Goal: Task Accomplishment & Management: Manage account settings

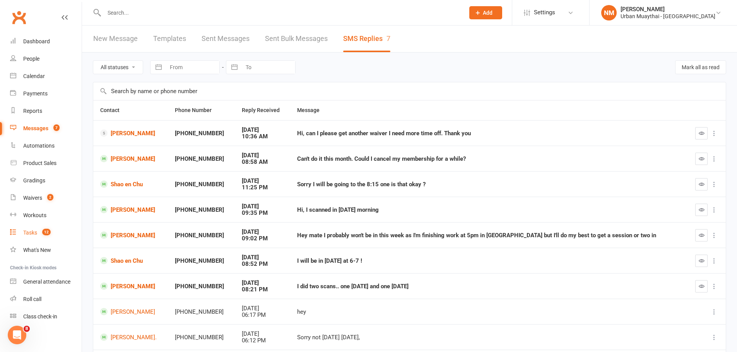
click at [31, 231] on div "Tasks" at bounding box center [30, 233] width 14 height 6
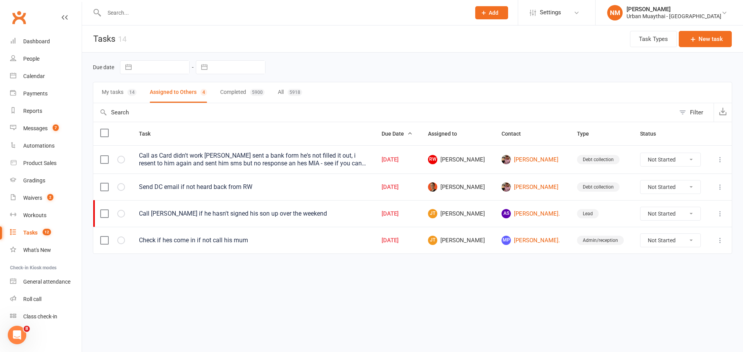
click at [118, 91] on button "My tasks 14" at bounding box center [119, 92] width 35 height 20
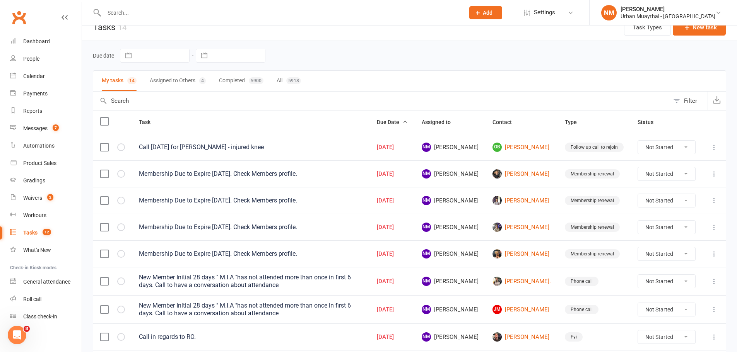
scroll to position [9, 0]
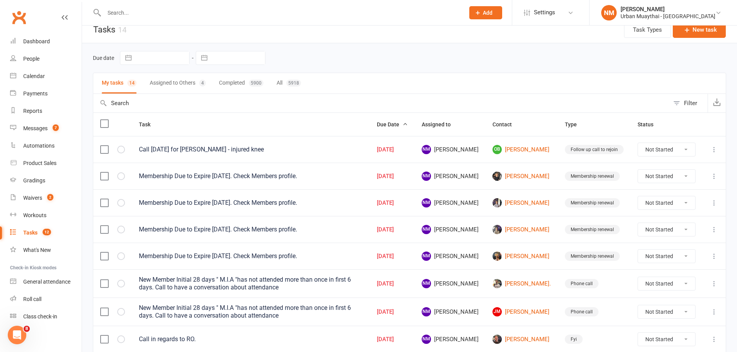
click at [179, 81] on button "Assigned to Others 4" at bounding box center [178, 83] width 56 height 20
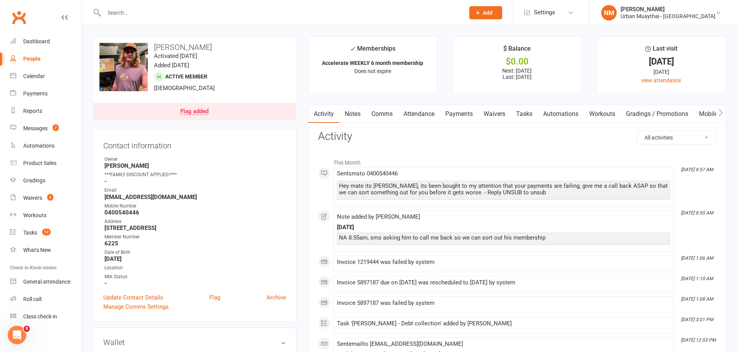
click at [498, 115] on link "Waivers" at bounding box center [494, 114] width 32 height 18
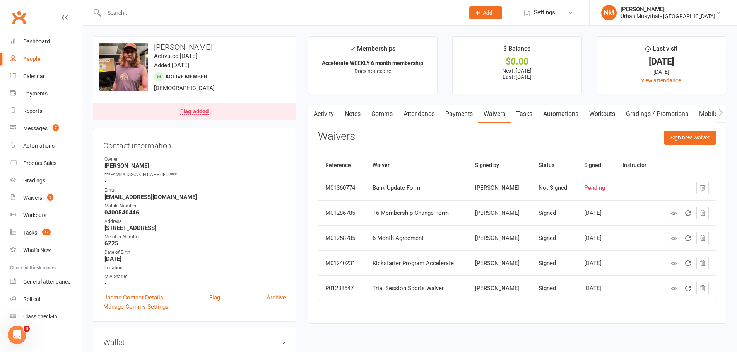
click at [468, 117] on link "Payments" at bounding box center [459, 114] width 38 height 18
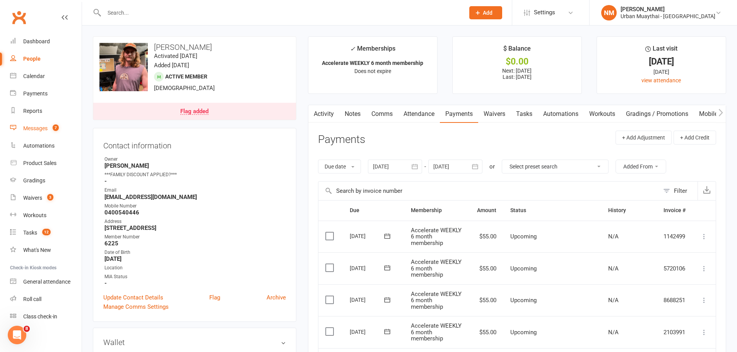
click at [40, 134] on link "Messages 7" at bounding box center [46, 128] width 72 height 17
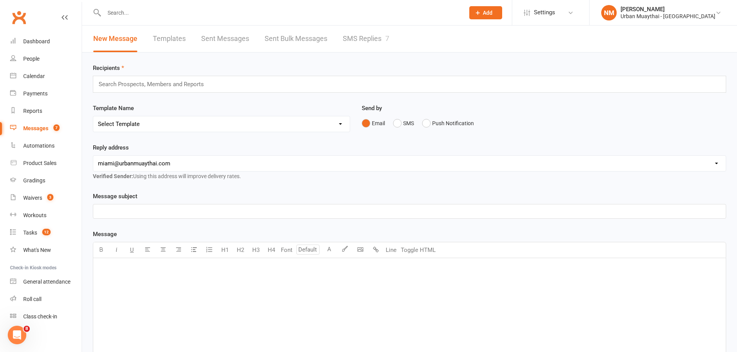
click at [343, 37] on link "SMS Replies 7" at bounding box center [366, 39] width 46 height 27
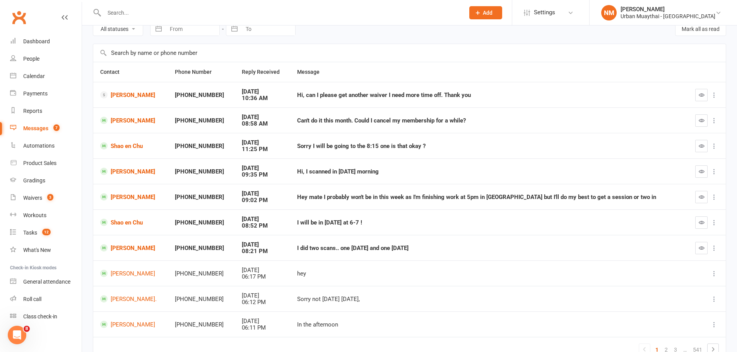
scroll to position [39, 0]
drag, startPoint x: 699, startPoint y: 247, endPoint x: 440, endPoint y: 27, distance: 340.0
click at [698, 248] on icon "button" at bounding box center [701, 248] width 6 height 6
click at [701, 245] on icon "button" at bounding box center [701, 248] width 6 height 6
click at [697, 222] on button "button" at bounding box center [701, 222] width 12 height 12
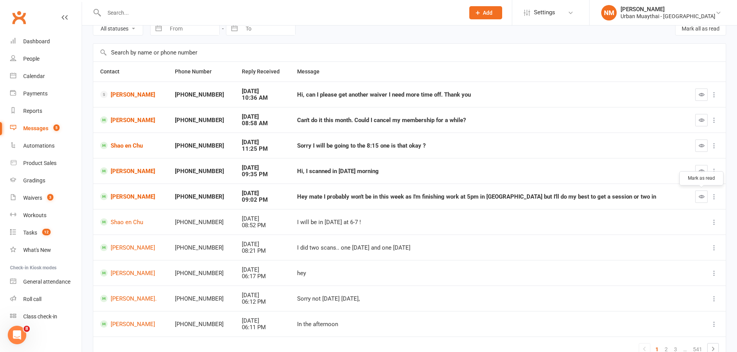
click at [700, 196] on icon "button" at bounding box center [701, 197] width 6 height 6
click at [707, 167] on button "button" at bounding box center [701, 171] width 12 height 12
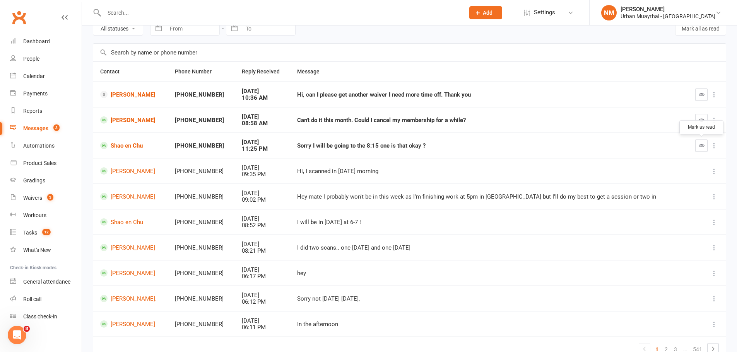
click at [703, 144] on icon "button" at bounding box center [701, 146] width 6 height 6
click at [695, 93] on div at bounding box center [706, 95] width 26 height 12
click at [699, 92] on icon "button" at bounding box center [701, 95] width 6 height 6
click at [700, 120] on icon "button" at bounding box center [701, 120] width 6 height 6
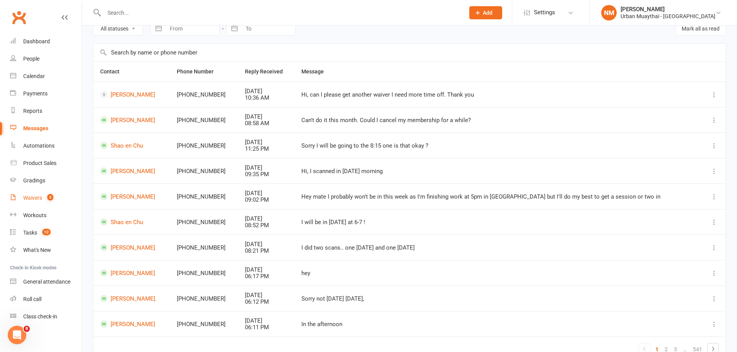
click at [34, 199] on div "Waivers" at bounding box center [32, 198] width 19 height 6
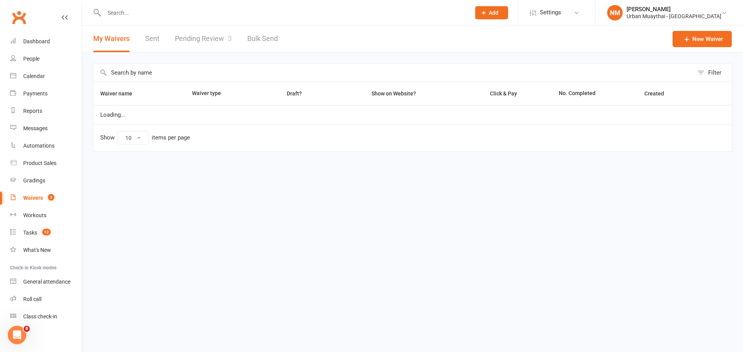
select select "50"
click at [213, 37] on link "Pending Review 3" at bounding box center [203, 39] width 57 height 27
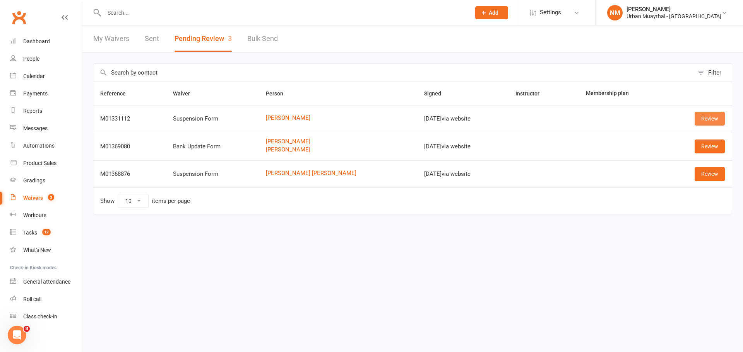
click at [709, 124] on link "Review" at bounding box center [709, 119] width 30 height 14
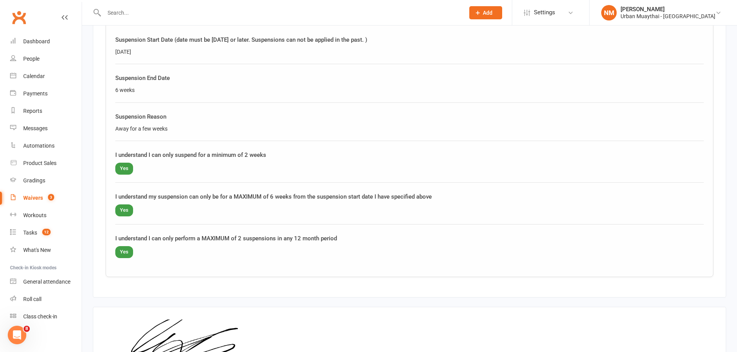
scroll to position [511, 0]
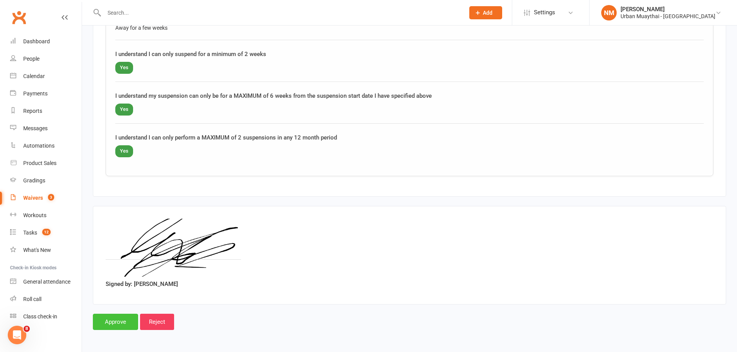
click at [111, 320] on input "Approve" at bounding box center [115, 322] width 45 height 16
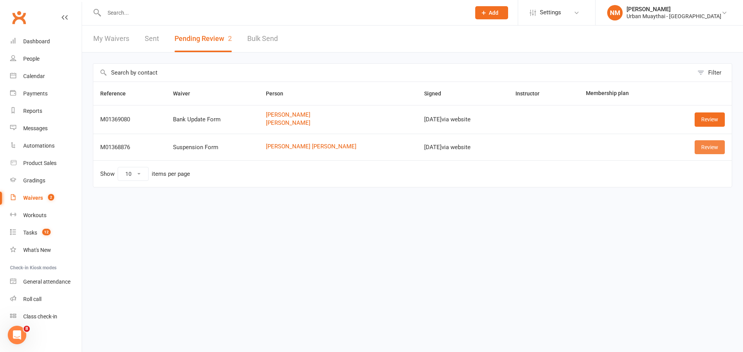
click at [713, 150] on link "Review" at bounding box center [709, 147] width 30 height 14
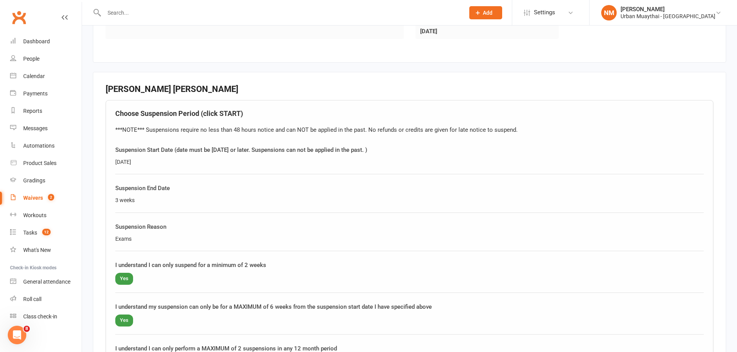
scroll to position [309, 0]
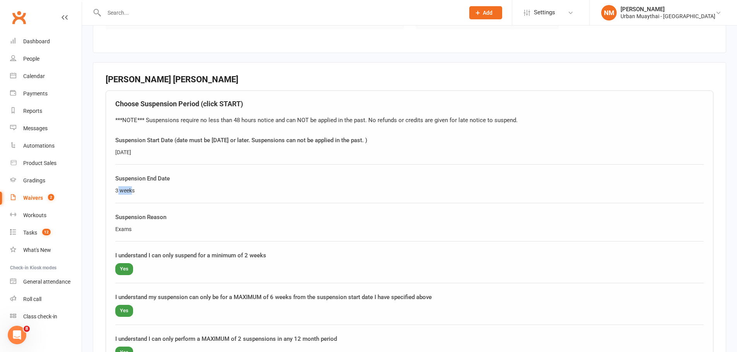
drag, startPoint x: 118, startPoint y: 184, endPoint x: 136, endPoint y: 192, distance: 20.0
click at [135, 192] on div "Suspension End Date 3 weeks" at bounding box center [409, 188] width 588 height 29
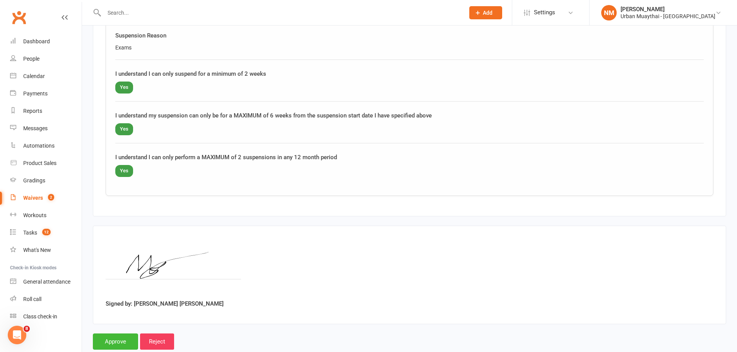
scroll to position [511, 0]
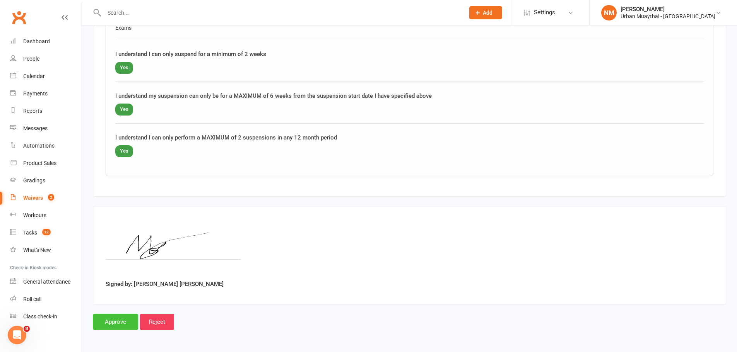
click at [120, 324] on input "Approve" at bounding box center [115, 322] width 45 height 16
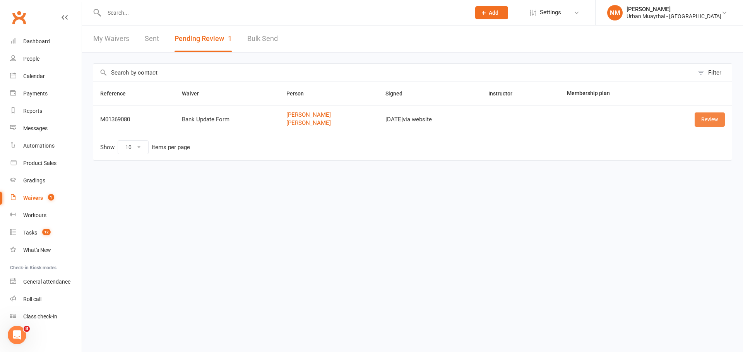
click at [705, 122] on link "Review" at bounding box center [709, 120] width 30 height 14
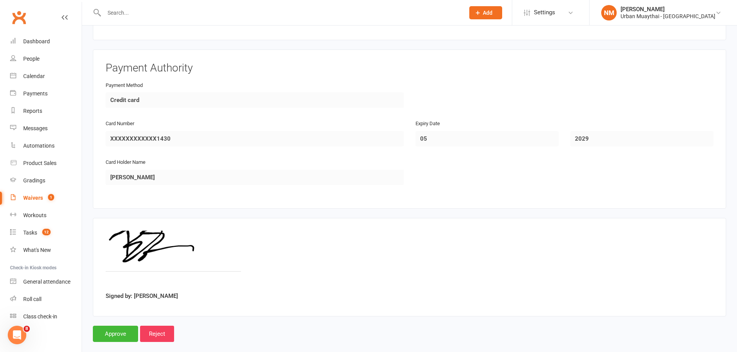
scroll to position [800, 0]
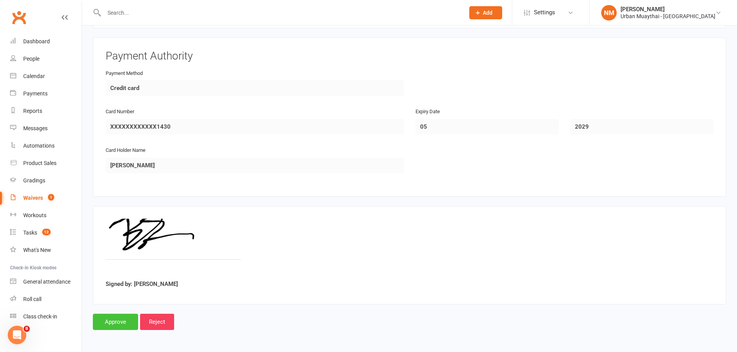
click at [123, 324] on input "Approve" at bounding box center [115, 322] width 45 height 16
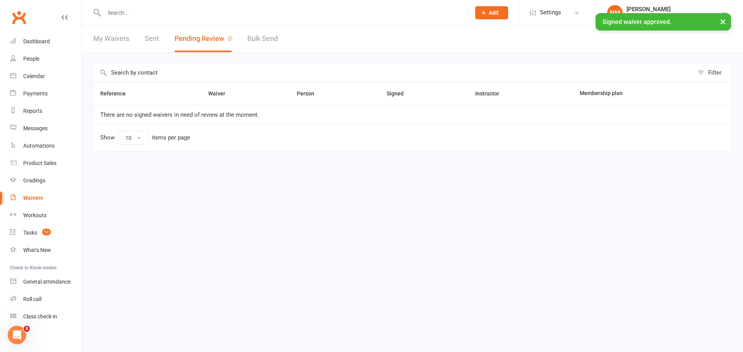
click at [195, 10] on input "text" at bounding box center [283, 12] width 363 height 11
click at [162, 13] on div "× Signed waiver approved." at bounding box center [366, 13] width 733 height 0
click at [157, 11] on input "text" at bounding box center [283, 12] width 363 height 11
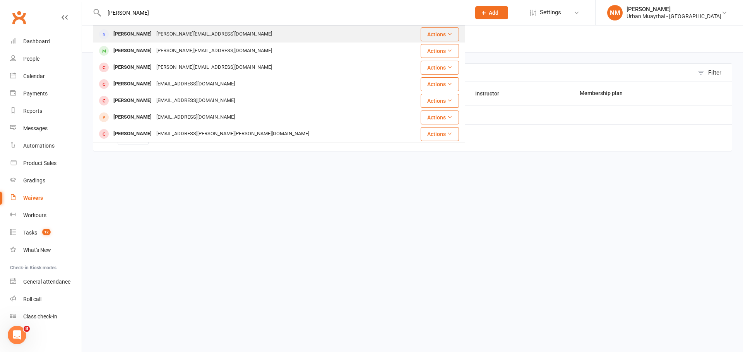
type input "brett tay"
click at [154, 31] on div "brett.taylor122@gmail.com" at bounding box center [214, 34] width 120 height 11
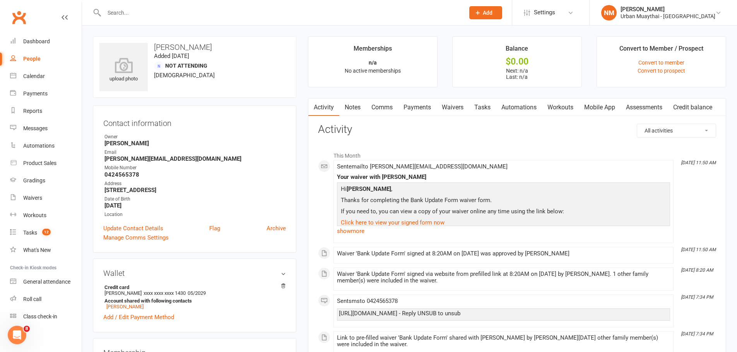
click at [361, 107] on link "Notes" at bounding box center [352, 108] width 27 height 18
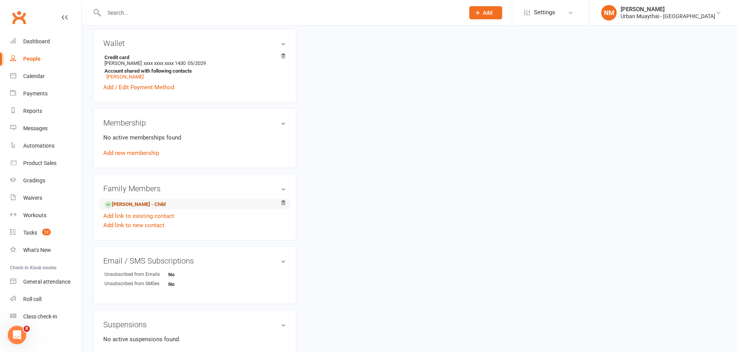
scroll to position [232, 0]
click at [132, 203] on link "Jake Taylor - Child" at bounding box center [134, 203] width 61 height 8
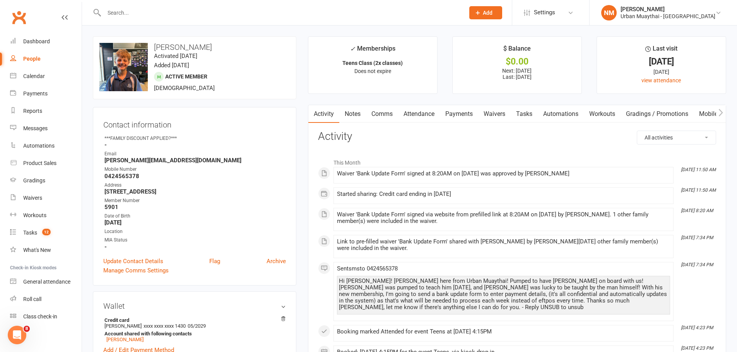
click at [377, 114] on link "Comms" at bounding box center [382, 114] width 32 height 18
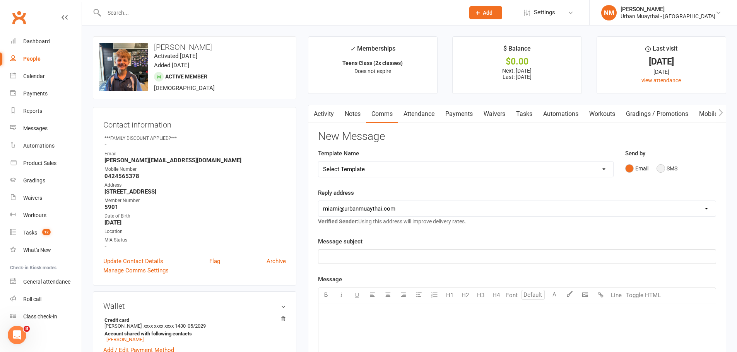
click at [659, 164] on button "SMS" at bounding box center [666, 168] width 21 height 15
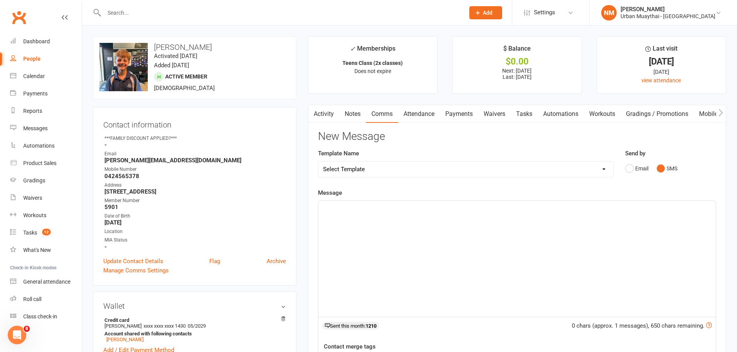
click at [473, 258] on div "﻿" at bounding box center [516, 259] width 397 height 116
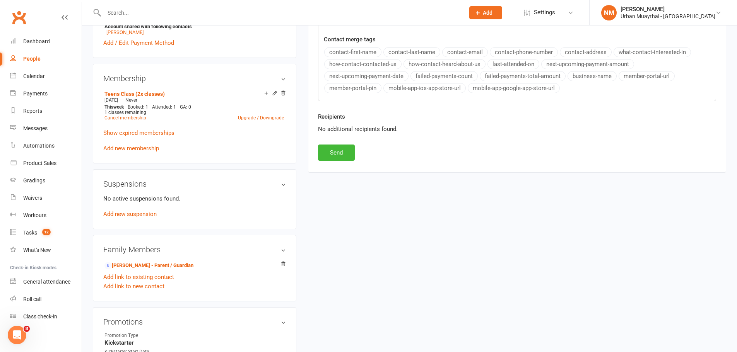
scroll to position [425, 0]
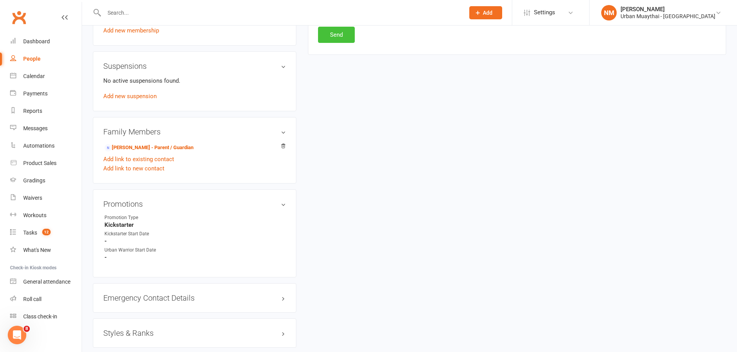
click at [337, 38] on button "Send" at bounding box center [336, 35] width 37 height 16
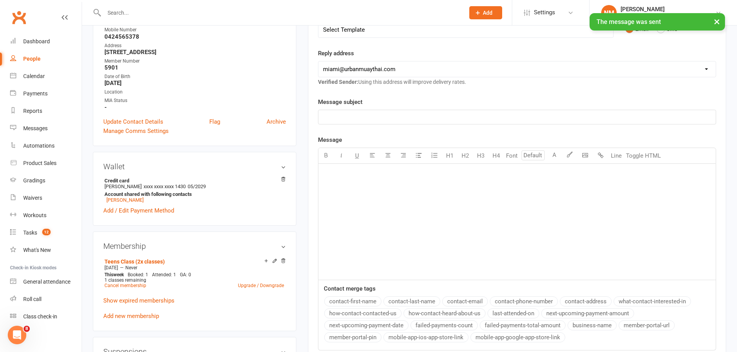
scroll to position [0, 0]
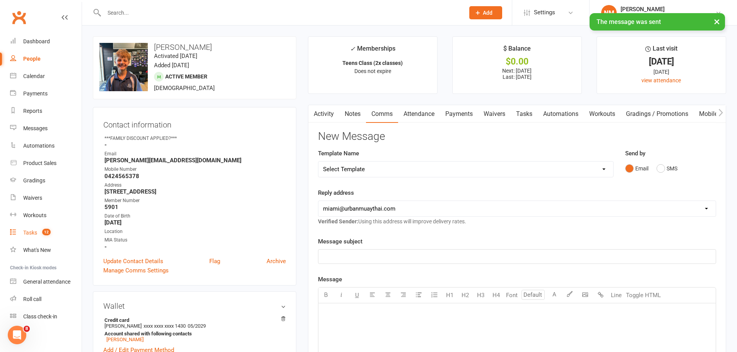
click at [30, 231] on div "Tasks" at bounding box center [30, 233] width 14 height 6
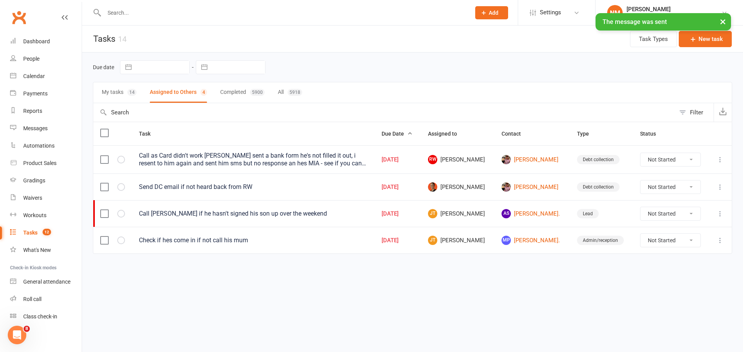
click at [118, 98] on button "My tasks 14" at bounding box center [119, 92] width 35 height 20
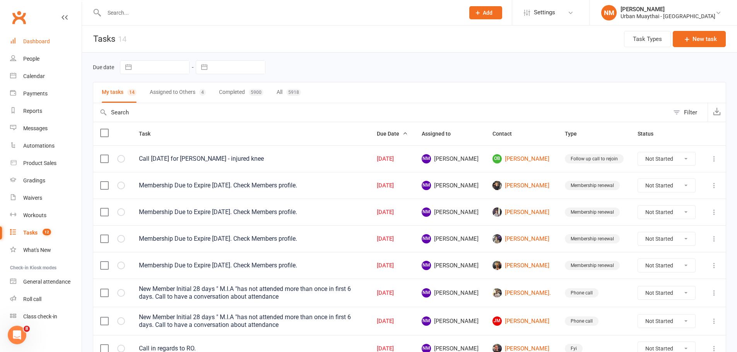
click at [34, 47] on link "Dashboard" at bounding box center [46, 41] width 72 height 17
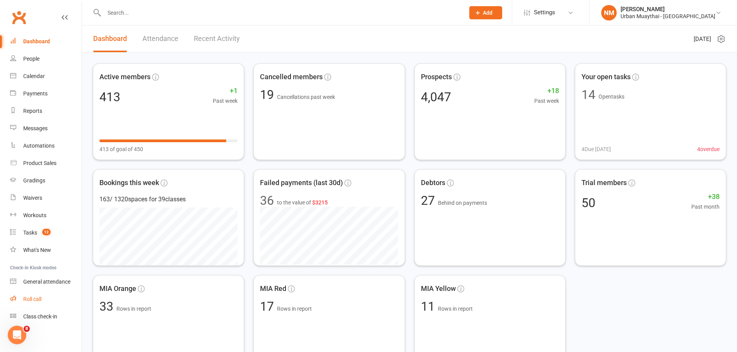
click at [39, 301] on div "Roll call" at bounding box center [32, 299] width 18 height 6
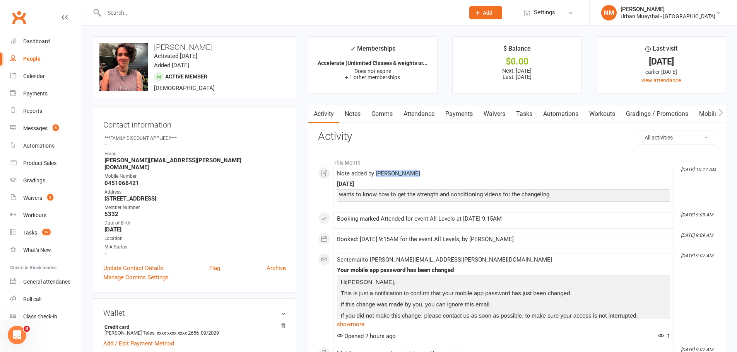
drag, startPoint x: 377, startPoint y: 171, endPoint x: 424, endPoint y: 176, distance: 46.7
click at [424, 176] on div "Note added by Mitch Jackson" at bounding box center [503, 174] width 333 height 7
click at [594, 114] on link "Workouts" at bounding box center [602, 114] width 37 height 18
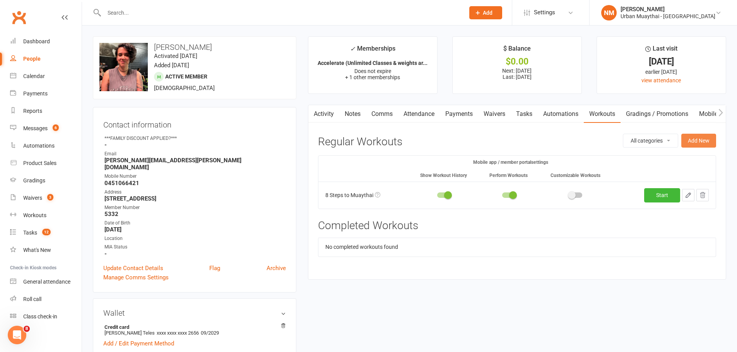
click at [698, 143] on button "Add New" at bounding box center [698, 141] width 35 height 14
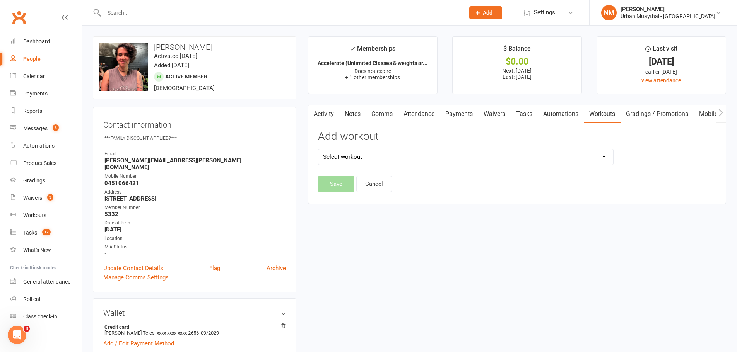
click at [492, 159] on select "Select workout 8 Steps to Muaythai All over Body Workout v1 How to Wrap Your Ha…" at bounding box center [465, 156] width 295 height 15
click at [386, 115] on link "Comms" at bounding box center [382, 114] width 32 height 18
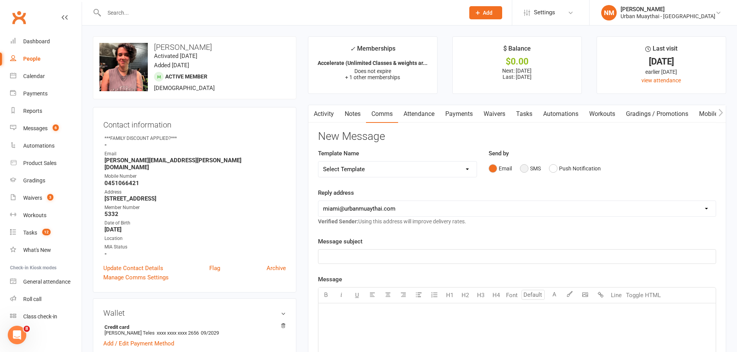
click at [529, 168] on button "SMS" at bounding box center [530, 168] width 21 height 15
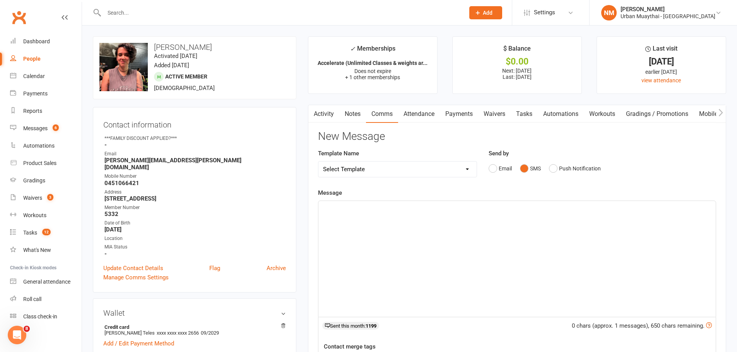
click at [400, 244] on div "﻿" at bounding box center [516, 259] width 397 height 116
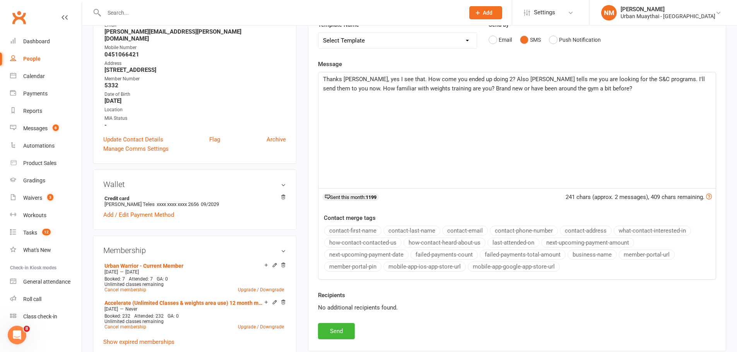
scroll to position [309, 0]
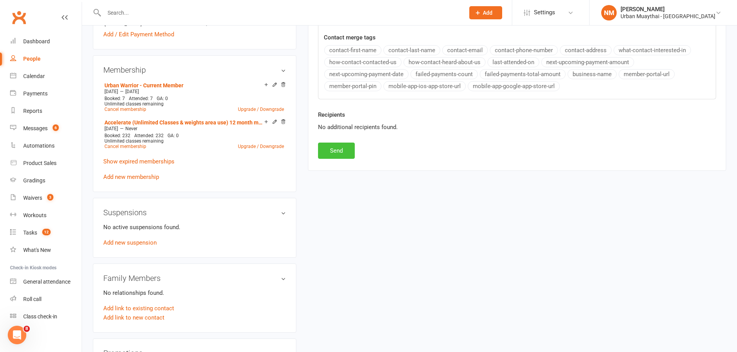
click at [331, 153] on button "Send" at bounding box center [336, 151] width 37 height 16
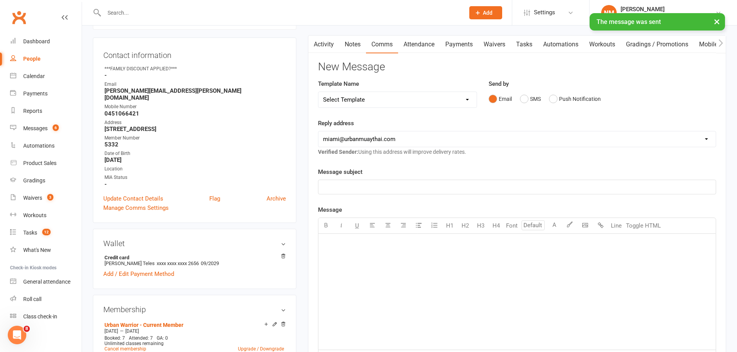
scroll to position [0, 0]
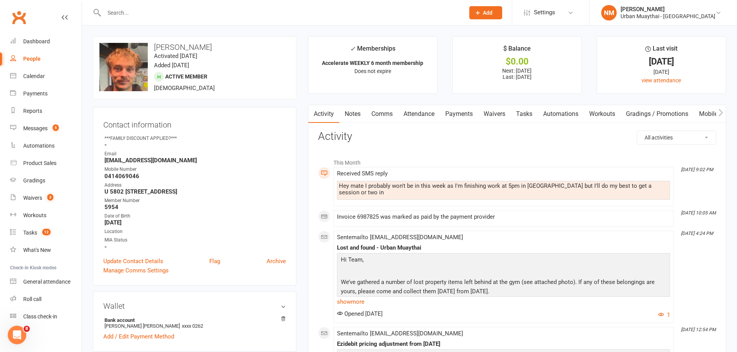
click at [385, 111] on link "Comms" at bounding box center [382, 114] width 32 height 18
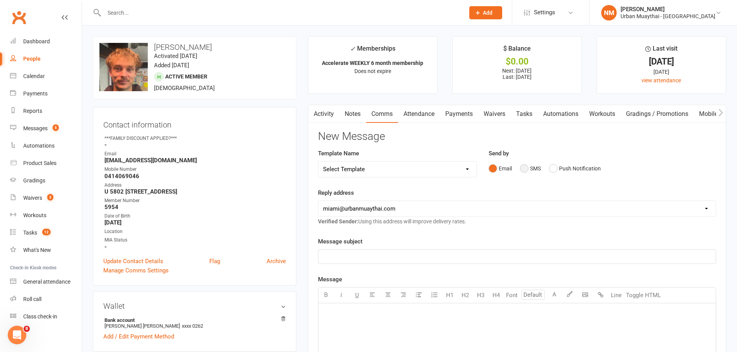
click at [530, 166] on button "SMS" at bounding box center [530, 168] width 21 height 15
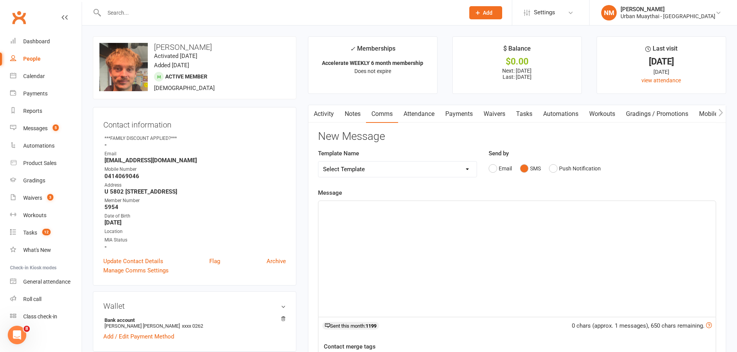
click at [402, 223] on div "﻿" at bounding box center [516, 259] width 397 height 116
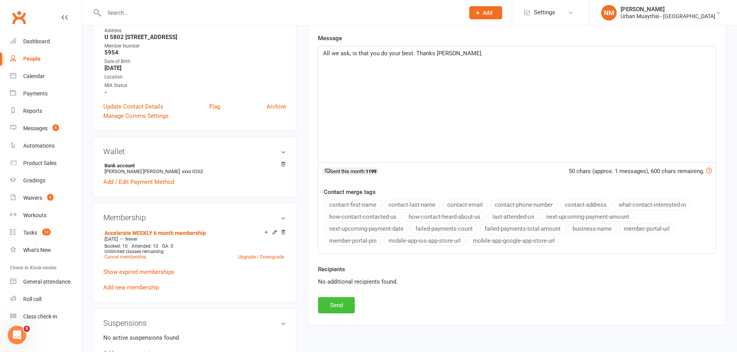
click at [349, 307] on button "Send" at bounding box center [336, 305] width 37 height 16
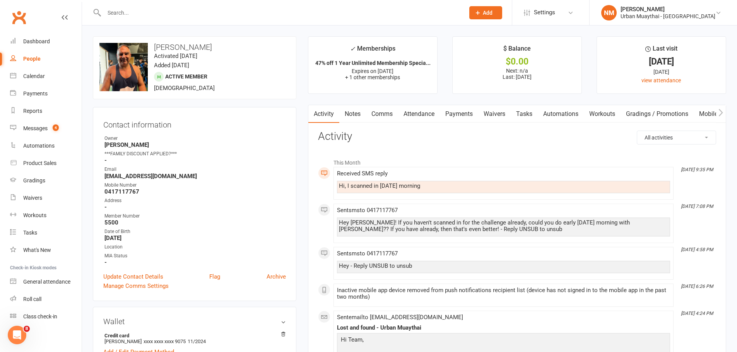
click at [388, 112] on link "Comms" at bounding box center [382, 114] width 32 height 18
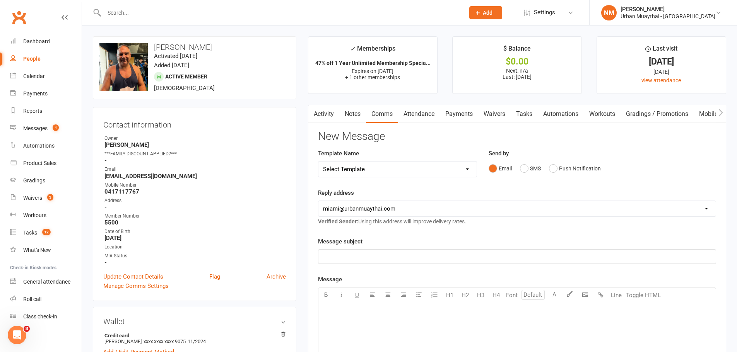
click at [513, 172] on div "Email SMS Push Notification" at bounding box center [601, 168] width 227 height 15
click at [532, 171] on button "SMS" at bounding box center [530, 168] width 21 height 15
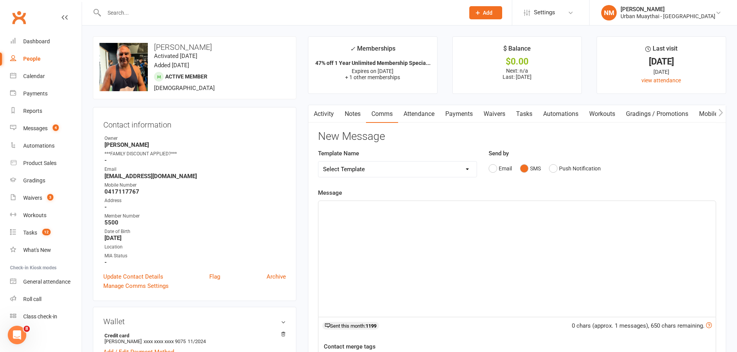
click at [456, 220] on div "﻿" at bounding box center [516, 259] width 397 height 116
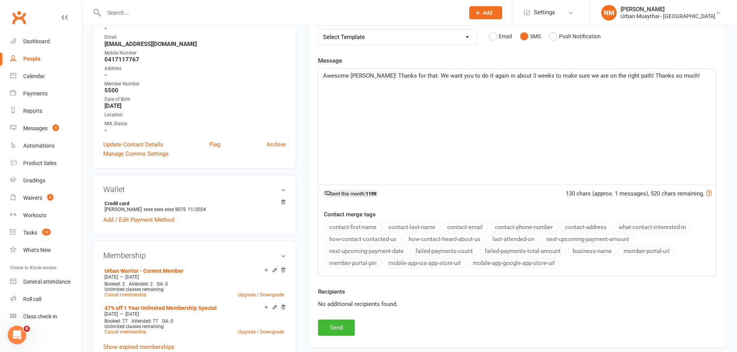
scroll to position [155, 0]
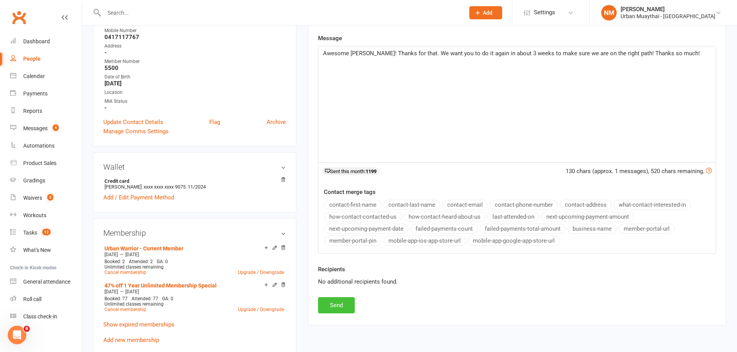
click at [337, 309] on button "Send" at bounding box center [336, 305] width 37 height 16
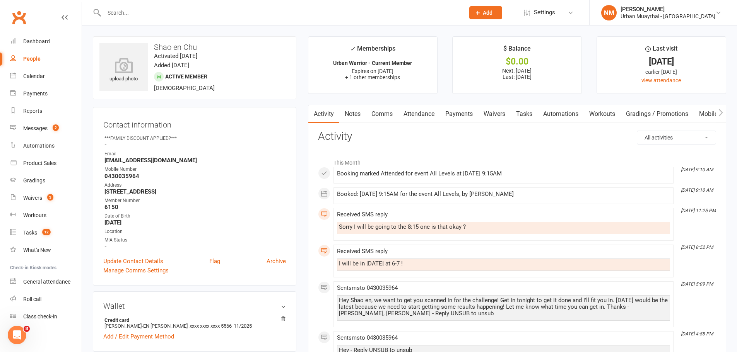
drag, startPoint x: 688, startPoint y: 211, endPoint x: 712, endPoint y: 217, distance: 25.4
click at [712, 213] on time "[DATE] 11:25 PM" at bounding box center [696, 210] width 39 height 5
click at [702, 213] on time "Oct 13, 11:25 PM" at bounding box center [696, 210] width 39 height 5
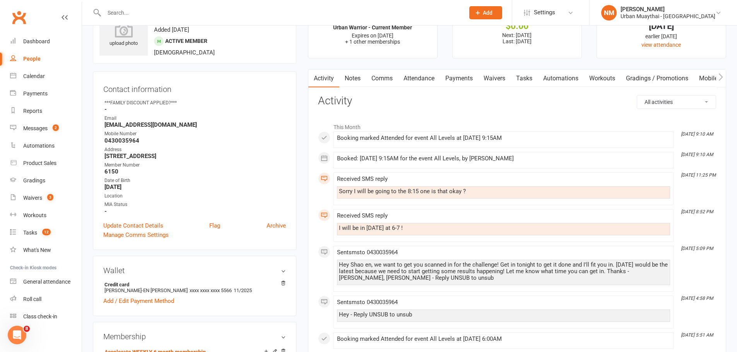
scroll to position [39, 0]
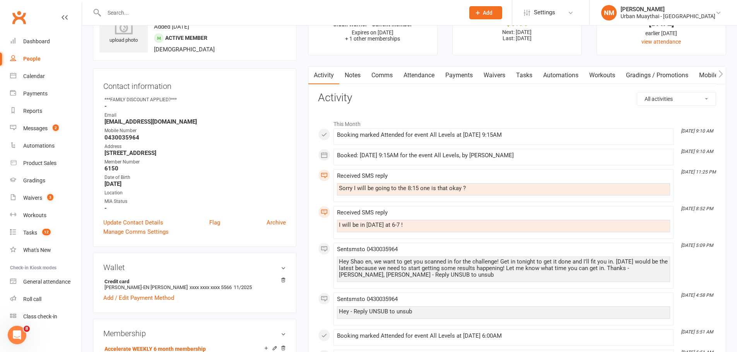
click at [378, 72] on link "Comms" at bounding box center [382, 76] width 32 height 18
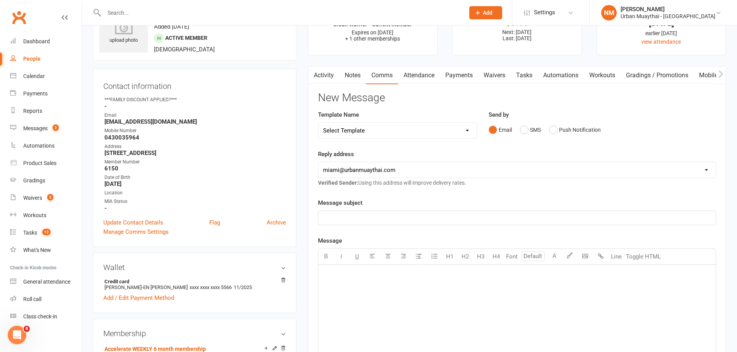
click at [516, 126] on div "Email SMS Push Notification" at bounding box center [601, 130] width 227 height 15
click at [538, 127] on button "SMS" at bounding box center [530, 130] width 21 height 15
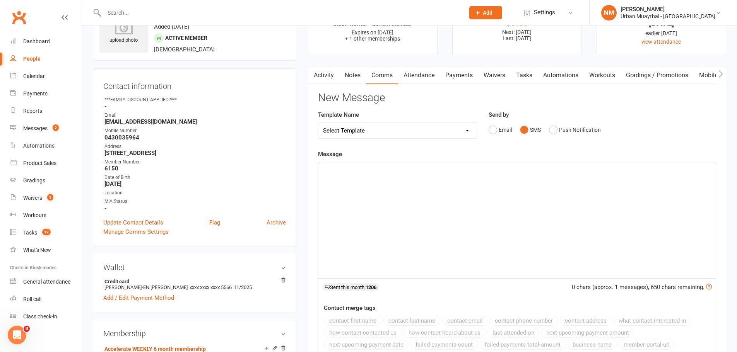
click at [416, 202] on div "﻿" at bounding box center [516, 220] width 397 height 116
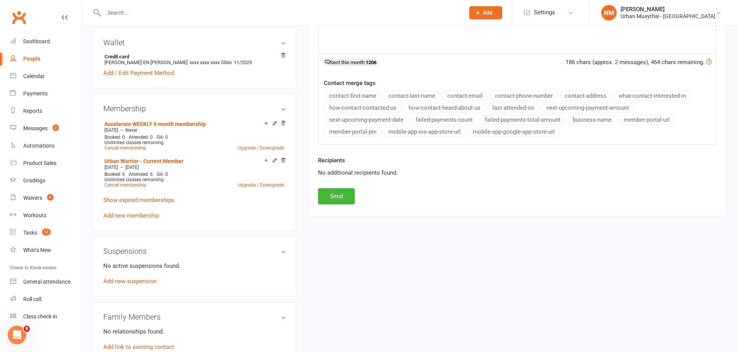
scroll to position [309, 0]
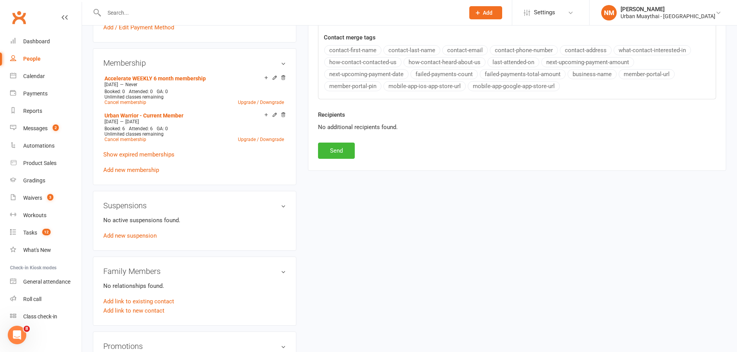
click at [335, 142] on div "Recipients No additional recipients found." at bounding box center [517, 126] width 410 height 32
click at [333, 150] on button "Send" at bounding box center [336, 151] width 37 height 16
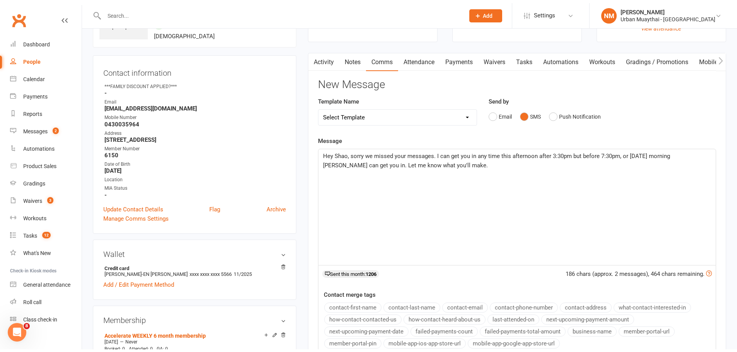
scroll to position [39, 0]
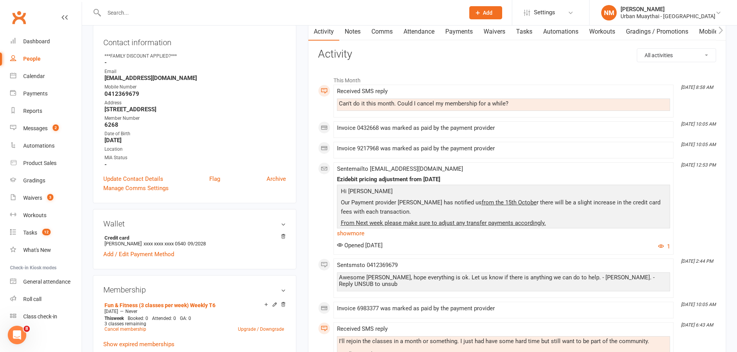
scroll to position [77, 0]
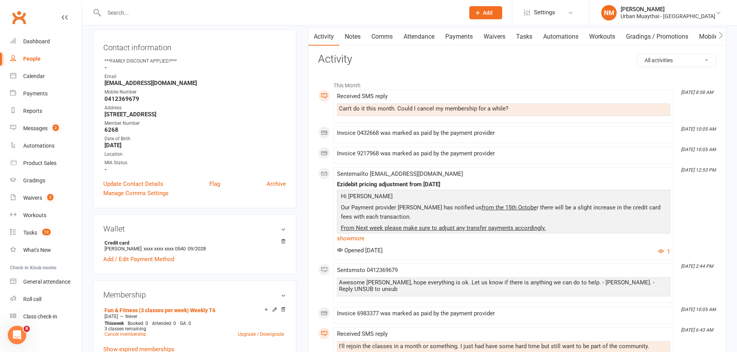
click at [206, 13] on input "text" at bounding box center [280, 12] width 357 height 11
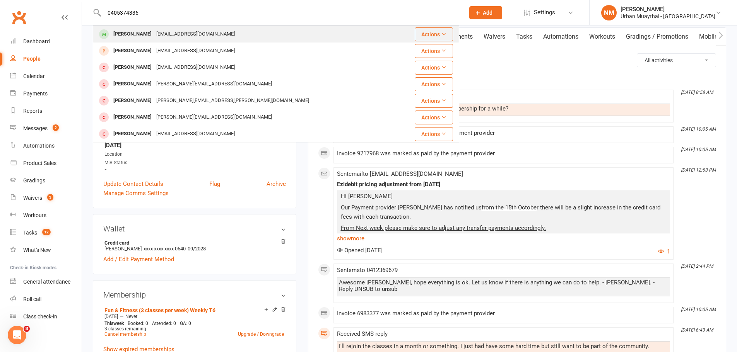
type input "0405374336"
click at [166, 39] on div "springate01@outlook.com" at bounding box center [195, 34] width 83 height 11
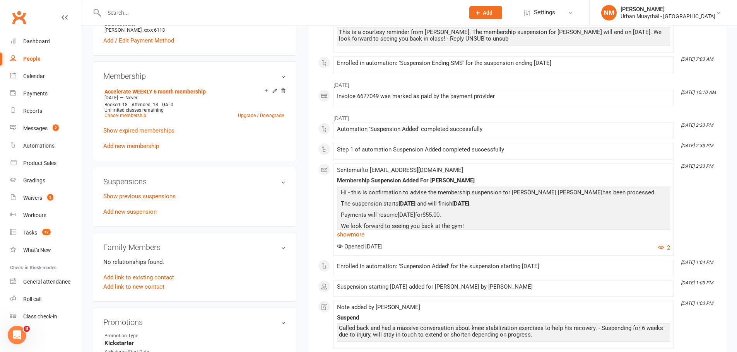
scroll to position [309, 0]
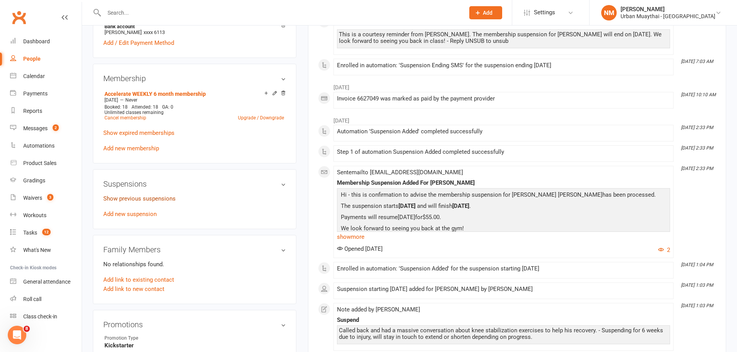
click at [141, 199] on link "Show previous suspensions" at bounding box center [139, 198] width 72 height 7
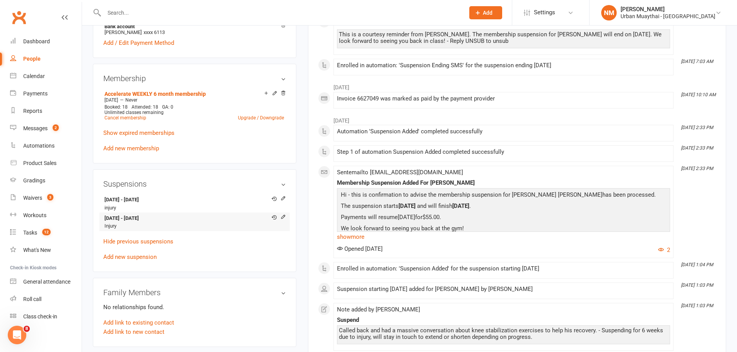
drag, startPoint x: 146, startPoint y: 219, endPoint x: 169, endPoint y: 222, distance: 23.4
click at [168, 222] on li "26 Aug 2025 - 7 Oct 2025 Injury" at bounding box center [194, 222] width 183 height 19
click at [170, 222] on strong "26 Aug 2025 - 7 Oct 2025" at bounding box center [193, 219] width 178 height 8
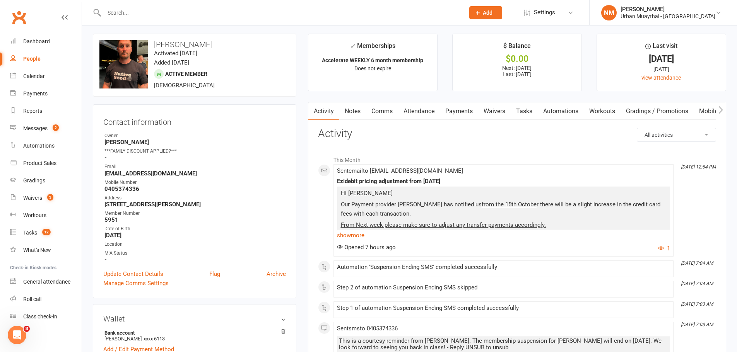
scroll to position [0, 0]
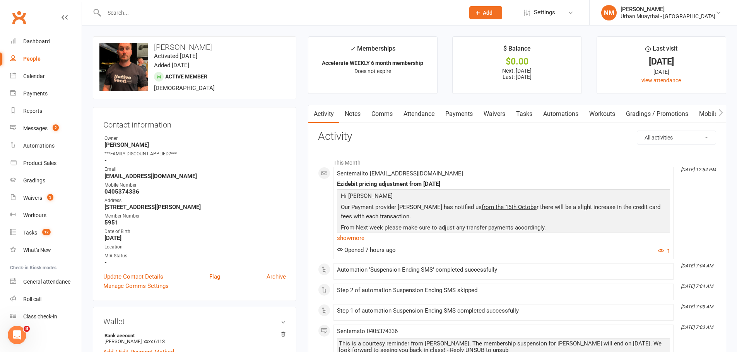
click at [451, 118] on link "Payments" at bounding box center [459, 114] width 38 height 18
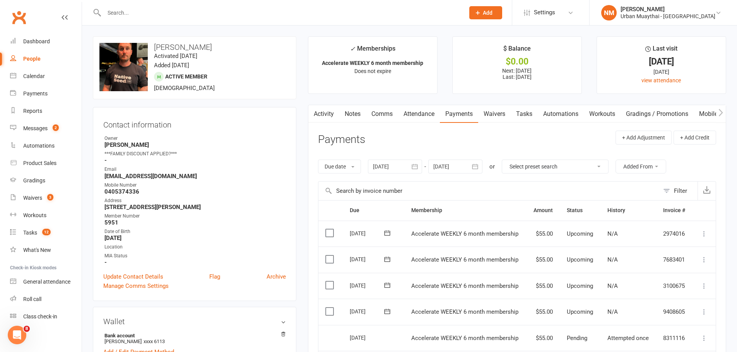
click at [376, 112] on link "Comms" at bounding box center [382, 114] width 32 height 18
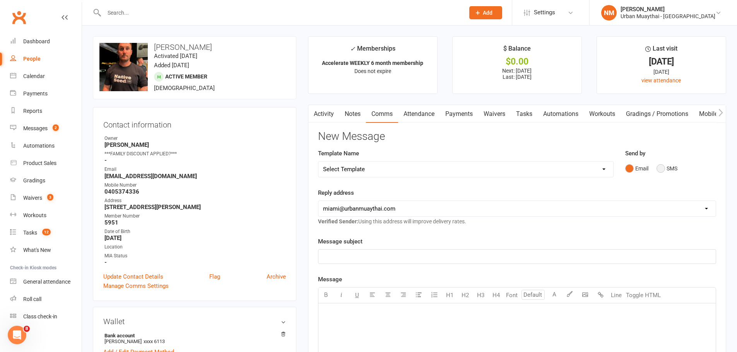
click at [664, 171] on button "SMS" at bounding box center [666, 168] width 21 height 15
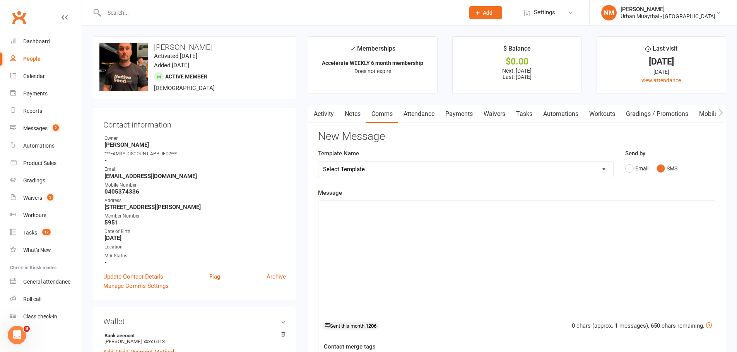
click at [503, 118] on link "Waivers" at bounding box center [494, 114] width 32 height 18
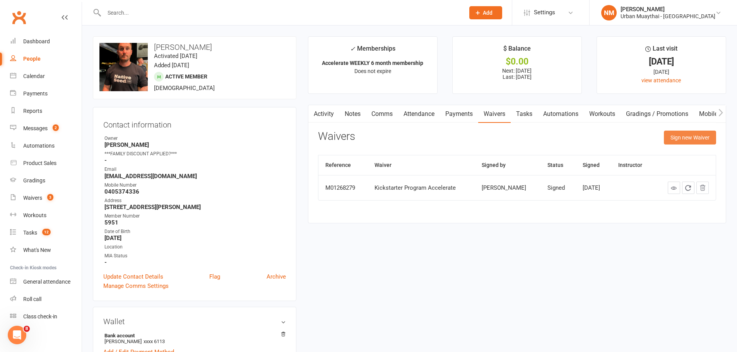
click at [703, 136] on button "Sign new Waiver" at bounding box center [690, 138] width 52 height 14
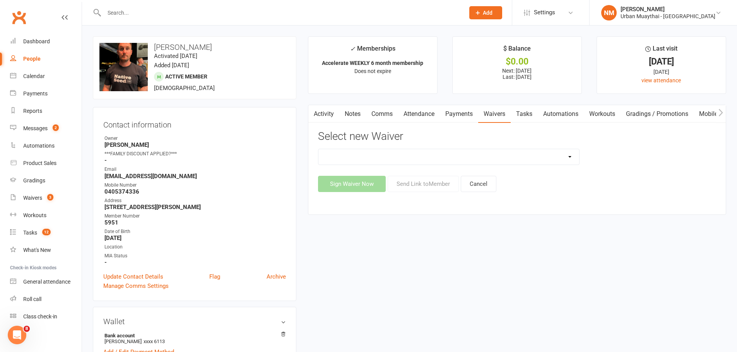
click at [429, 158] on select "12 Month Agreement 15-18 years Kickstarter Program 15-18 years membership 1 Yea…" at bounding box center [448, 156] width 261 height 15
select select "2406"
click at [318, 149] on select "12 Month Agreement 15-18 years Kickstarter Program 15-18 years membership 1 Yea…" at bounding box center [448, 156] width 261 height 15
click at [422, 185] on button "Send Link to Member" at bounding box center [423, 184] width 71 height 16
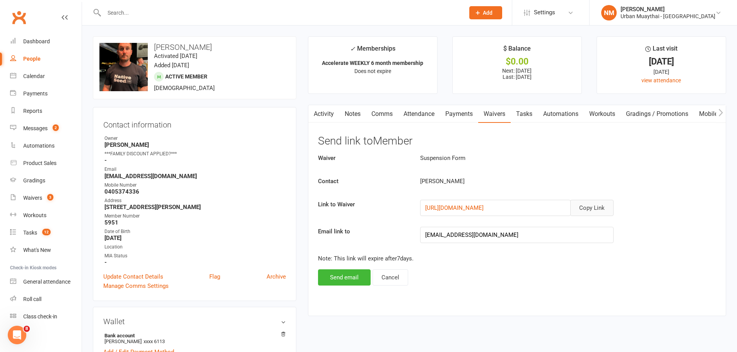
click at [596, 209] on button "Copy Link" at bounding box center [591, 208] width 43 height 16
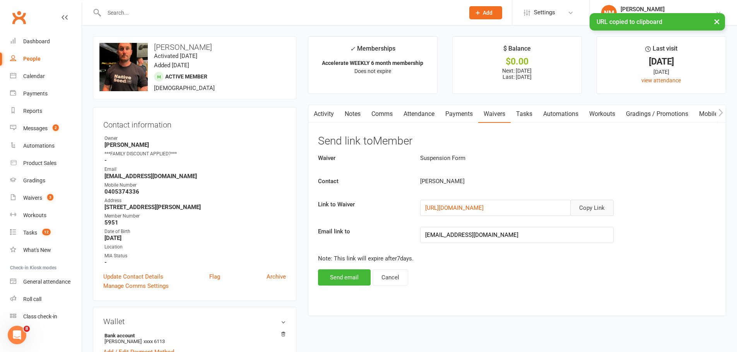
click at [385, 114] on link "Comms" at bounding box center [382, 114] width 32 height 18
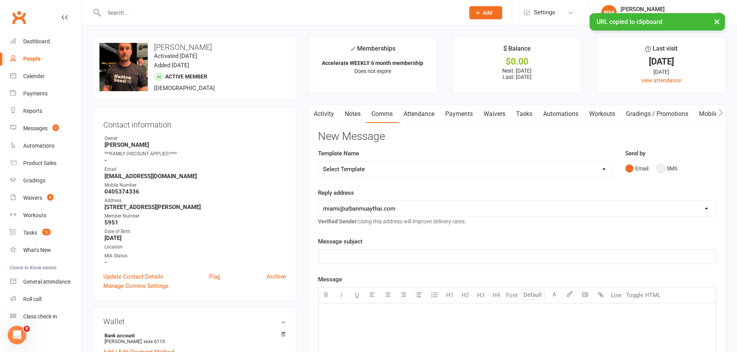
click at [669, 172] on button "SMS" at bounding box center [666, 168] width 21 height 15
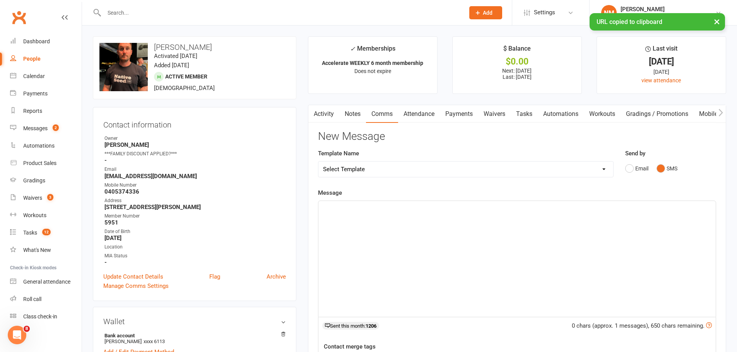
click at [417, 238] on div "﻿" at bounding box center [516, 259] width 397 height 116
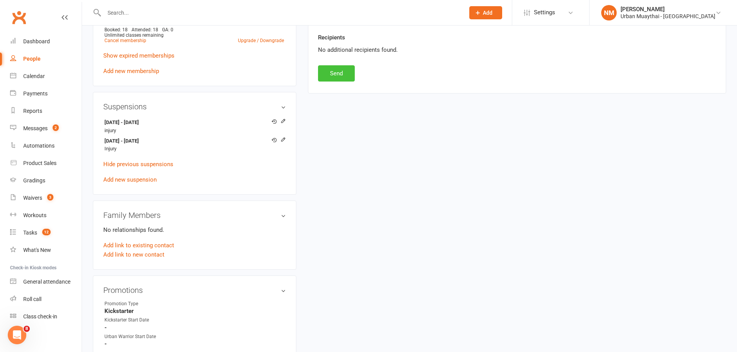
click at [330, 77] on button "Send" at bounding box center [336, 73] width 37 height 16
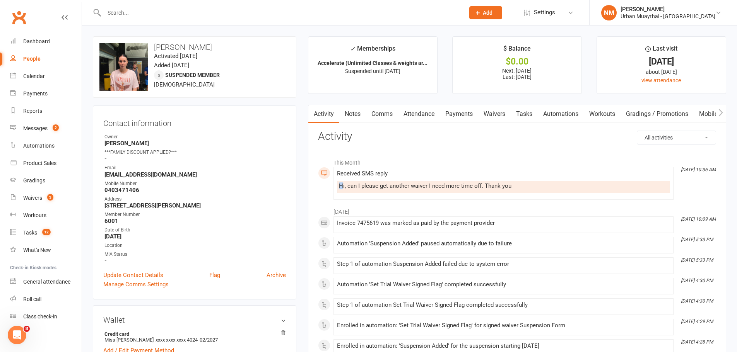
drag, startPoint x: 346, startPoint y: 185, endPoint x: 440, endPoint y: 169, distance: 95.3
click at [437, 170] on li "Oct 14, 10:36 AM Received SMS reply Hi, can I please get another waiver I need …" at bounding box center [503, 183] width 340 height 33
click at [437, 180] on div "Received SMS reply Hi, can I please get another waiver I need more time off. Th…" at bounding box center [503, 184] width 333 height 26
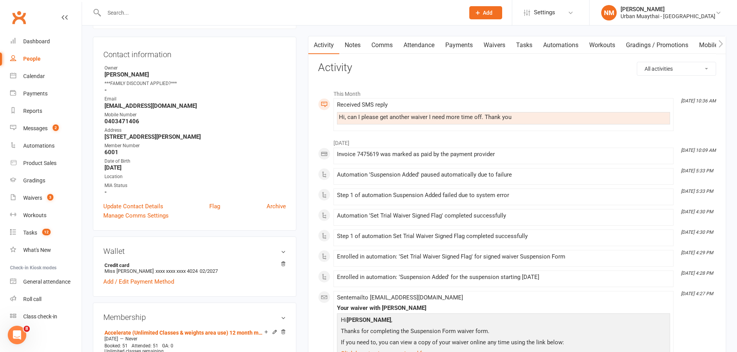
scroll to position [39, 0]
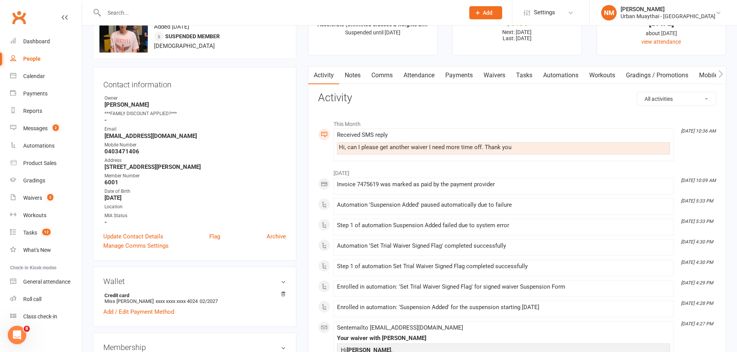
click at [356, 74] on link "Notes" at bounding box center [352, 76] width 27 height 18
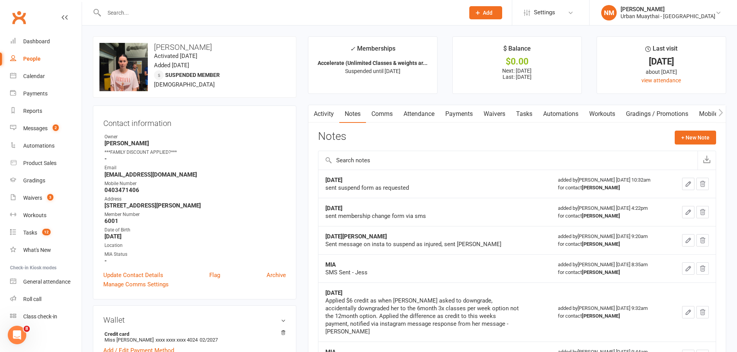
click at [497, 115] on link "Waivers" at bounding box center [494, 114] width 32 height 18
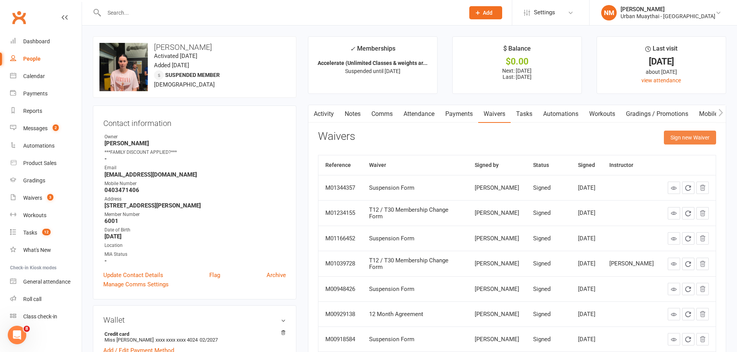
click at [681, 135] on button "Sign new Waiver" at bounding box center [690, 138] width 52 height 14
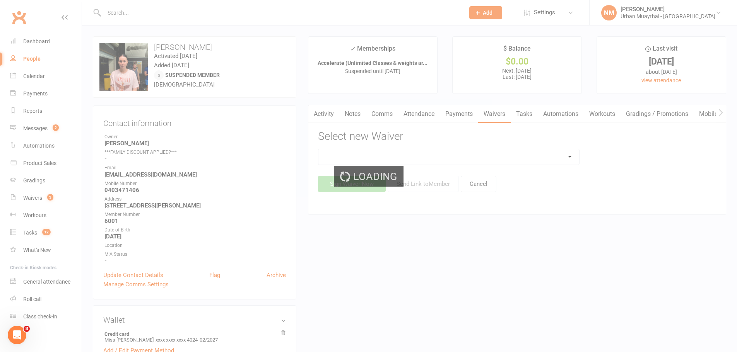
click at [453, 161] on select at bounding box center [448, 156] width 261 height 15
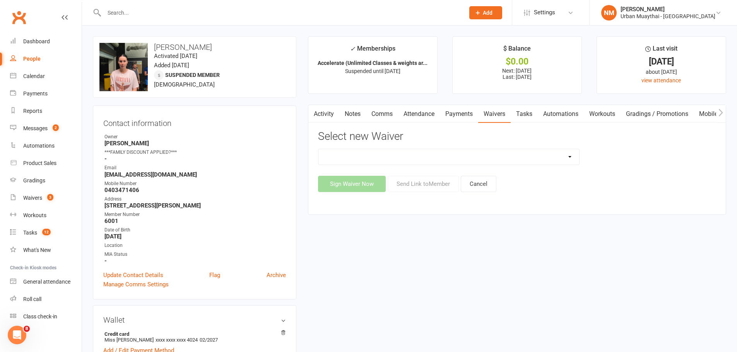
select select "2406"
click at [318, 149] on select "12 Month Agreement 15-18 years Kickstarter Program 15-18 years membership 1 Yea…" at bounding box center [448, 156] width 261 height 15
click at [425, 183] on button "Send Link to Member" at bounding box center [423, 184] width 71 height 16
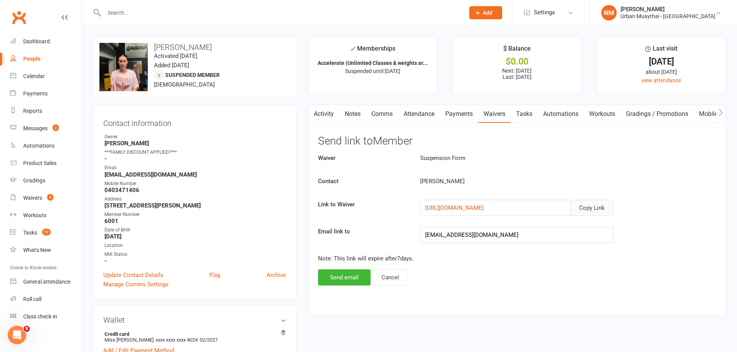
click at [601, 210] on button "Copy Link" at bounding box center [591, 208] width 43 height 16
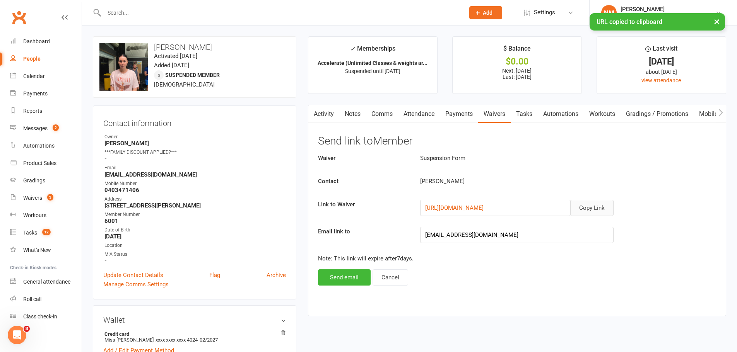
click at [360, 115] on link "Notes" at bounding box center [352, 114] width 27 height 18
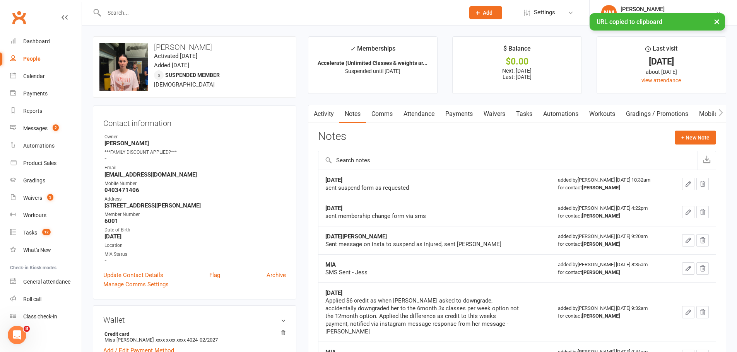
click at [379, 114] on link "Comms" at bounding box center [382, 114] width 32 height 18
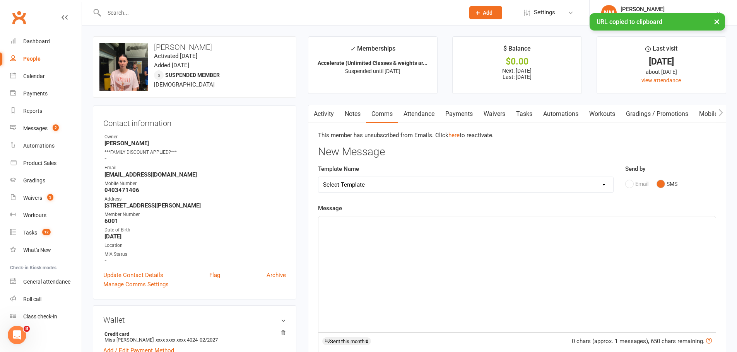
click at [628, 181] on div "Email SMS" at bounding box center [670, 184] width 91 height 15
click at [666, 184] on button "SMS" at bounding box center [666, 184] width 21 height 15
click at [395, 269] on div "﻿" at bounding box center [516, 275] width 397 height 116
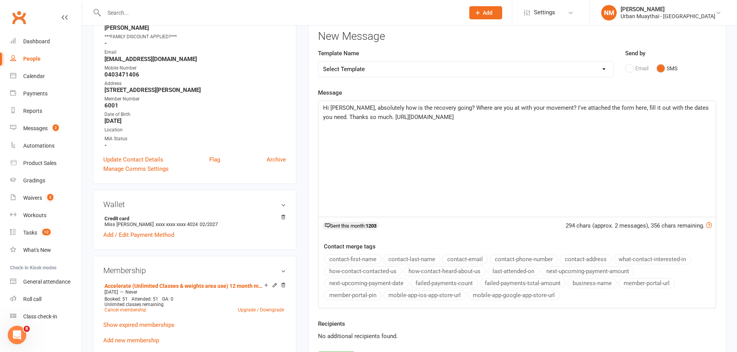
scroll to position [155, 0]
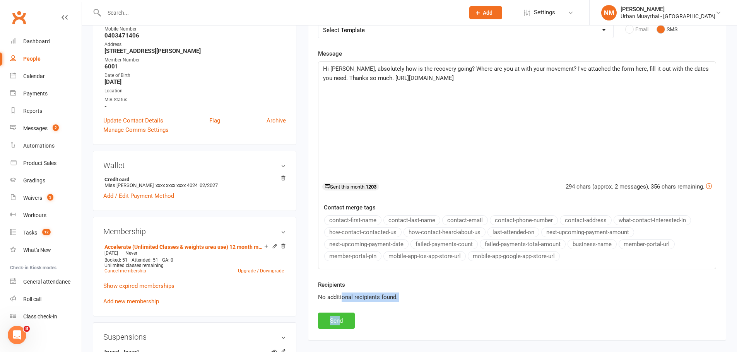
drag, startPoint x: 341, startPoint y: 312, endPoint x: 345, endPoint y: 319, distance: 7.8
click at [341, 313] on div "This member has unsubscribed from Emails. Click here to reactivate. New Message…" at bounding box center [517, 152] width 398 height 353
click at [346, 321] on button "Send" at bounding box center [336, 321] width 37 height 16
click at [445, 298] on div "No additional recipients found." at bounding box center [517, 297] width 398 height 9
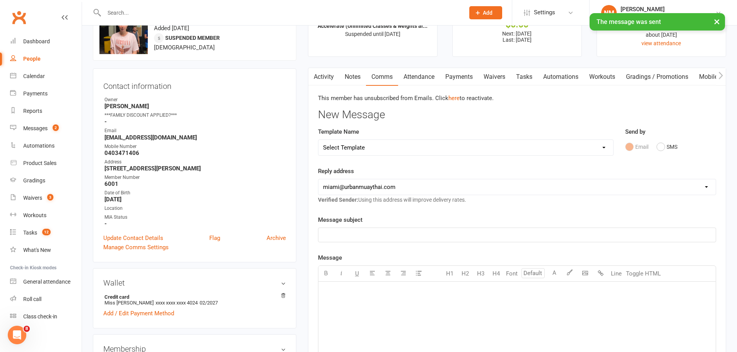
scroll to position [0, 0]
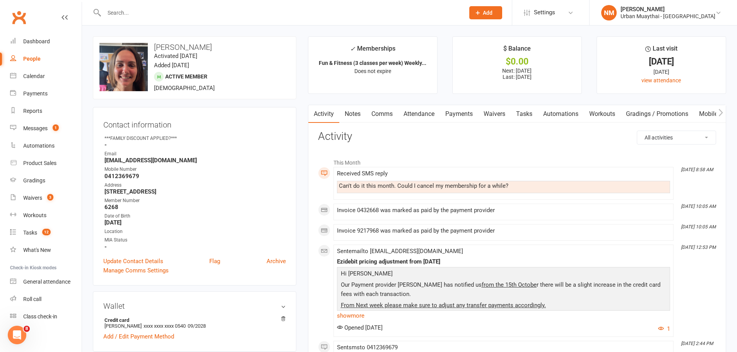
click at [116, 13] on input "text" at bounding box center [280, 12] width 357 height 11
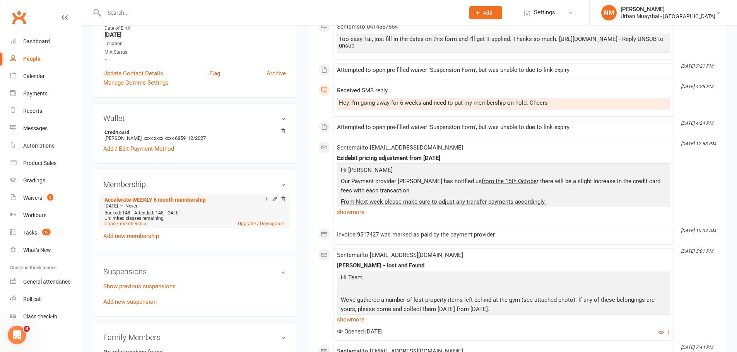
scroll to position [193, 0]
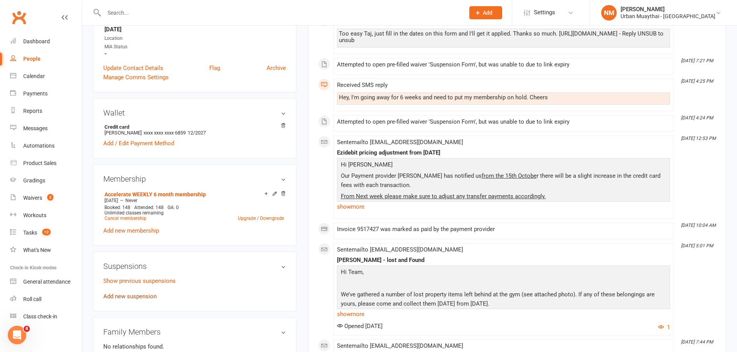
click at [139, 296] on link "Add new suspension" at bounding box center [129, 296] width 53 height 7
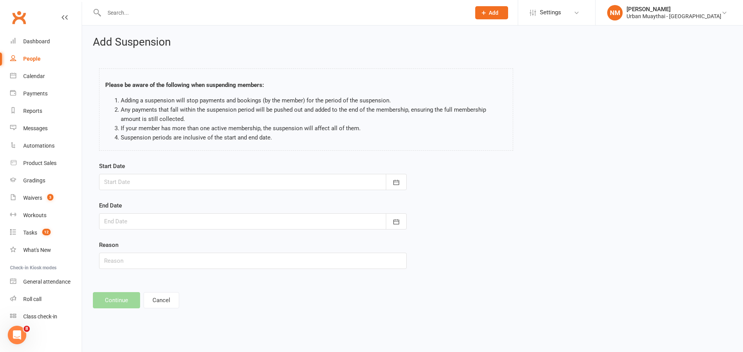
click at [186, 179] on div at bounding box center [252, 182] width 307 height 16
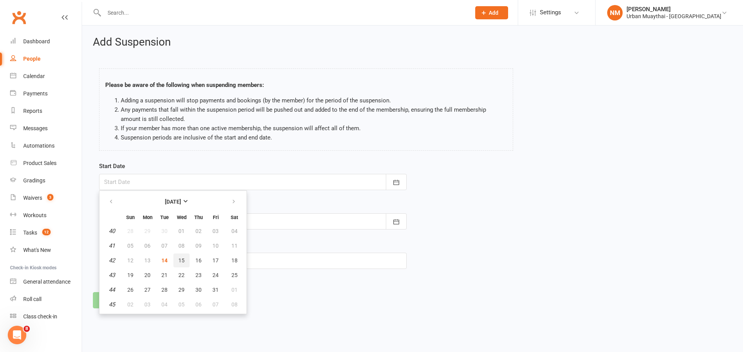
click at [173, 262] on button "15" at bounding box center [181, 261] width 16 height 14
type input "15 Oct 2025"
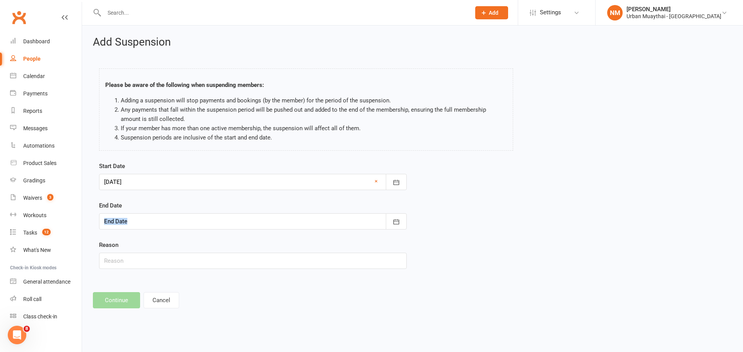
click at [193, 215] on div "End Date October 2025 Sun Mon Tue Wed Thu Fri Sat 40 28 29 30 01 02 03 04 41 05…" at bounding box center [252, 215] width 307 height 29
click at [193, 228] on div at bounding box center [252, 221] width 307 height 16
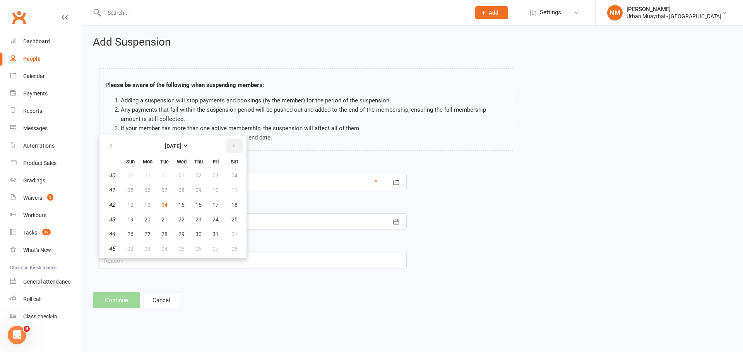
click at [240, 142] on button "button" at bounding box center [234, 146] width 17 height 14
click at [180, 236] on span "26" at bounding box center [181, 234] width 6 height 6
type input "26 Nov 2025"
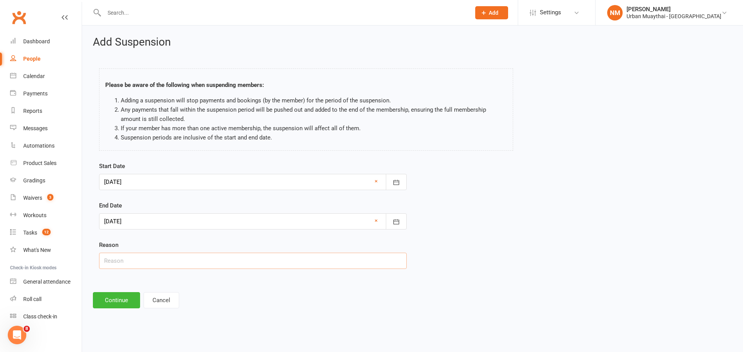
click at [170, 262] on input "text" at bounding box center [252, 261] width 307 height 16
type input "Away on Holiday."
click at [123, 299] on button "Continue" at bounding box center [116, 300] width 47 height 16
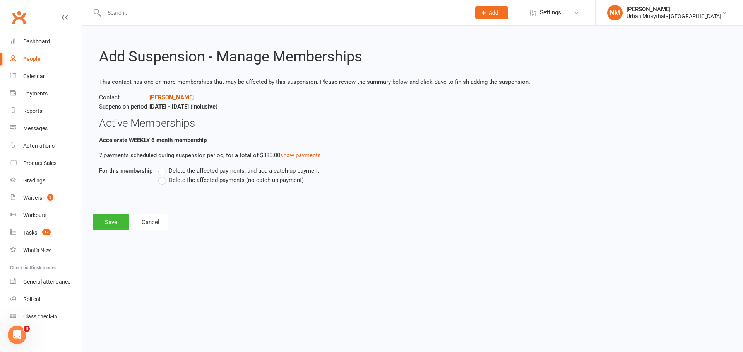
click at [177, 180] on span "Delete the affected payments (no catch-up payment)" at bounding box center [236, 180] width 135 height 8
click at [163, 176] on input "Delete the affected payments (no catch-up payment)" at bounding box center [160, 176] width 5 height 0
click at [102, 222] on button "Save" at bounding box center [111, 222] width 36 height 16
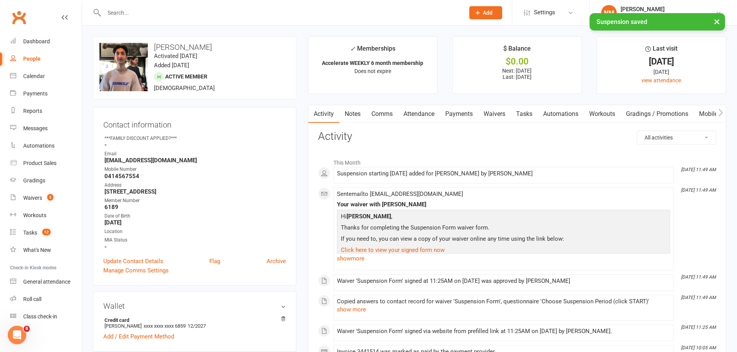
click at [354, 116] on link "Notes" at bounding box center [352, 114] width 27 height 18
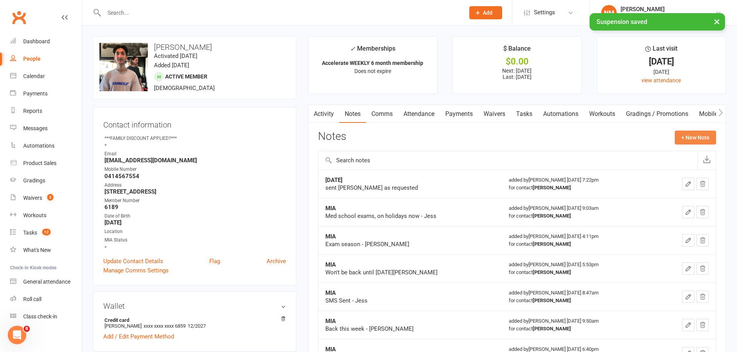
click at [698, 141] on button "+ New Note" at bounding box center [694, 138] width 41 height 14
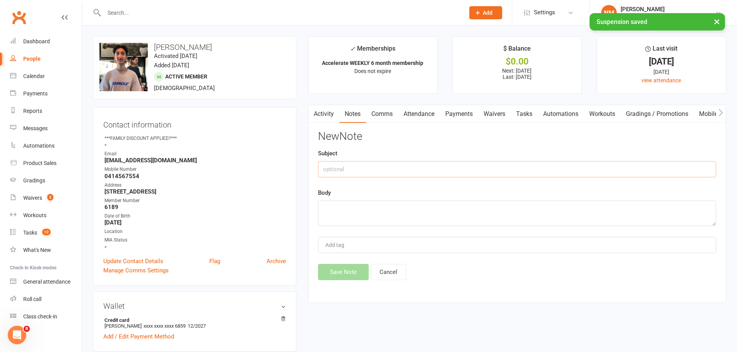
click at [383, 169] on input "text" at bounding box center [517, 169] width 398 height 16
type input "Suspension"
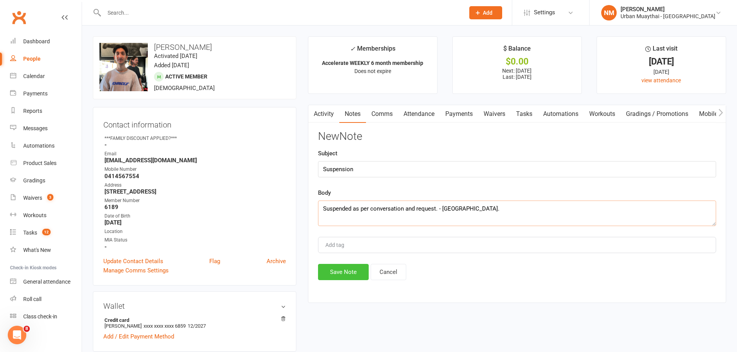
type textarea "Suspended as per conversation and request. - NM."
click at [332, 271] on button "Save Note" at bounding box center [343, 272] width 51 height 16
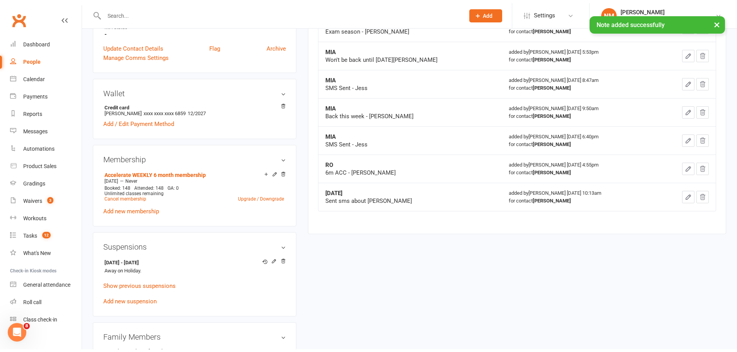
scroll to position [232, 0]
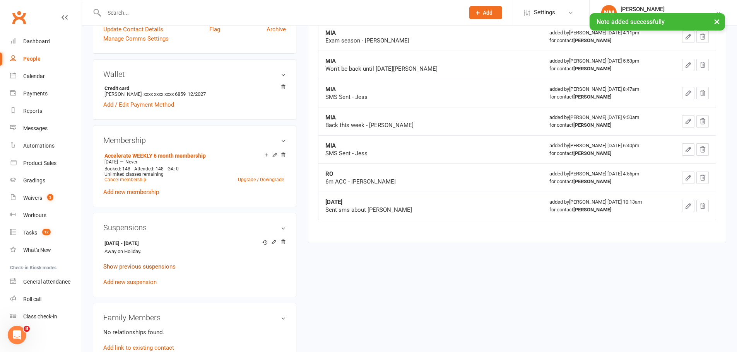
click at [133, 266] on link "Show previous suspensions" at bounding box center [139, 266] width 72 height 7
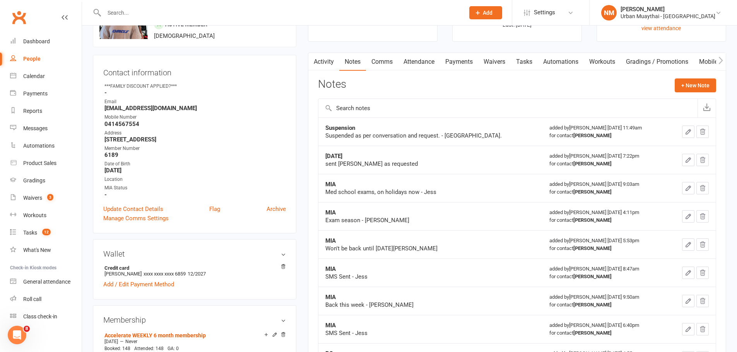
scroll to position [0, 0]
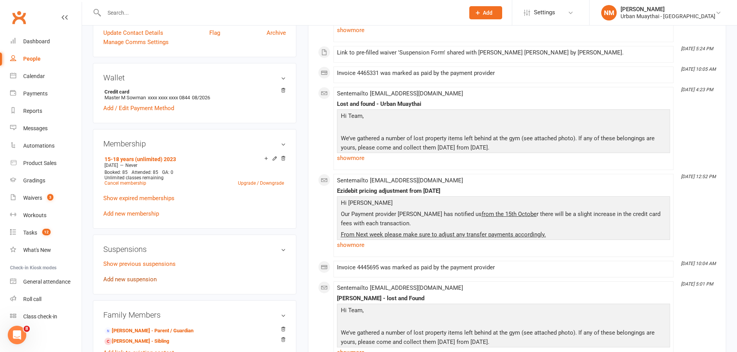
scroll to position [232, 0]
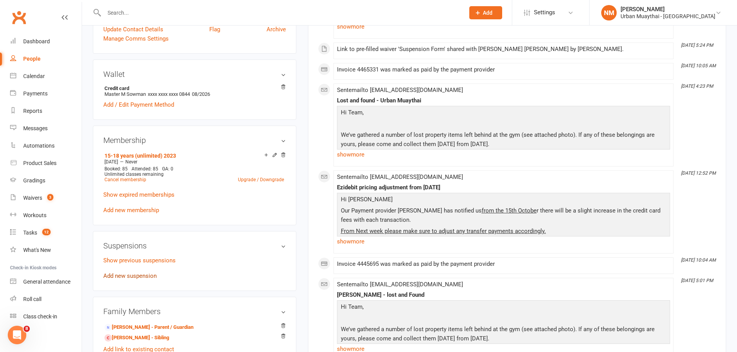
click at [126, 278] on link "Add new suspension" at bounding box center [129, 276] width 53 height 7
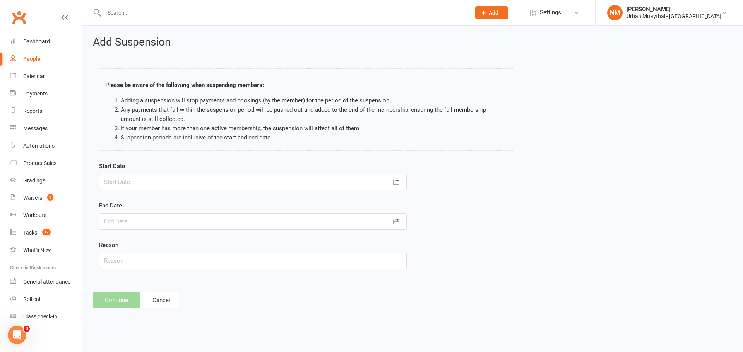
click at [153, 184] on div at bounding box center [252, 182] width 307 height 16
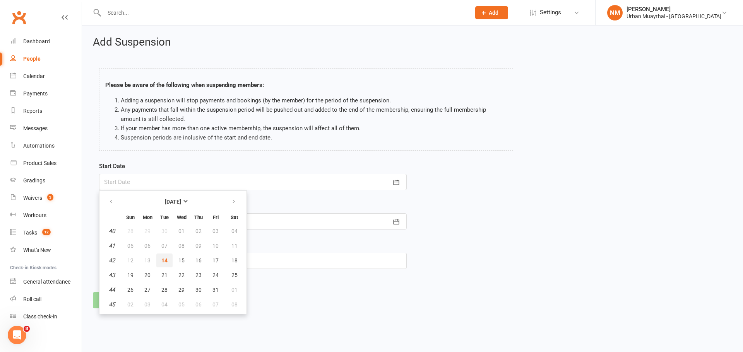
click at [162, 260] on span "14" at bounding box center [164, 261] width 6 height 6
type input "[DATE]"
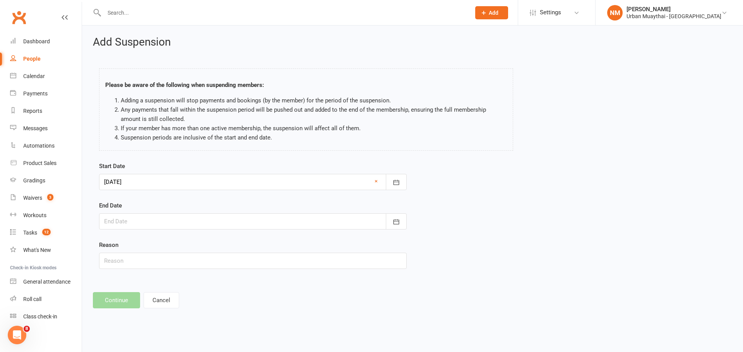
click at [164, 224] on div at bounding box center [252, 221] width 307 height 16
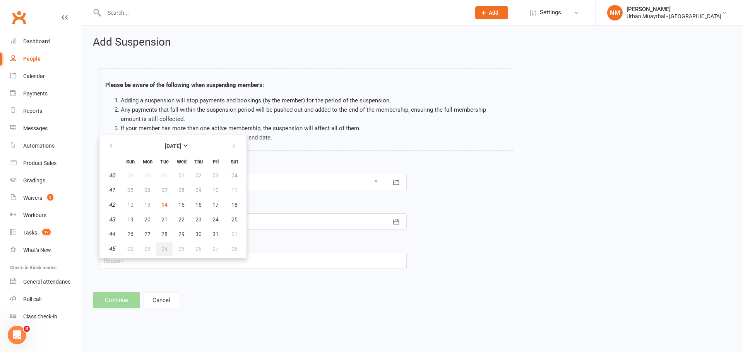
click at [165, 252] on button "04" at bounding box center [164, 249] width 16 height 14
type input "[DATE]"
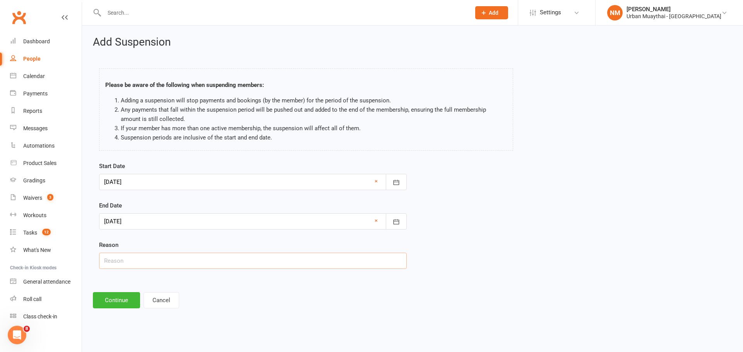
click at [138, 260] on input "text" at bounding box center [252, 261] width 307 height 16
type input "Exams"
click at [102, 307] on button "Continue" at bounding box center [116, 300] width 47 height 16
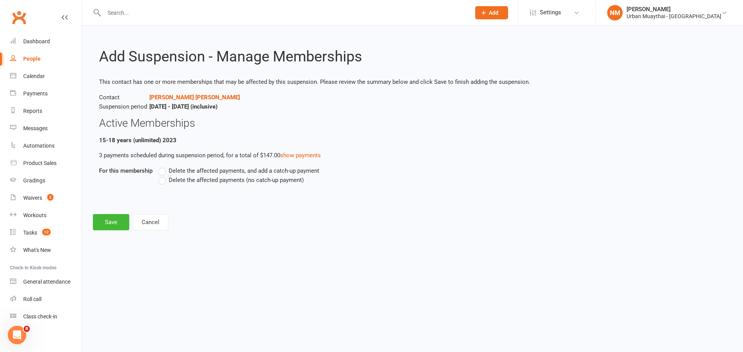
click at [170, 185] on div "Delete the affected payments, and add a catch-up payment Delete the affected pa…" at bounding box center [361, 180] width 418 height 29
click at [185, 178] on span "Delete the affected payments (no catch-up payment)" at bounding box center [236, 180] width 135 height 8
click at [163, 176] on input "Delete the affected payments (no catch-up payment)" at bounding box center [160, 176] width 5 height 0
click at [116, 216] on button "Save" at bounding box center [111, 222] width 36 height 16
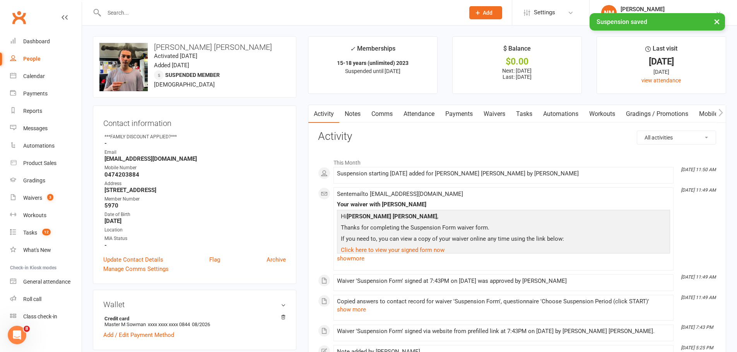
click at [347, 115] on link "Notes" at bounding box center [352, 114] width 27 height 18
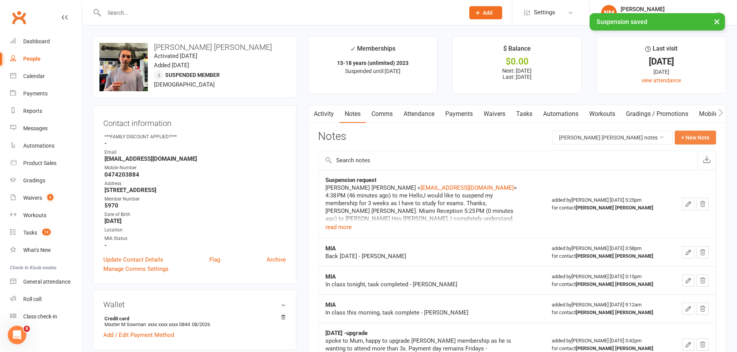
click at [683, 133] on button "+ New Note" at bounding box center [694, 138] width 41 height 14
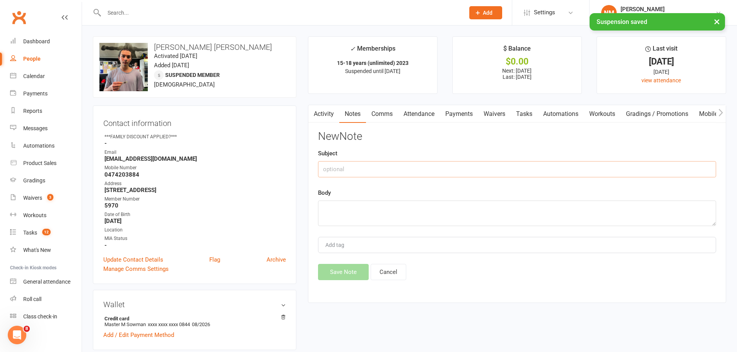
click at [364, 177] on input "text" at bounding box center [517, 169] width 398 height 16
type input "Suspension"
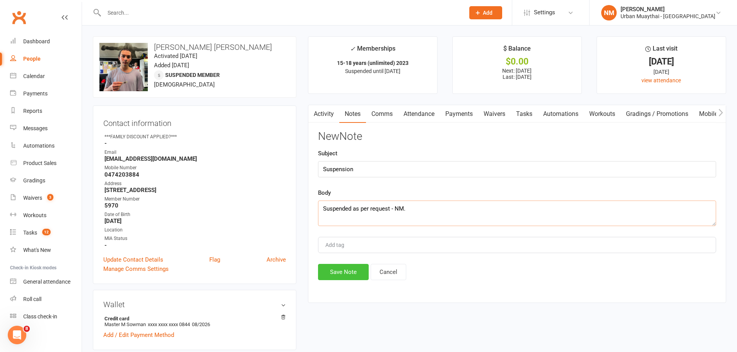
type textarea "Suspended as per request - NM."
click at [338, 274] on button "Save Note" at bounding box center [343, 272] width 51 height 16
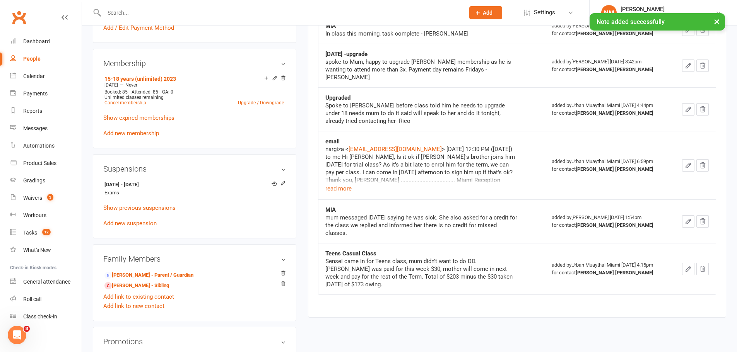
scroll to position [309, 0]
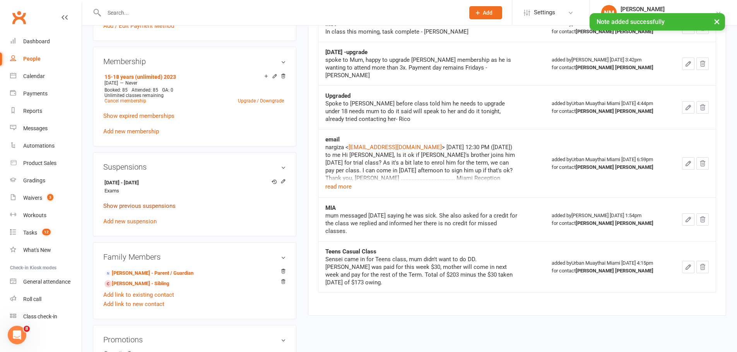
click at [123, 203] on link "Show previous suspensions" at bounding box center [139, 206] width 72 height 7
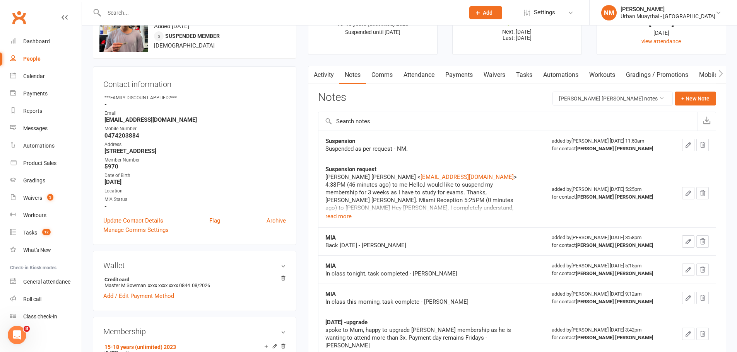
scroll to position [0, 0]
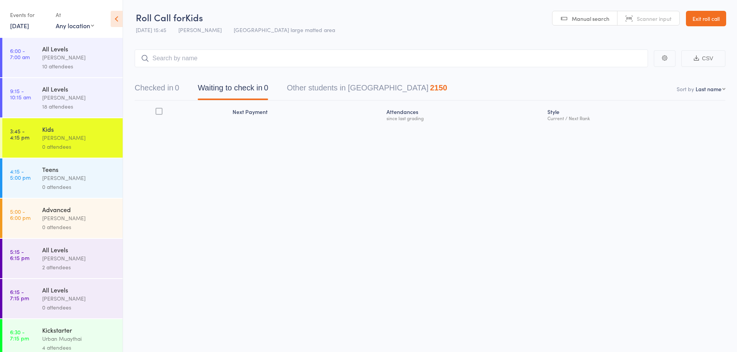
click at [57, 61] on div "[PERSON_NAME]" at bounding box center [79, 57] width 74 height 9
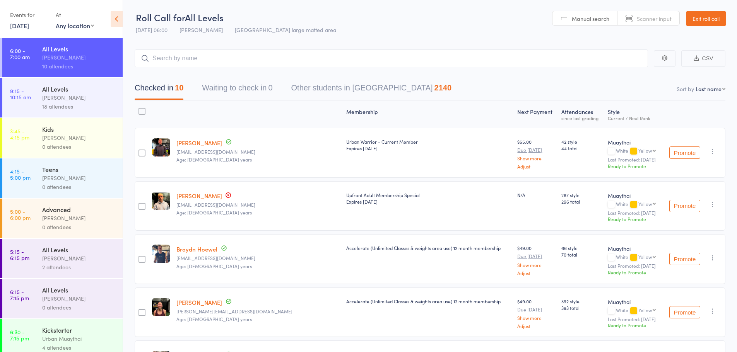
click at [54, 86] on div "All Levels" at bounding box center [79, 89] width 74 height 9
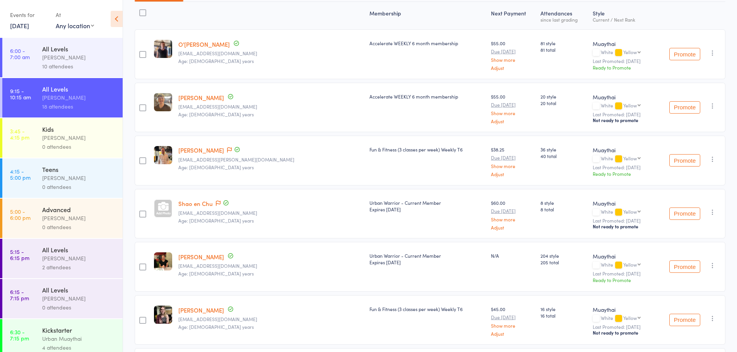
scroll to position [116, 0]
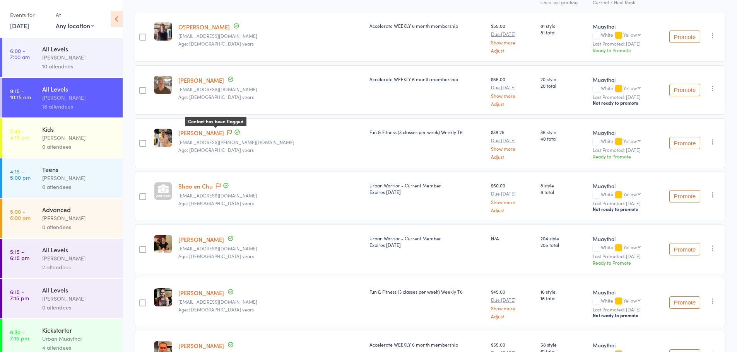
click at [227, 131] on icon at bounding box center [229, 132] width 5 height 5
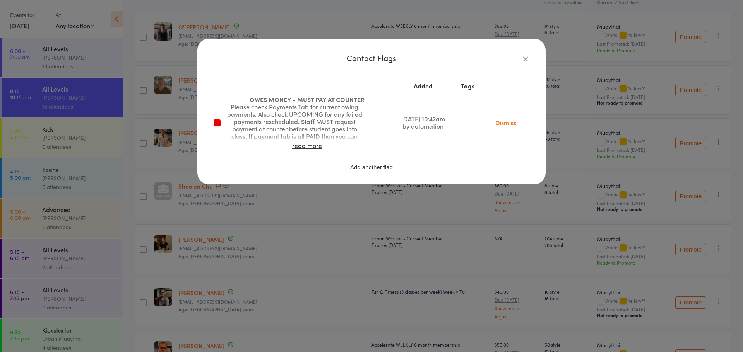
click at [274, 208] on div "Contact Flags Added Tags OWES MONEY - MUST PAY AT COUNTER Please check Payments…" at bounding box center [371, 176] width 743 height 352
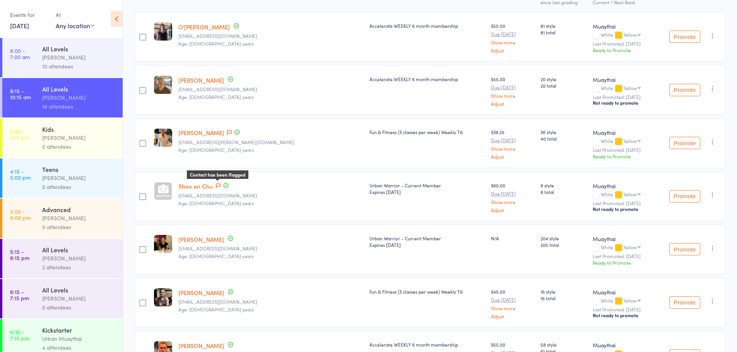
click at [218, 183] on span at bounding box center [218, 187] width 5 height 8
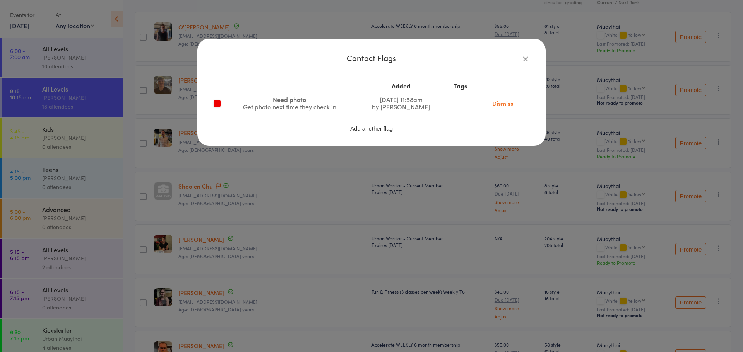
click at [269, 205] on div "Contact Flags Added Tags Need photo Get photo next time they check in Oct 14, 2…" at bounding box center [371, 176] width 743 height 352
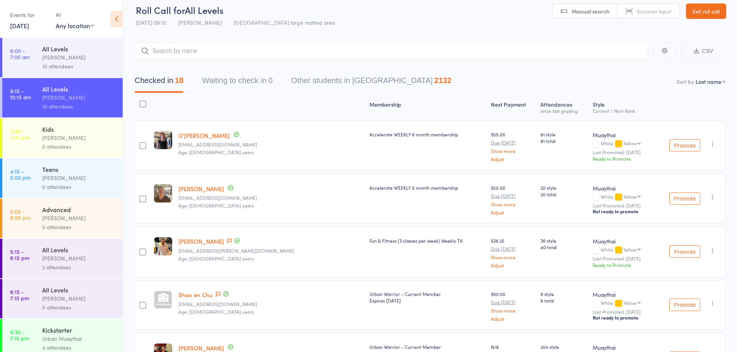
scroll to position [0, 0]
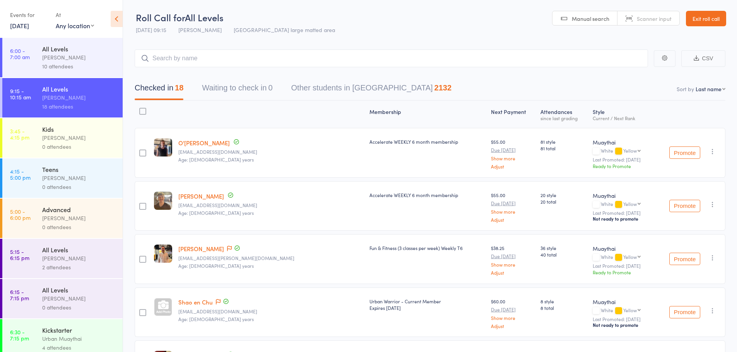
click at [716, 16] on link "Exit roll call" at bounding box center [706, 18] width 40 height 15
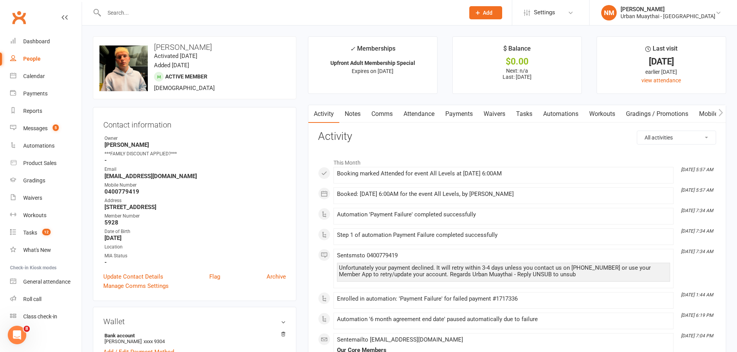
click at [442, 115] on link "Payments" at bounding box center [459, 114] width 38 height 18
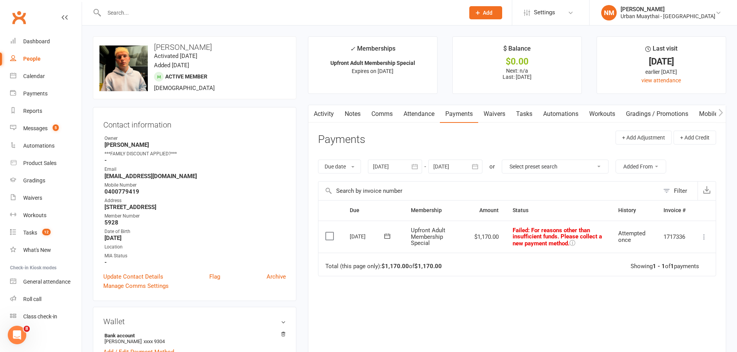
click at [385, 113] on link "Comms" at bounding box center [382, 114] width 32 height 18
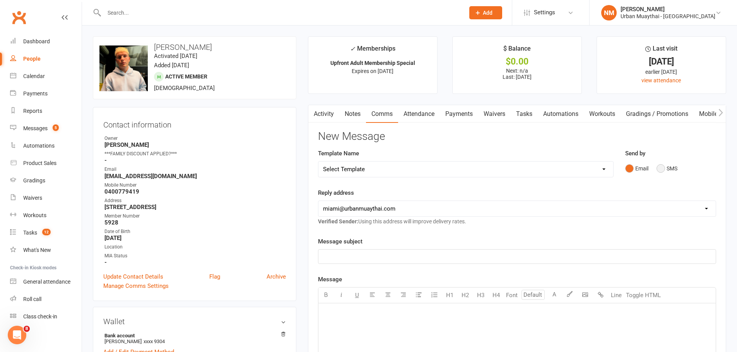
click at [663, 169] on button "SMS" at bounding box center [666, 168] width 21 height 15
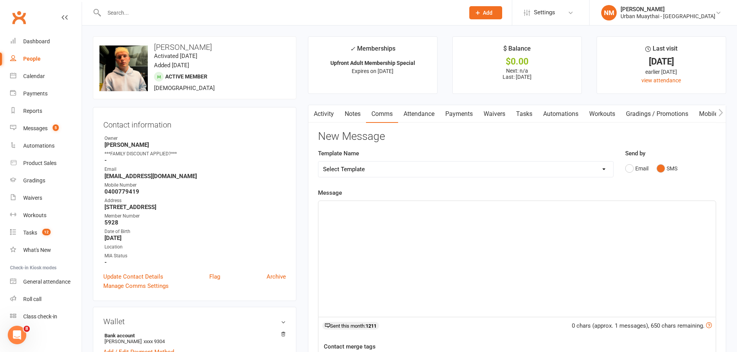
click at [485, 209] on p "﻿" at bounding box center [517, 207] width 388 height 9
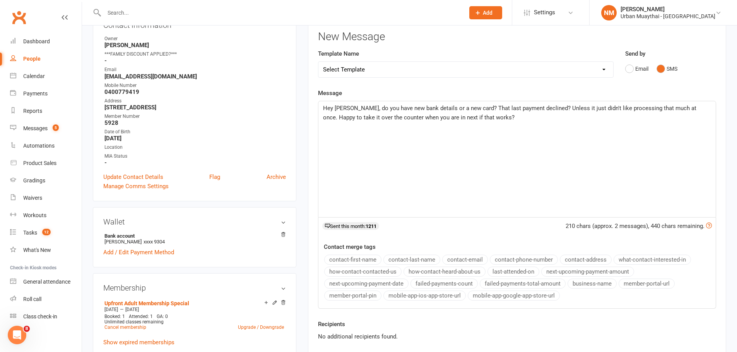
scroll to position [116, 0]
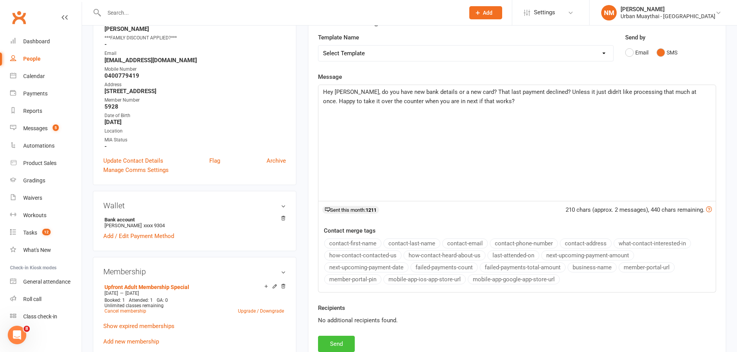
click at [336, 345] on button "Send" at bounding box center [336, 344] width 37 height 16
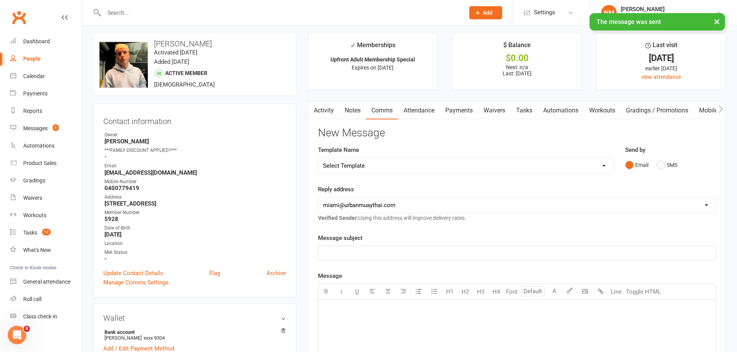
scroll to position [0, 0]
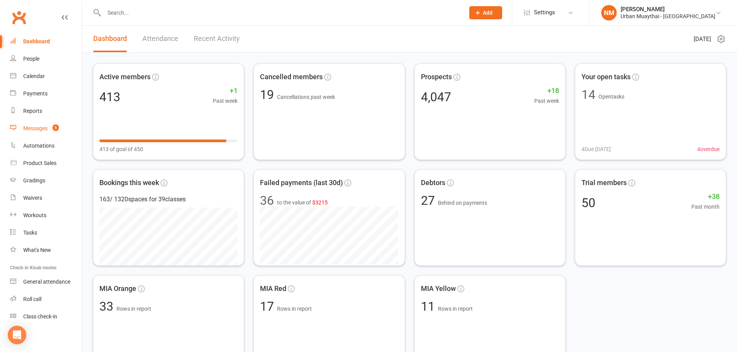
click at [39, 132] on link "Messages 5" at bounding box center [46, 128] width 72 height 17
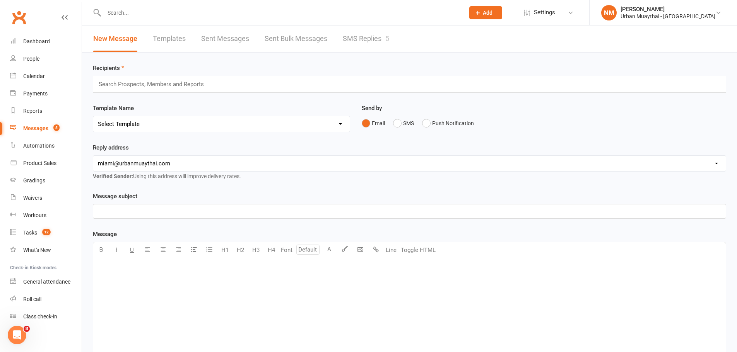
click at [371, 38] on link "SMS Replies 5" at bounding box center [366, 39] width 46 height 27
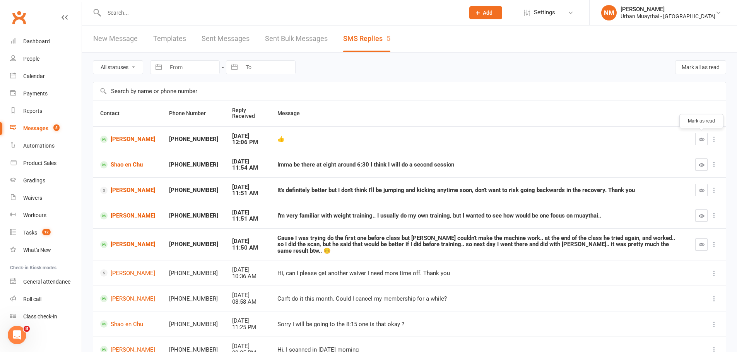
click at [702, 142] on icon "button" at bounding box center [701, 140] width 6 height 6
click at [702, 162] on icon "button" at bounding box center [701, 165] width 6 height 6
drag, startPoint x: 121, startPoint y: 217, endPoint x: 129, endPoint y: 215, distance: 8.4
click at [699, 190] on icon "button" at bounding box center [701, 191] width 6 height 6
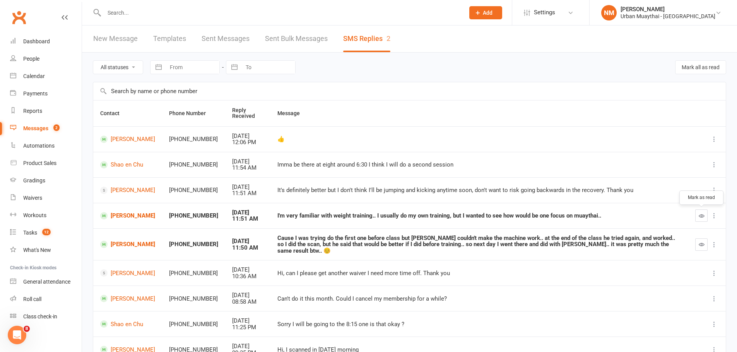
click at [700, 214] on icon "button" at bounding box center [701, 216] width 6 height 6
drag, startPoint x: 704, startPoint y: 244, endPoint x: 407, endPoint y: 28, distance: 367.1
click at [703, 244] on icon "button" at bounding box center [701, 245] width 6 height 6
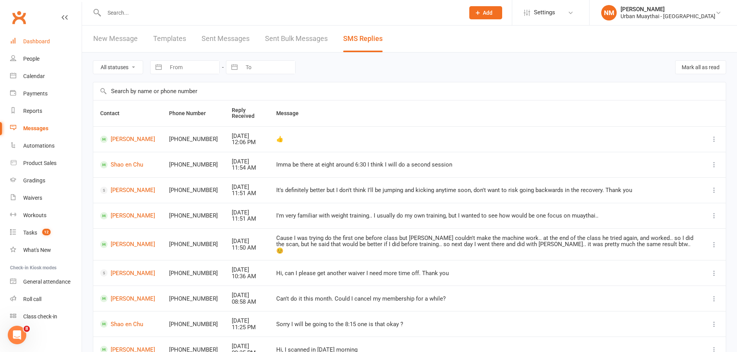
click at [32, 43] on div "Dashboard" at bounding box center [36, 41] width 27 height 6
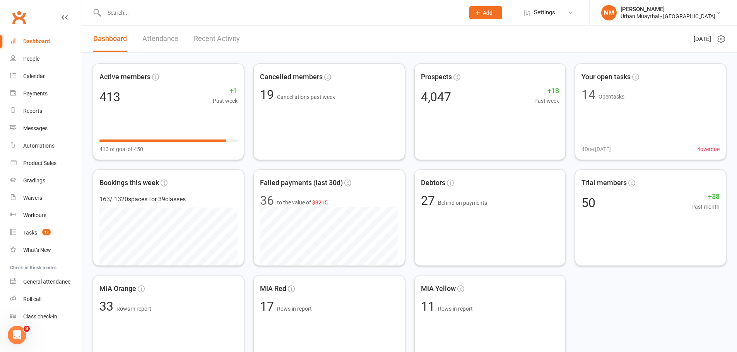
click at [227, 10] on input "text" at bounding box center [280, 12] width 357 height 11
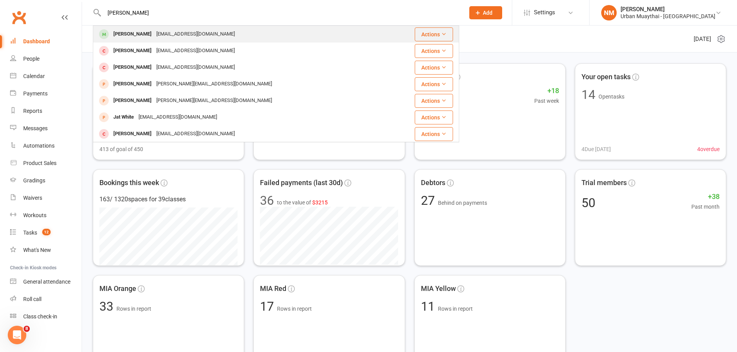
type input "brad white"
click at [157, 32] on div "bradwhitfield_8@hotmail.com" at bounding box center [195, 34] width 83 height 11
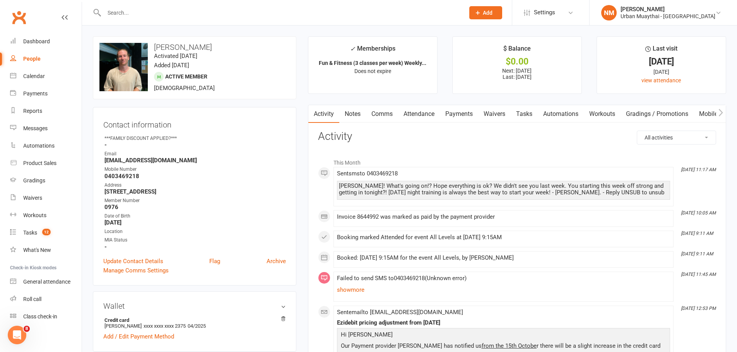
click at [145, 9] on input "text" at bounding box center [280, 12] width 357 height 11
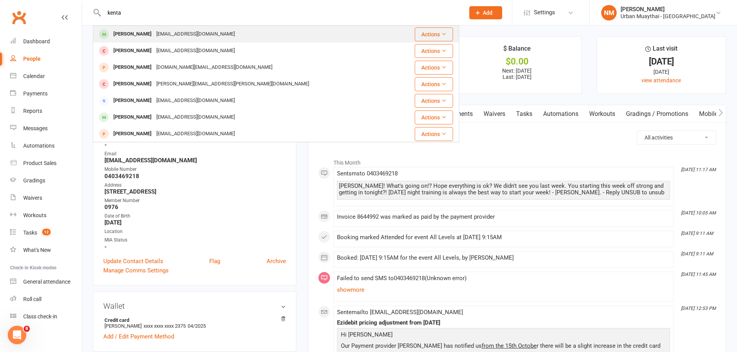
type input "kenta"
click at [154, 32] on div "[EMAIL_ADDRESS][DOMAIN_NAME]" at bounding box center [195, 34] width 83 height 11
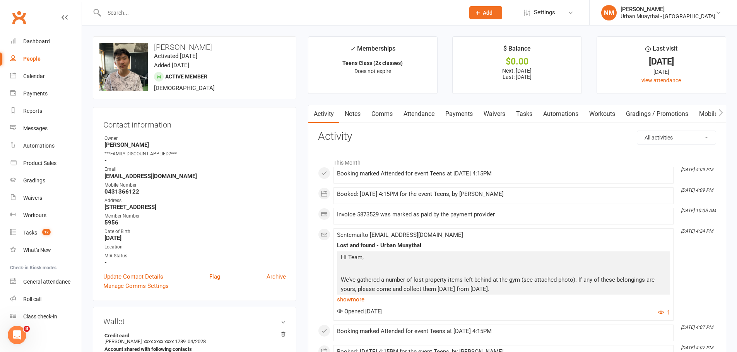
scroll to position [0, 1]
click at [411, 111] on link "Attendance" at bounding box center [418, 114] width 42 height 18
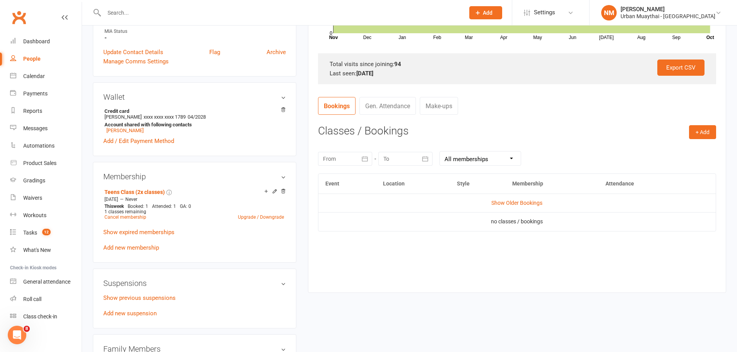
scroll to position [232, 0]
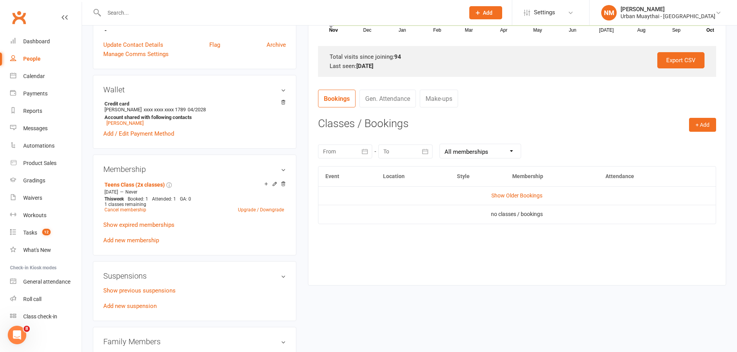
click at [412, 158] on div at bounding box center [405, 152] width 54 height 14
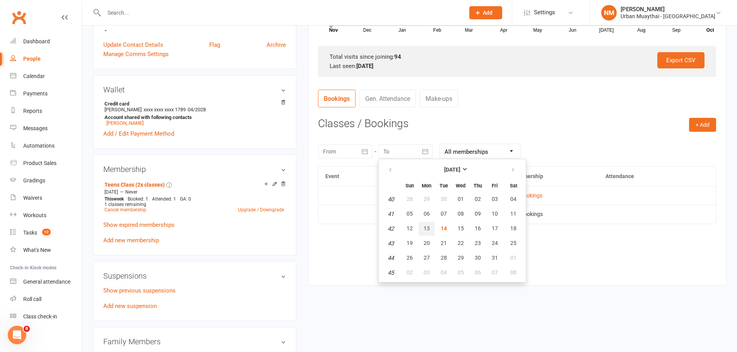
drag, startPoint x: 433, startPoint y: 227, endPoint x: 415, endPoint y: 205, distance: 28.3
click at [433, 227] on button "13" at bounding box center [426, 229] width 16 height 14
type input "13 Oct 2025"
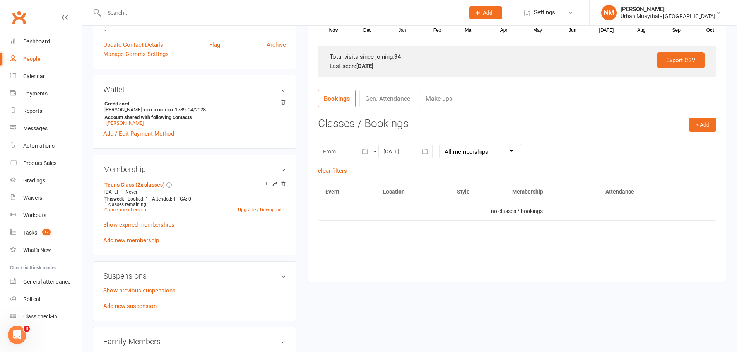
click at [358, 151] on button "button" at bounding box center [365, 152] width 14 height 14
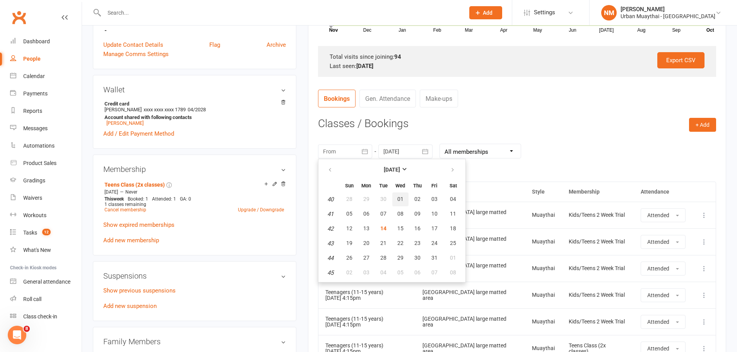
click at [403, 205] on button "01" at bounding box center [400, 200] width 16 height 14
type input "01 Oct 2025"
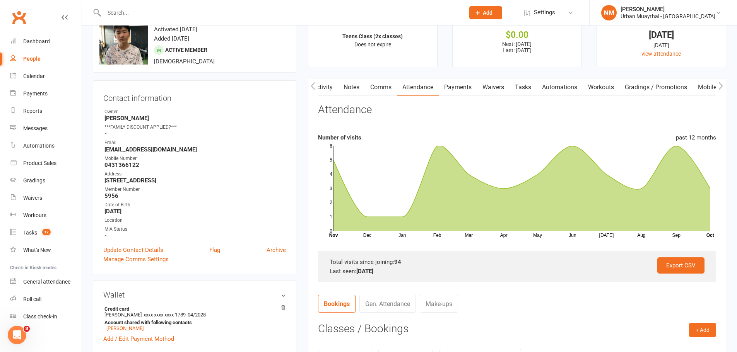
scroll to position [0, 0]
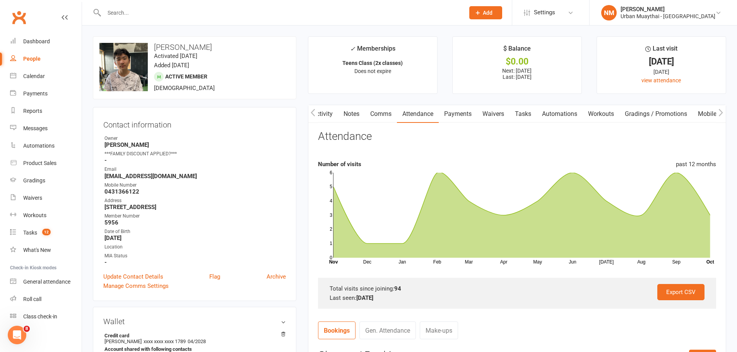
click at [384, 114] on link "Comms" at bounding box center [381, 114] width 32 height 18
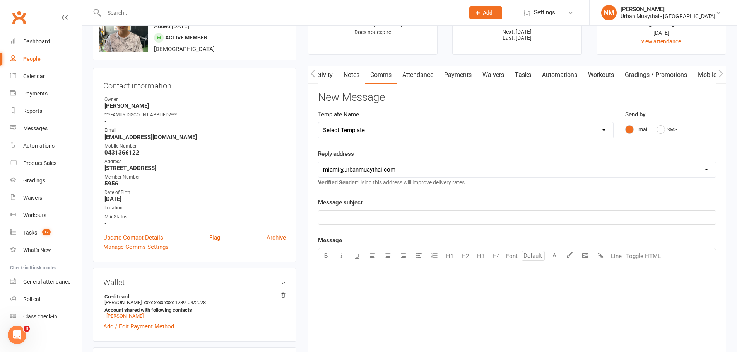
scroll to position [39, 0]
click at [364, 311] on div "﻿" at bounding box center [516, 323] width 397 height 116
click at [675, 128] on button "SMS" at bounding box center [666, 130] width 21 height 15
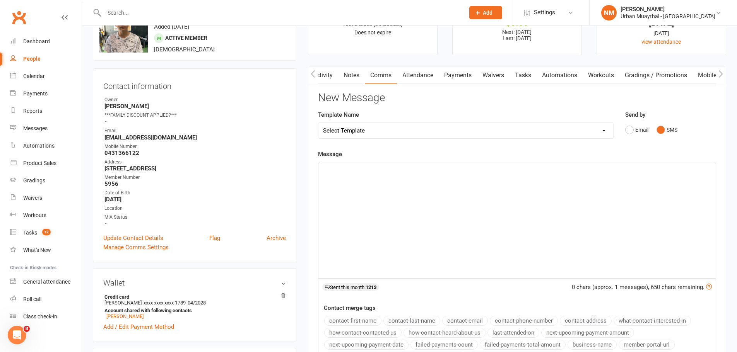
click at [368, 205] on div "﻿" at bounding box center [516, 220] width 397 height 116
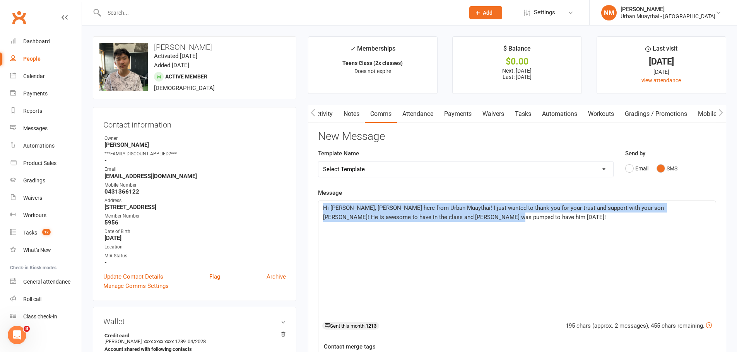
scroll to position [0, 2]
click at [423, 114] on link "Attendance" at bounding box center [417, 114] width 42 height 18
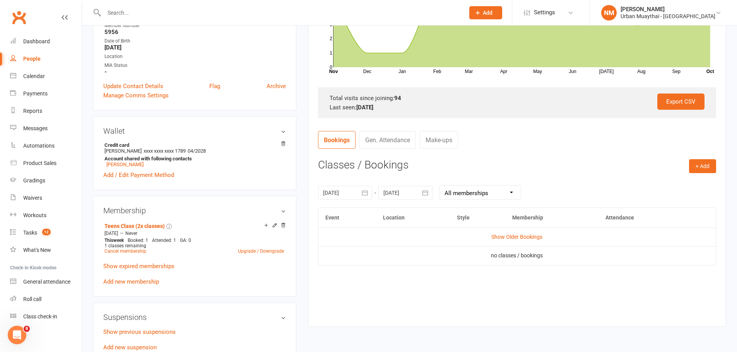
scroll to position [193, 0]
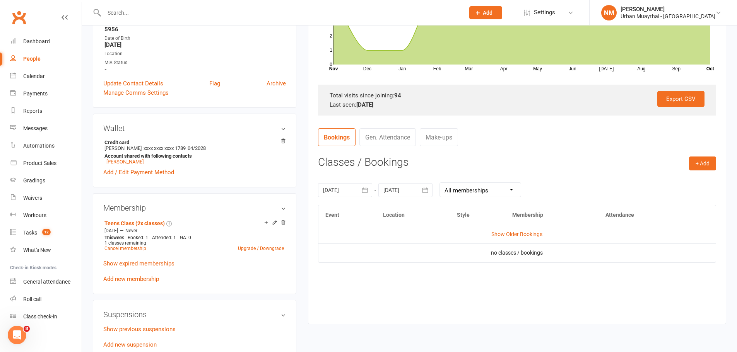
click at [406, 192] on div at bounding box center [405, 190] width 54 height 14
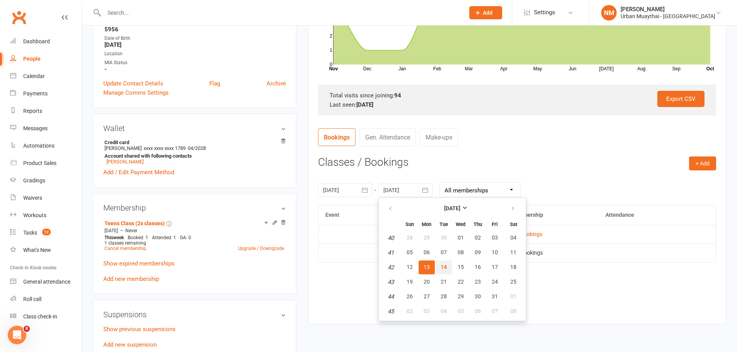
click at [447, 266] on button "14" at bounding box center [443, 268] width 16 height 14
type input "14 Oct 2025"
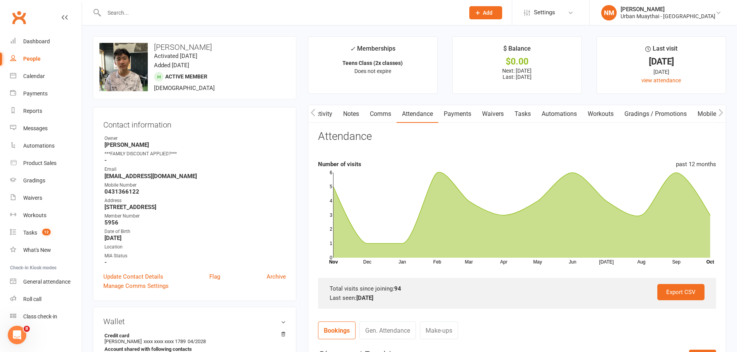
scroll to position [0, 2]
drag, startPoint x: 396, startPoint y: 114, endPoint x: 405, endPoint y: 117, distance: 9.4
click at [395, 114] on link "Comms" at bounding box center [380, 114] width 32 height 18
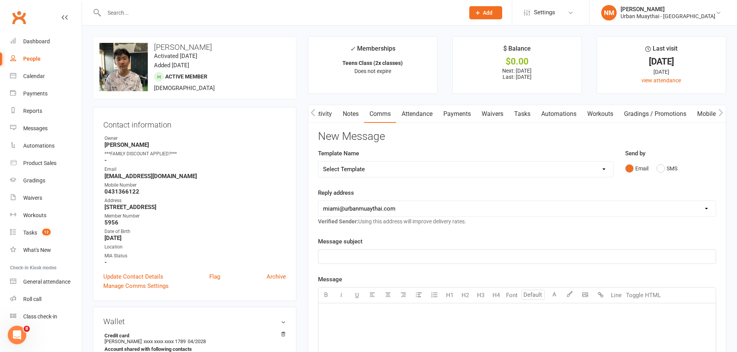
click at [653, 169] on div "Email SMS" at bounding box center [670, 168] width 91 height 15
click at [662, 172] on button "SMS" at bounding box center [666, 168] width 21 height 15
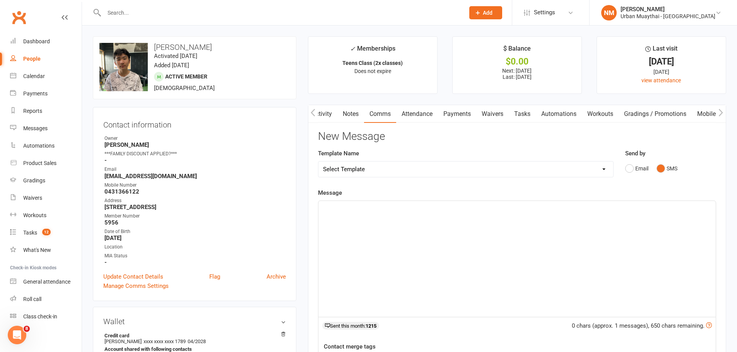
click at [481, 227] on div "﻿" at bounding box center [516, 259] width 397 height 116
paste div
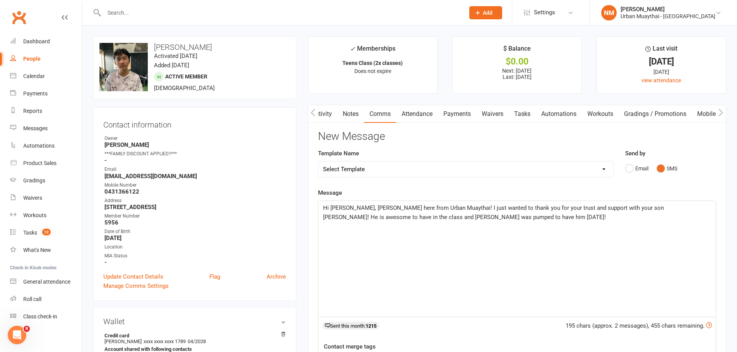
click at [490, 215] on p "Hi Kenji, Nick here from Urban Muaythai! I just wanted to thank you for your tr…" at bounding box center [517, 212] width 388 height 19
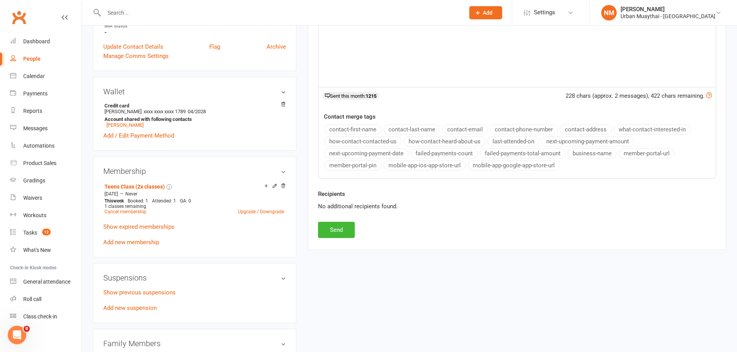
scroll to position [232, 0]
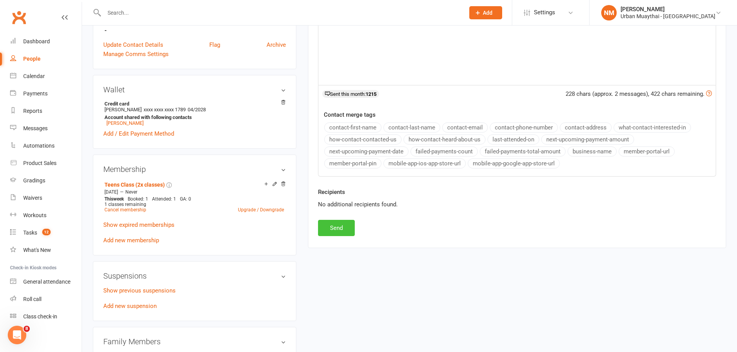
click at [328, 225] on button "Send" at bounding box center [336, 228] width 37 height 16
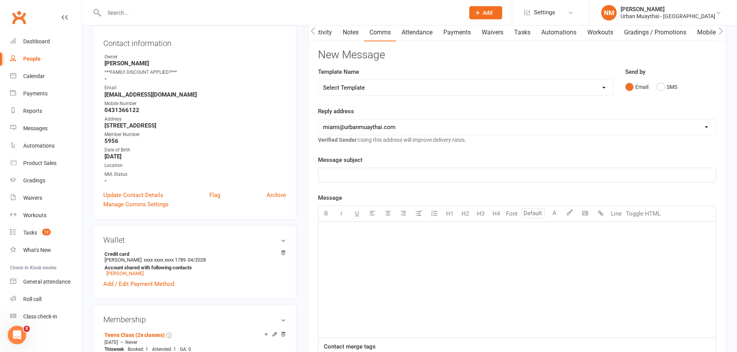
scroll to position [0, 0]
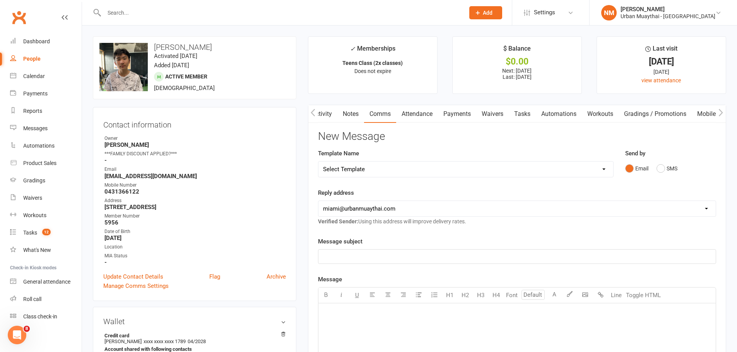
click at [167, 13] on input "text" at bounding box center [280, 12] width 357 height 11
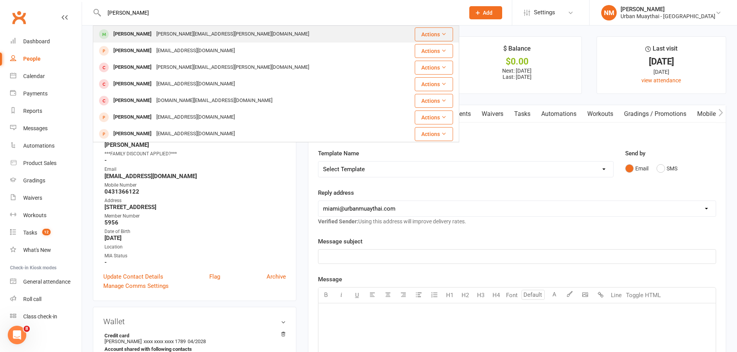
type input "craig anderson"
click at [165, 32] on div "Craig.anderson@live.co.uk" at bounding box center [232, 34] width 157 height 11
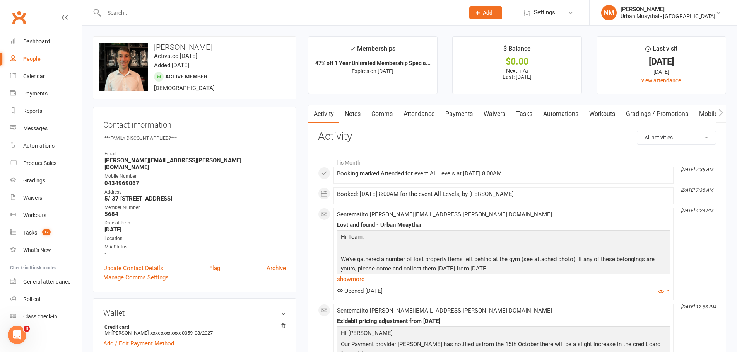
click at [236, 7] on input "text" at bounding box center [280, 12] width 357 height 11
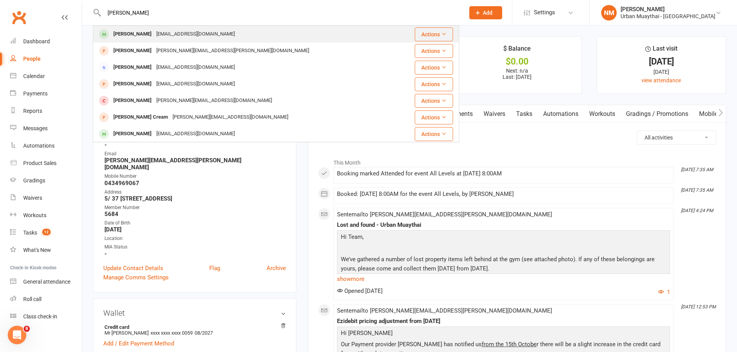
type input "linkin mitchel"
click at [208, 32] on div "Lmitchell4218@outlook.com" at bounding box center [195, 34] width 83 height 11
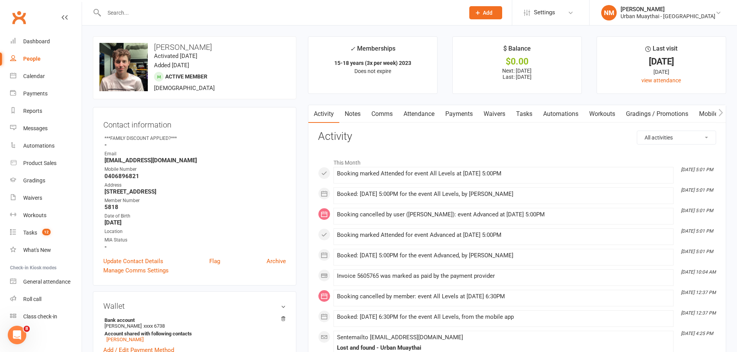
click at [377, 113] on link "Comms" at bounding box center [382, 114] width 32 height 18
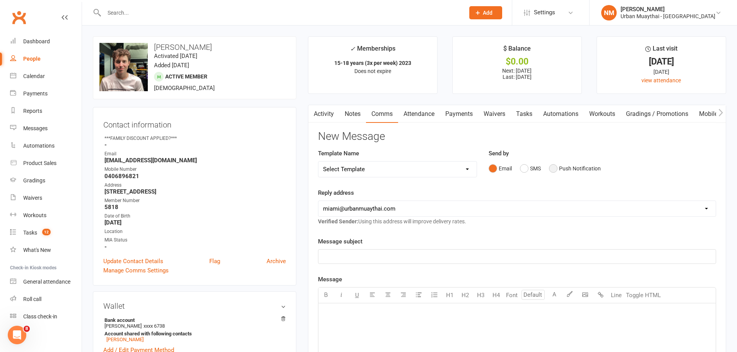
click at [547, 168] on div "Email SMS Push Notification" at bounding box center [601, 168] width 227 height 15
click at [530, 168] on button "SMS" at bounding box center [530, 168] width 21 height 15
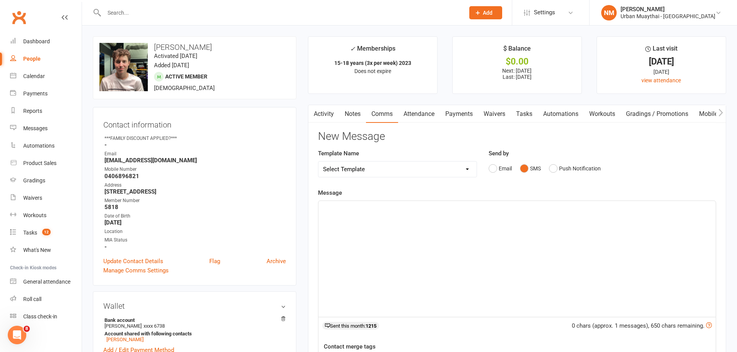
drag, startPoint x: 393, startPoint y: 248, endPoint x: 382, endPoint y: 248, distance: 10.1
click at [382, 248] on div "﻿" at bounding box center [516, 259] width 397 height 116
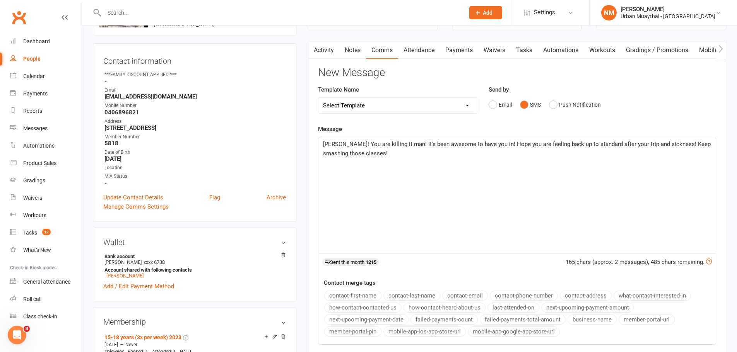
scroll to position [232, 0]
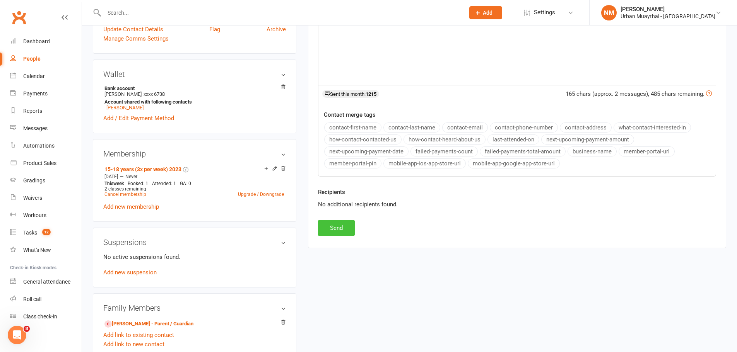
click at [337, 225] on button "Send" at bounding box center [336, 228] width 37 height 16
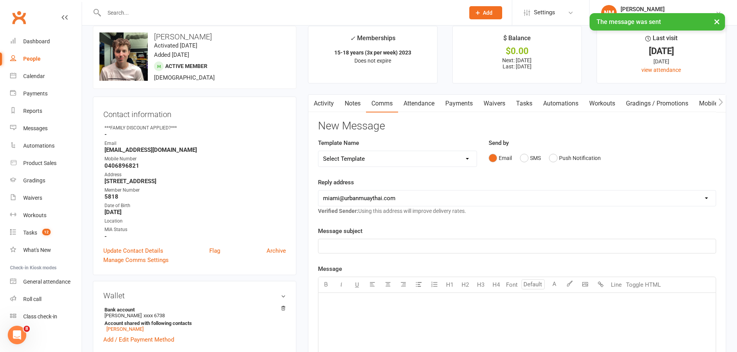
scroll to position [0, 0]
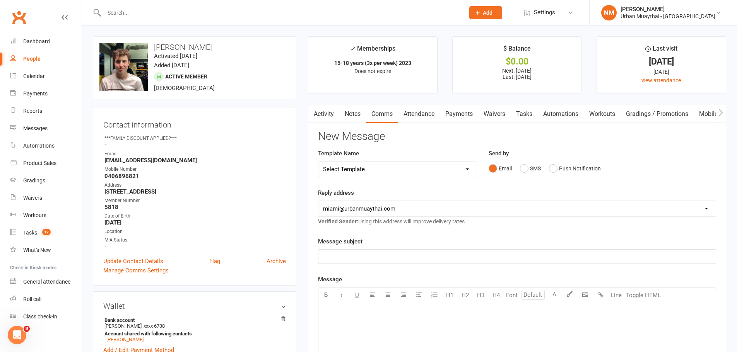
click at [167, 14] on input "text" at bounding box center [280, 12] width 357 height 11
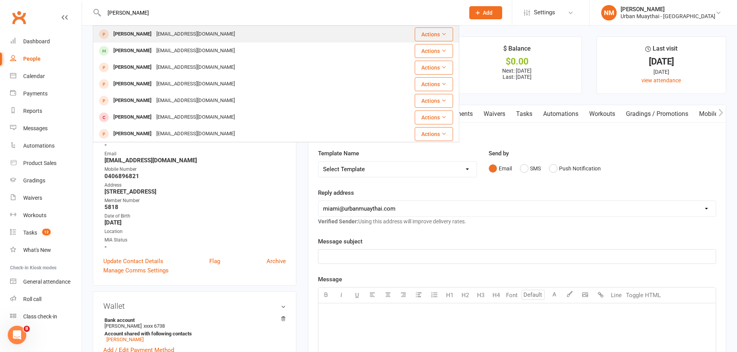
type input "jack beggs"
click at [156, 38] on div "beggsjack03@gmail.com" at bounding box center [195, 34] width 83 height 11
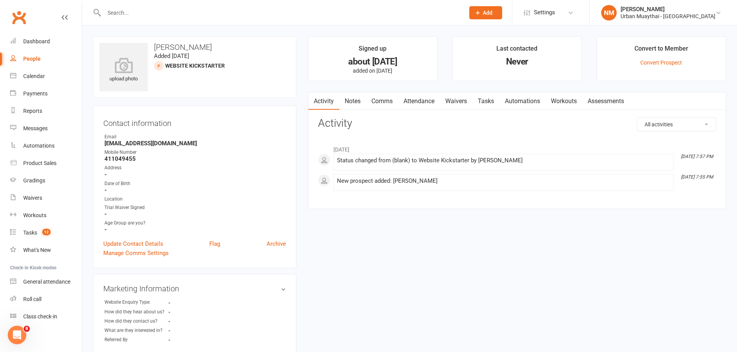
click at [152, 16] on input "text" at bounding box center [280, 12] width 357 height 11
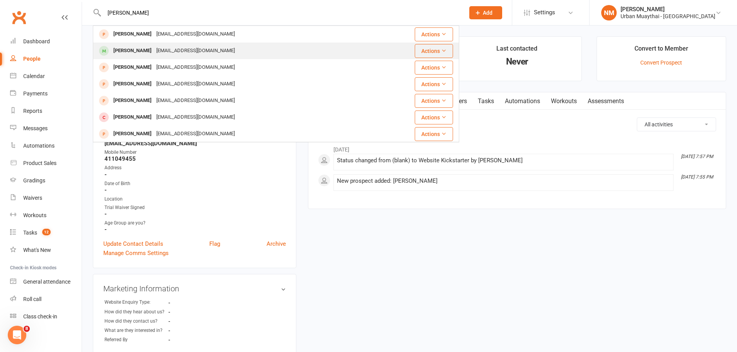
type input "jack beggs"
click at [154, 51] on div "beggsjack03@gmail.com" at bounding box center [195, 50] width 83 height 11
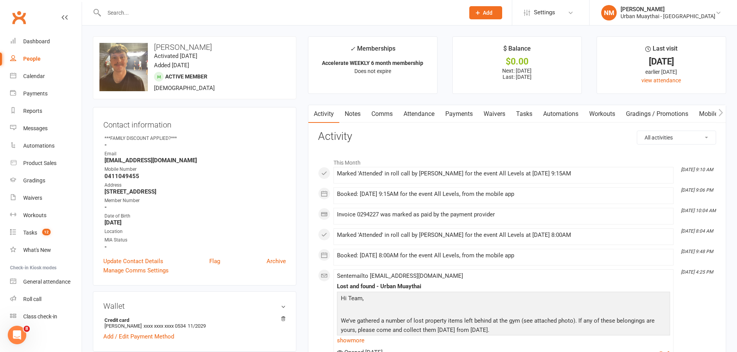
click at [377, 114] on link "Comms" at bounding box center [382, 114] width 32 height 18
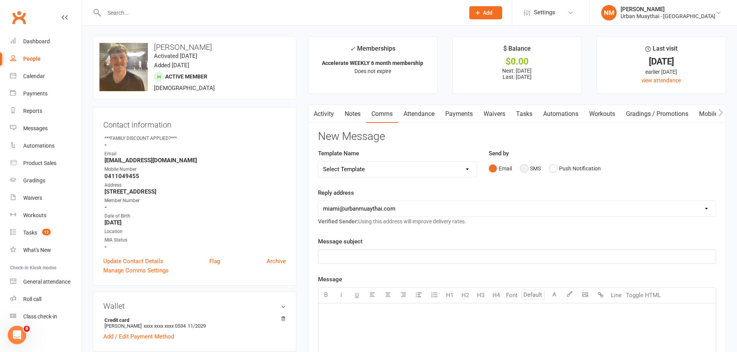
drag, startPoint x: 516, startPoint y: 170, endPoint x: 520, endPoint y: 174, distance: 6.0
click at [517, 171] on div "Email SMS Push Notification" at bounding box center [601, 168] width 227 height 15
click at [527, 167] on button "SMS" at bounding box center [530, 168] width 21 height 15
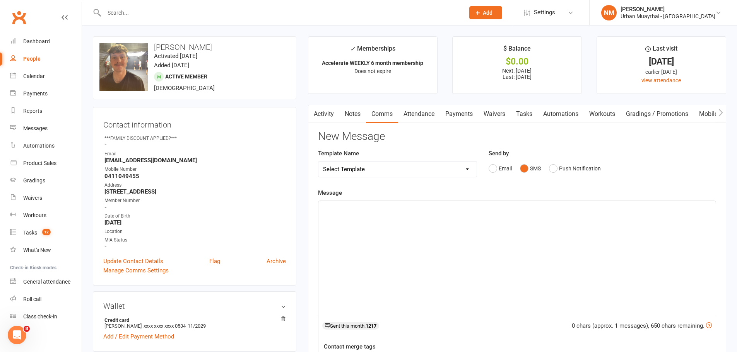
click at [364, 244] on div "﻿" at bounding box center [516, 259] width 397 height 116
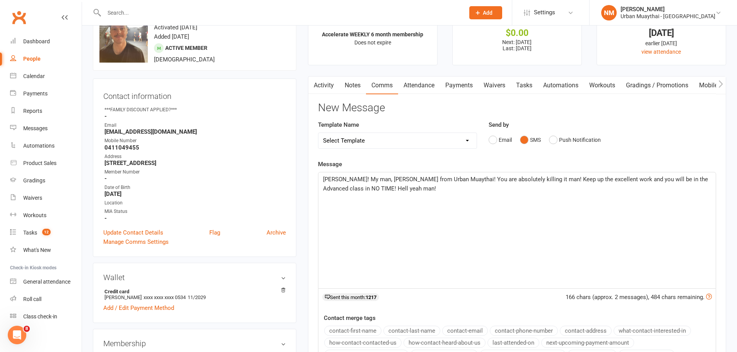
scroll to position [116, 0]
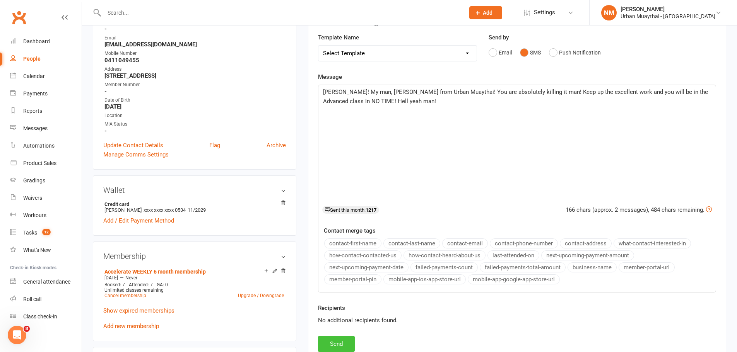
click at [340, 346] on button "Send" at bounding box center [336, 344] width 37 height 16
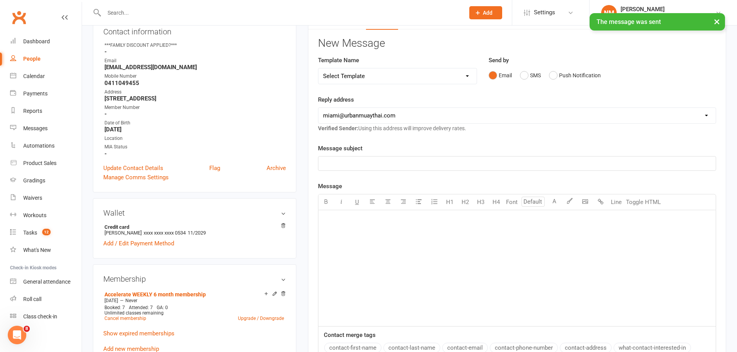
scroll to position [0, 0]
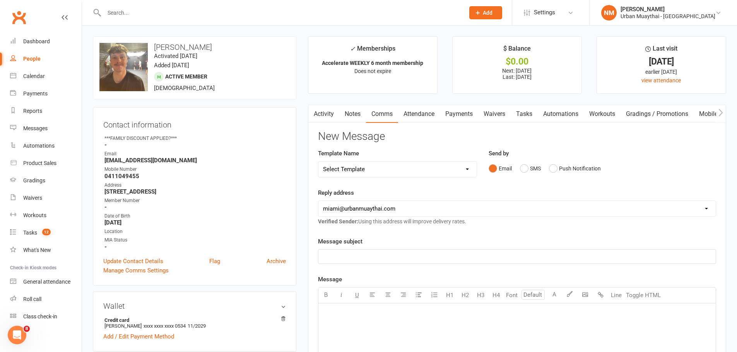
click at [148, 10] on input "text" at bounding box center [280, 12] width 357 height 11
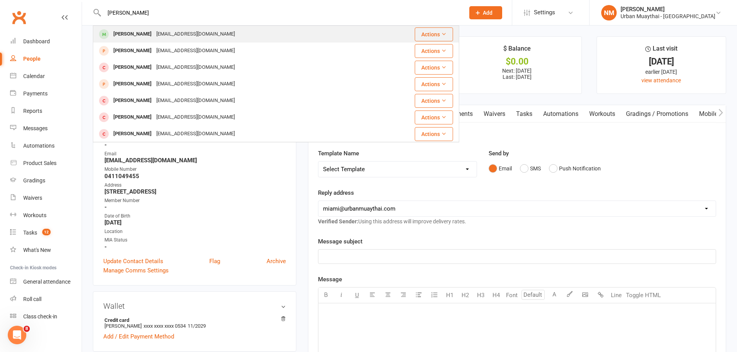
type input "zach hin"
click at [154, 38] on div "zachfh06@outlook.com" at bounding box center [195, 34] width 83 height 11
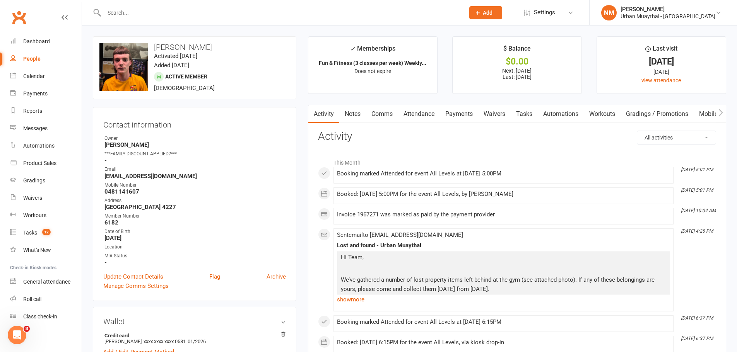
click at [377, 109] on link "Comms" at bounding box center [382, 114] width 32 height 18
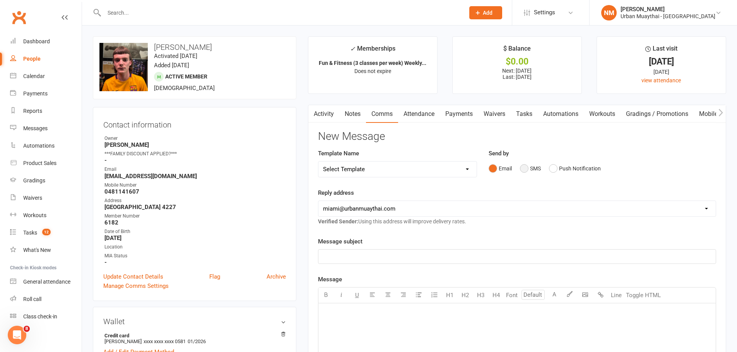
click at [528, 171] on button "SMS" at bounding box center [530, 168] width 21 height 15
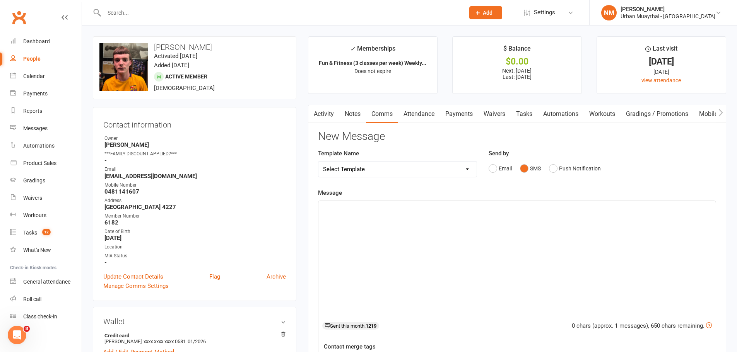
click at [443, 222] on div "﻿" at bounding box center [516, 259] width 397 height 116
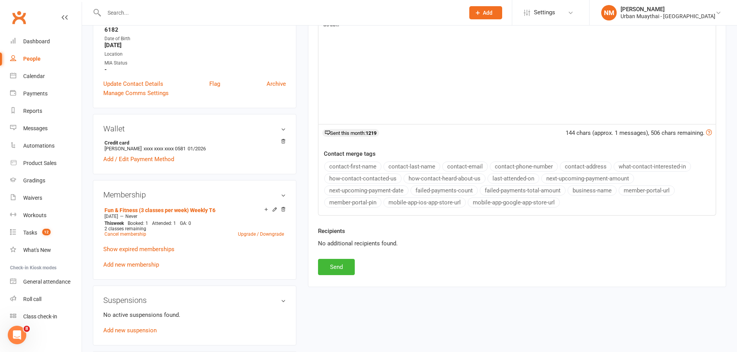
scroll to position [193, 0]
click at [343, 264] on button "Send" at bounding box center [336, 267] width 37 height 16
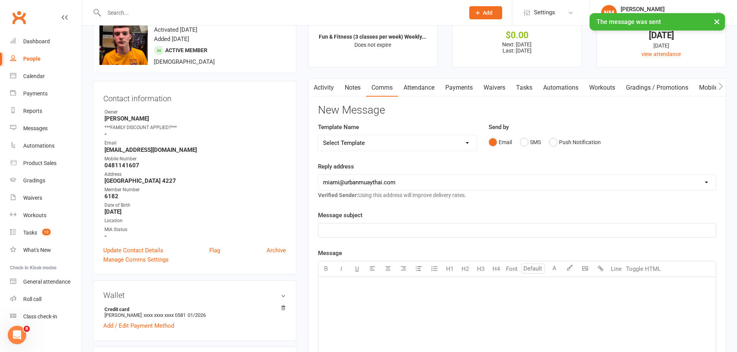
scroll to position [0, 0]
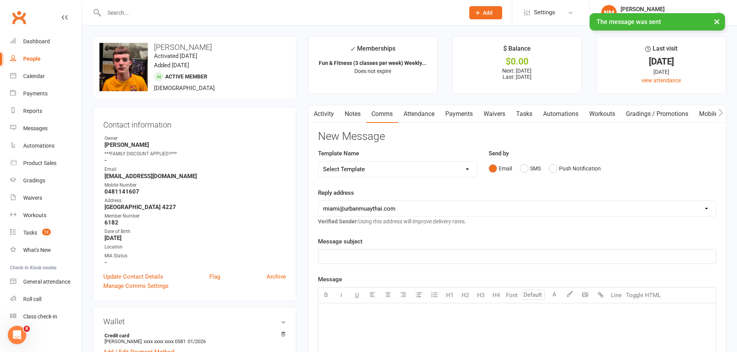
click at [176, 13] on div "× The message was sent" at bounding box center [363, 13] width 727 height 0
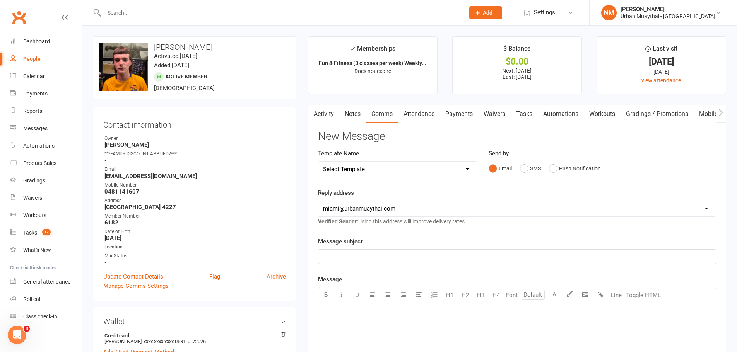
click at [149, 11] on input "text" at bounding box center [280, 12] width 357 height 11
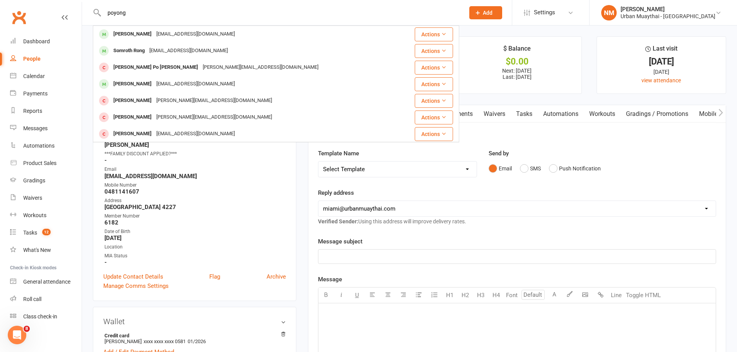
type input "poyong"
click at [148, 32] on div "Poyong Huang" at bounding box center [132, 34] width 43 height 11
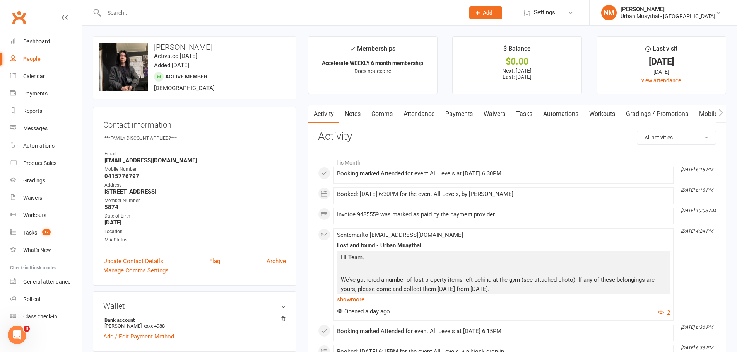
click at [388, 114] on link "Comms" at bounding box center [382, 114] width 32 height 18
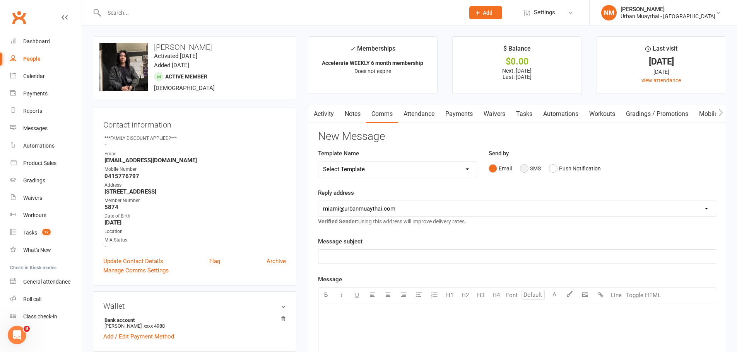
click at [528, 170] on button "SMS" at bounding box center [530, 168] width 21 height 15
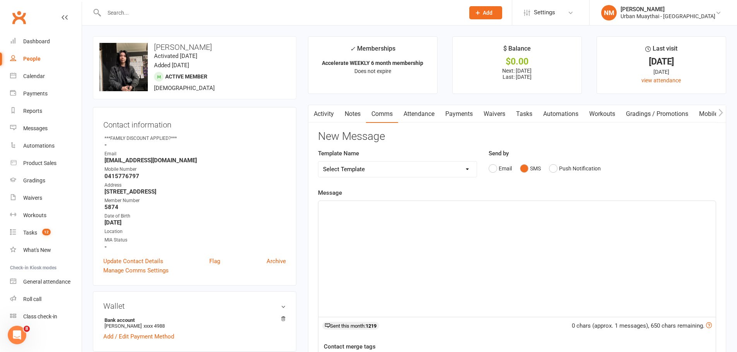
click at [411, 216] on div "﻿" at bounding box center [516, 259] width 397 height 116
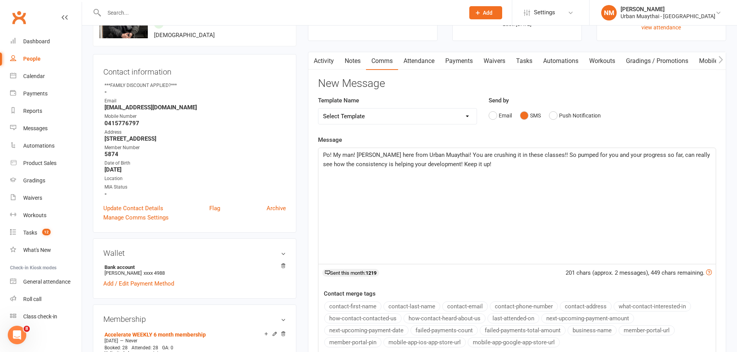
scroll to position [309, 0]
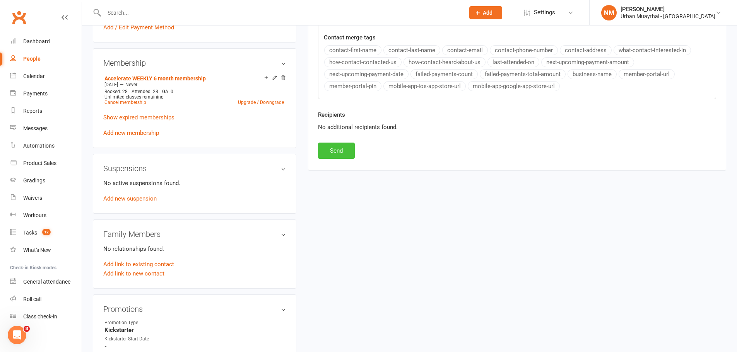
click at [332, 145] on button "Send" at bounding box center [336, 151] width 37 height 16
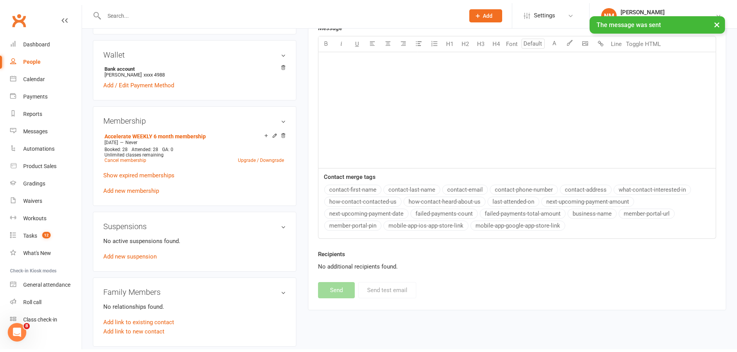
scroll to position [193, 0]
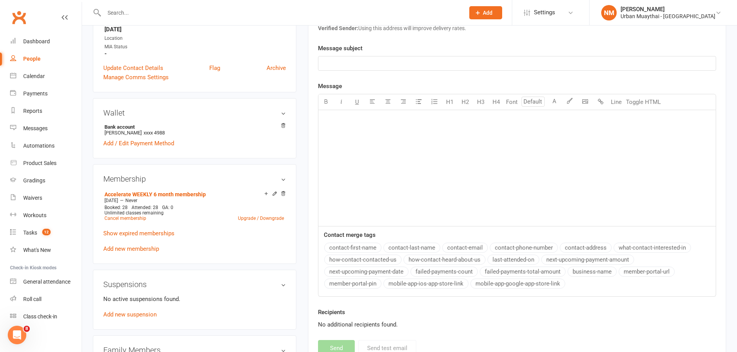
click at [186, 18] on input "text" at bounding box center [280, 12] width 357 height 11
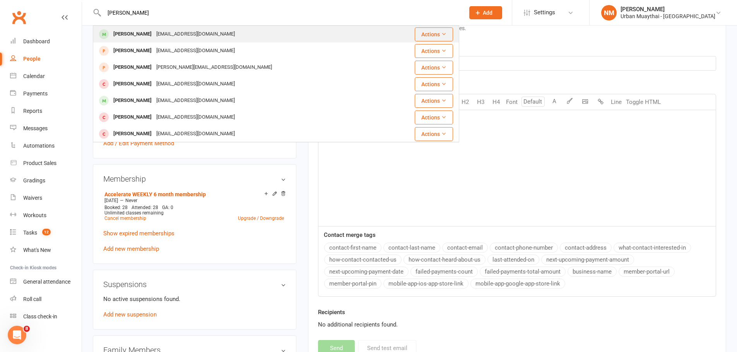
type input "bailey wils"
click at [168, 36] on div "baileyjwilson07@gmail.com" at bounding box center [195, 34] width 83 height 11
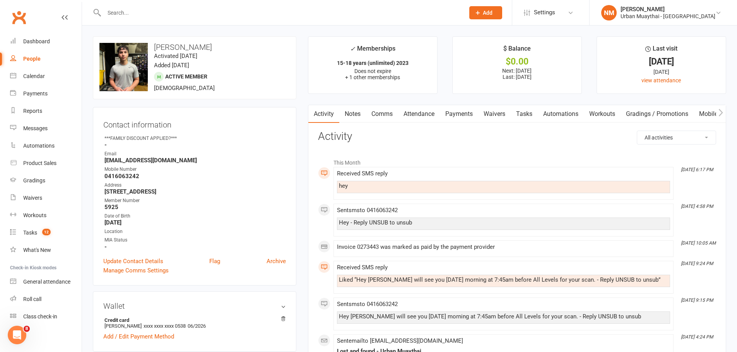
click at [179, 12] on input "text" at bounding box center [280, 12] width 357 height 11
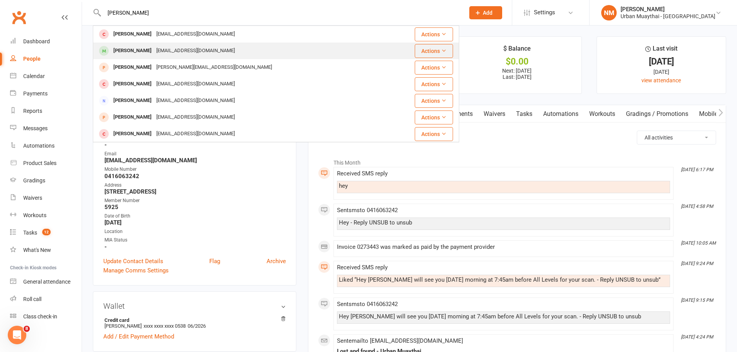
type input "Kirk"
click at [154, 51] on div "kirkcraigen@icloud.com" at bounding box center [195, 50] width 83 height 11
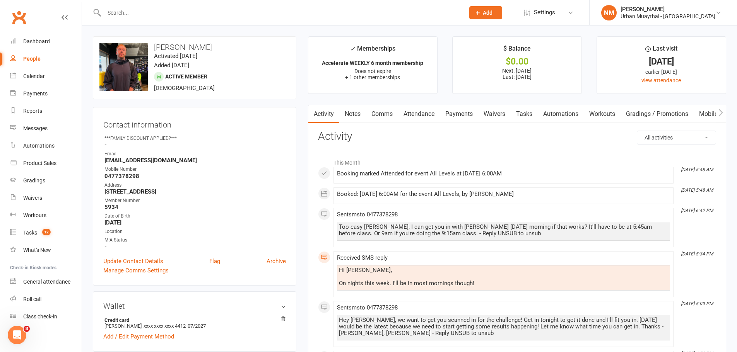
scroll to position [0, 0]
click at [356, 108] on link "Notes" at bounding box center [352, 114] width 27 height 18
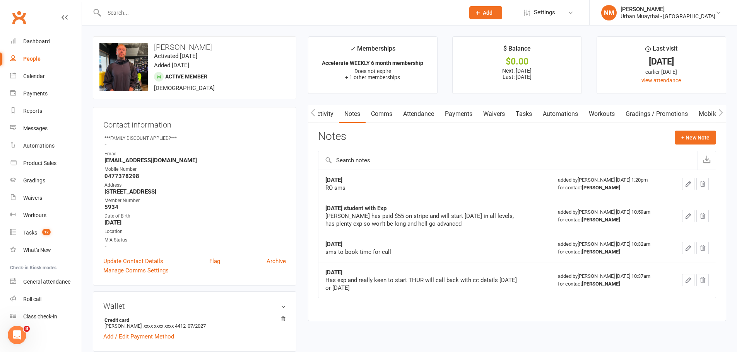
click at [318, 111] on link "Activity" at bounding box center [323, 114] width 31 height 18
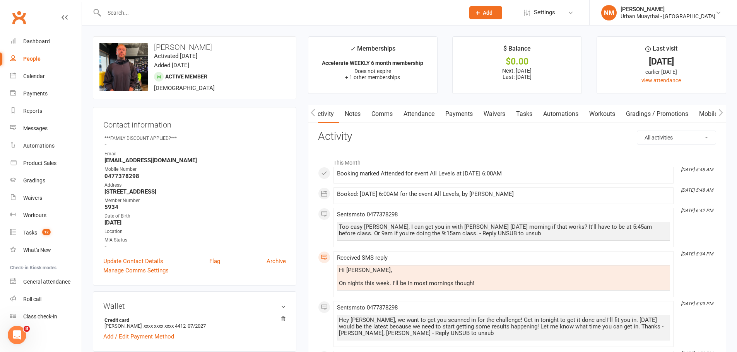
drag, startPoint x: 354, startPoint y: 115, endPoint x: 381, endPoint y: 119, distance: 27.0
click at [381, 119] on div "Activity Notes Comms Attendance Payments Waivers Tasks Automations Workouts Gra…" at bounding box center [570, 114] width 524 height 18
click at [452, 119] on link "Payments" at bounding box center [459, 114] width 38 height 18
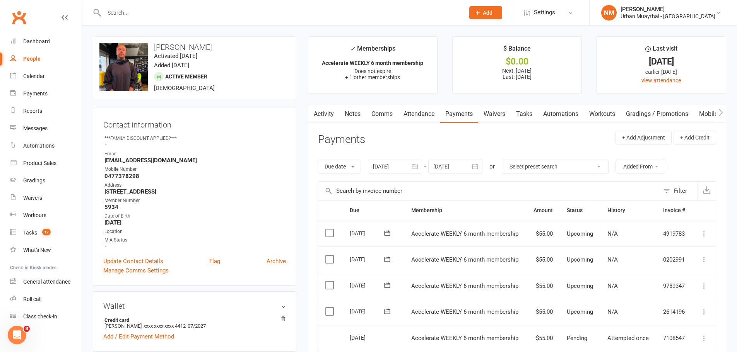
click at [381, 121] on link "Comms" at bounding box center [382, 114] width 32 height 18
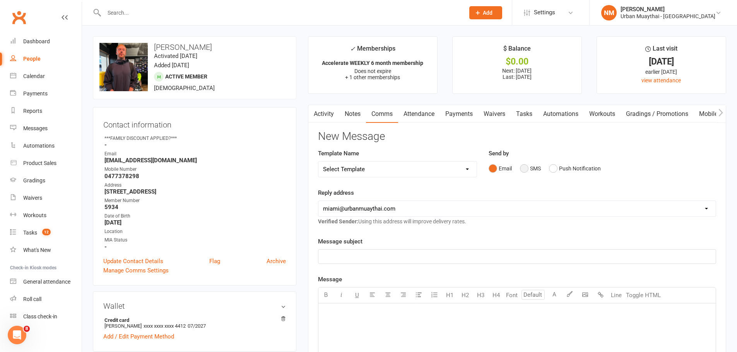
click at [533, 164] on button "SMS" at bounding box center [530, 168] width 21 height 15
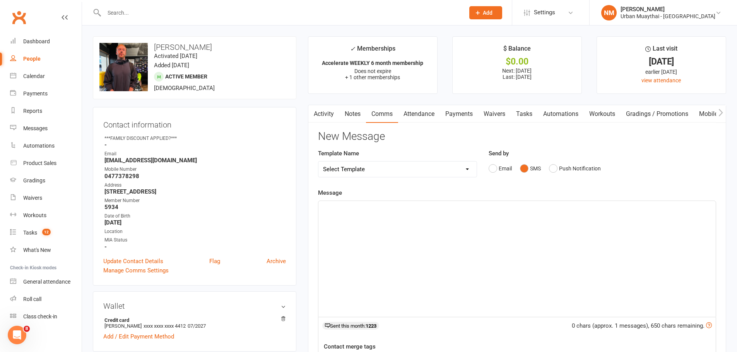
click at [435, 246] on div "﻿" at bounding box center [516, 259] width 397 height 116
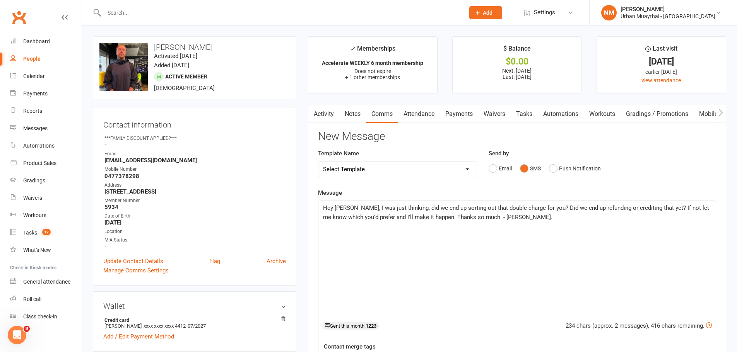
scroll to position [193, 0]
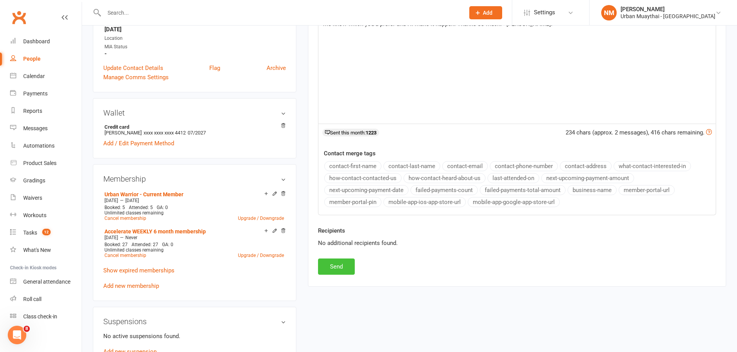
click at [341, 264] on button "Send" at bounding box center [336, 267] width 37 height 16
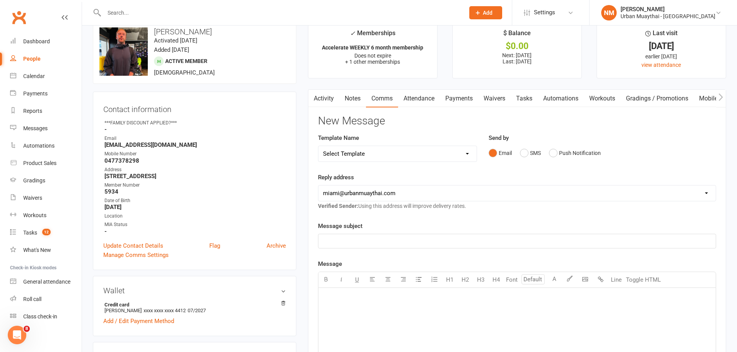
scroll to position [0, 0]
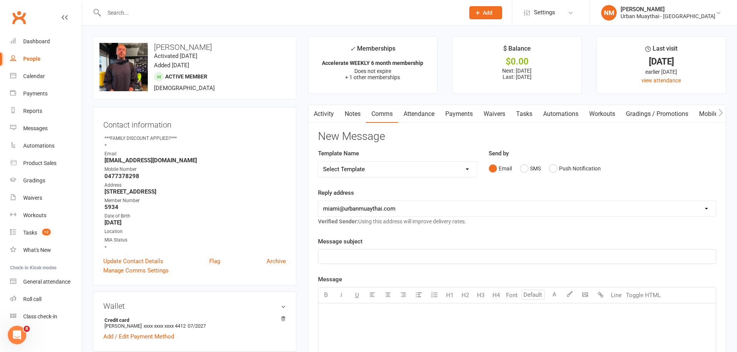
click at [203, 17] on div at bounding box center [276, 12] width 366 height 25
click at [201, 14] on input "text" at bounding box center [280, 12] width 357 height 11
type input "t"
type input "r"
type input "a"
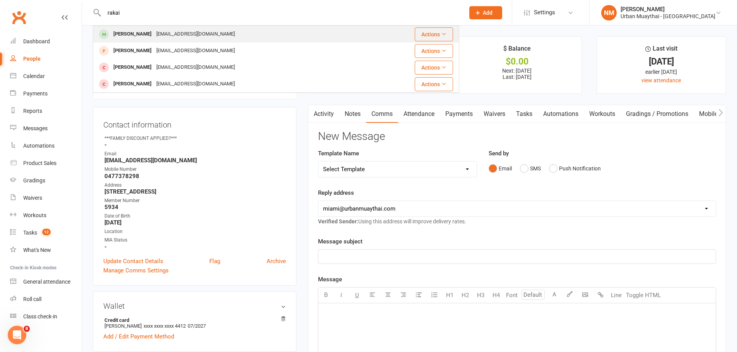
type input "rakai"
click at [176, 33] on div "rakairangi24@yahoo.com" at bounding box center [195, 34] width 83 height 11
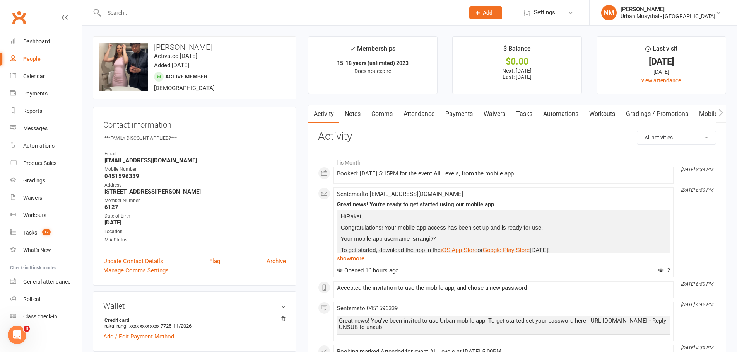
click at [173, 15] on input "text" at bounding box center [280, 12] width 357 height 11
click at [359, 118] on link "Notes" at bounding box center [352, 114] width 27 height 18
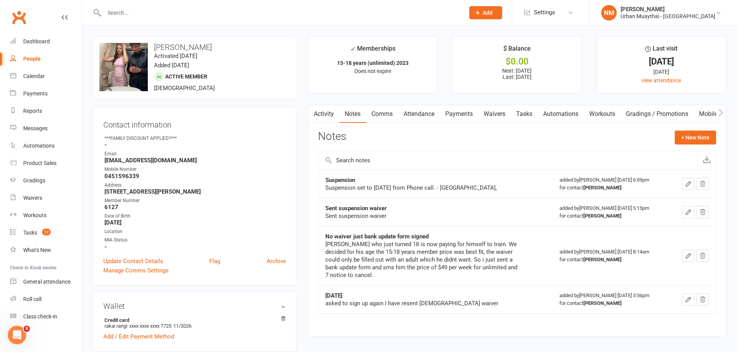
click at [377, 115] on link "Comms" at bounding box center [382, 114] width 32 height 18
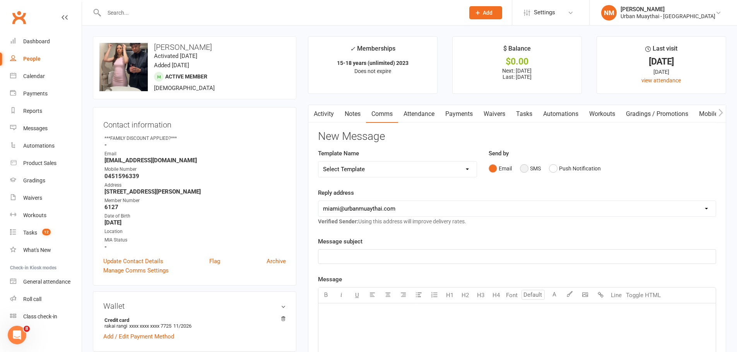
click at [534, 170] on button "SMS" at bounding box center [530, 168] width 21 height 15
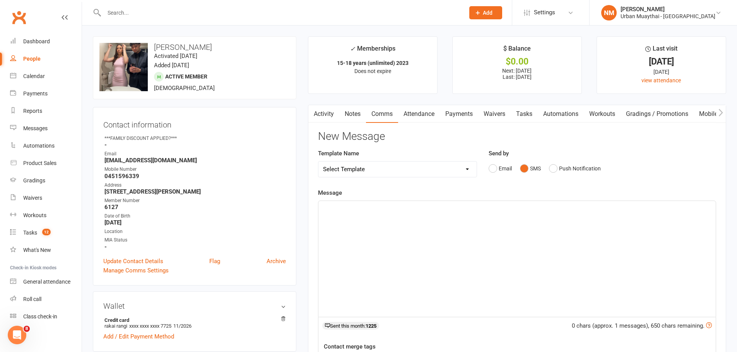
click at [399, 226] on div "﻿" at bounding box center [516, 259] width 397 height 116
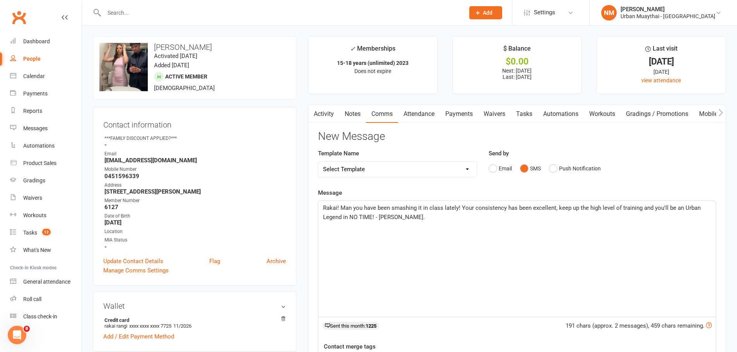
click at [399, 226] on div "Rakai! Man you have been smashing it in class lately! Your consistency has been…" at bounding box center [516, 259] width 397 height 116
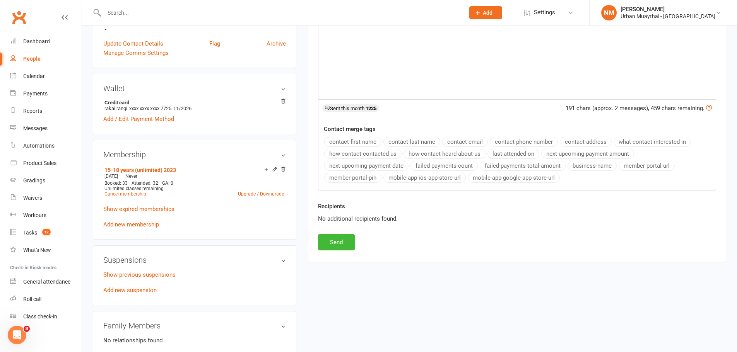
scroll to position [232, 0]
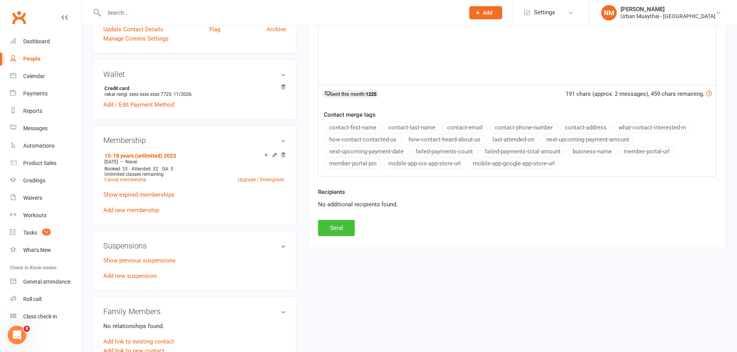
click at [341, 229] on button "Send" at bounding box center [336, 228] width 37 height 16
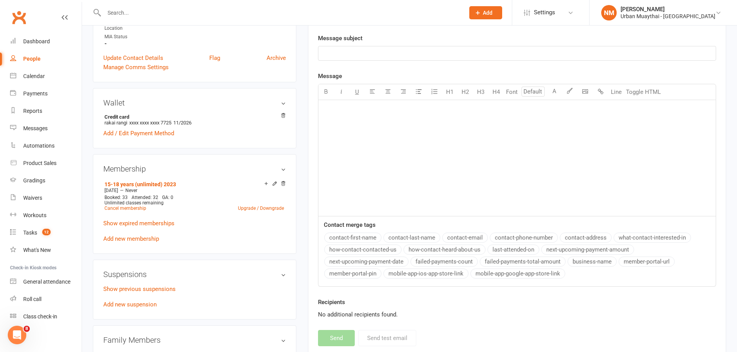
scroll to position [0, 0]
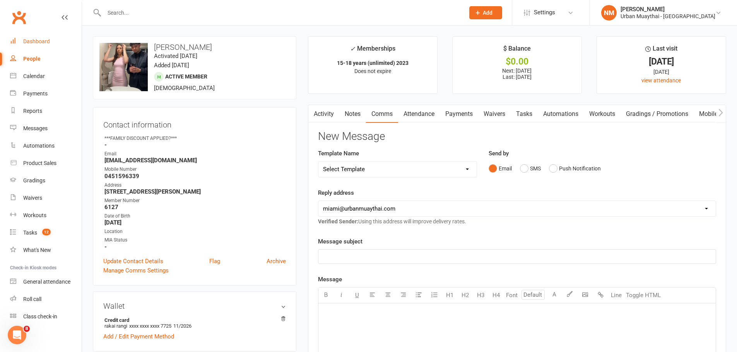
drag, startPoint x: 31, startPoint y: 36, endPoint x: 46, endPoint y: 31, distance: 15.9
click at [31, 36] on link "Dashboard" at bounding box center [46, 41] width 72 height 17
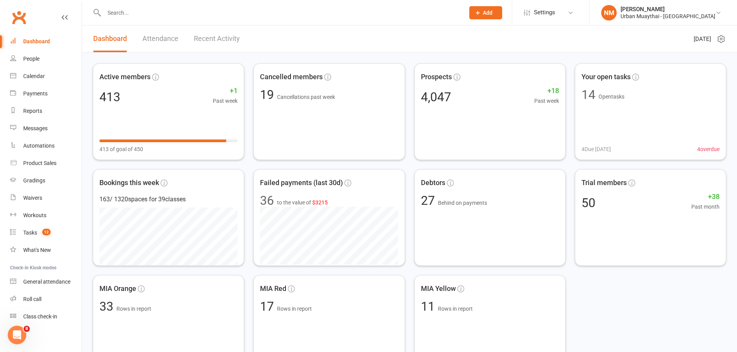
click at [174, 24] on div at bounding box center [276, 12] width 366 height 25
click at [165, 16] on input "text" at bounding box center [280, 12] width 357 height 11
click at [485, 302] on span "11 Rows in report" at bounding box center [489, 306] width 143 height 13
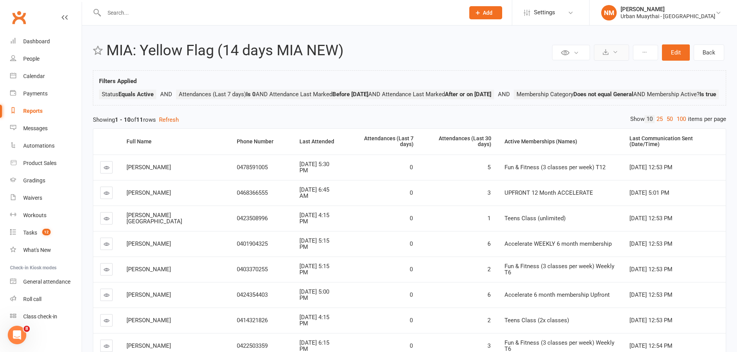
click at [616, 49] on icon at bounding box center [615, 52] width 6 height 6
click at [587, 74] on link "Export to CSV" at bounding box center [587, 70] width 81 height 15
click at [138, 13] on input "text" at bounding box center [280, 12] width 357 height 11
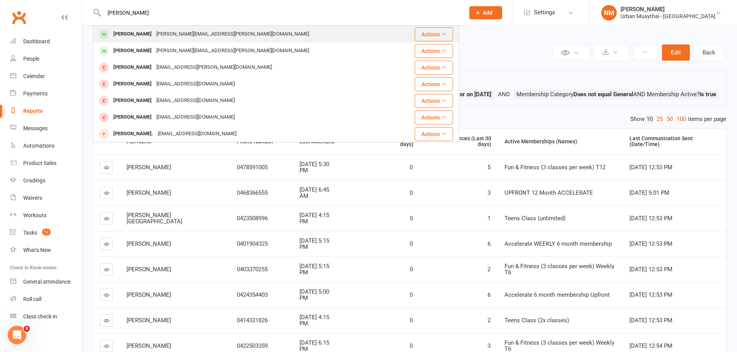
type input "mario lacey"
click at [135, 36] on div "Mario Lacey" at bounding box center [132, 34] width 43 height 11
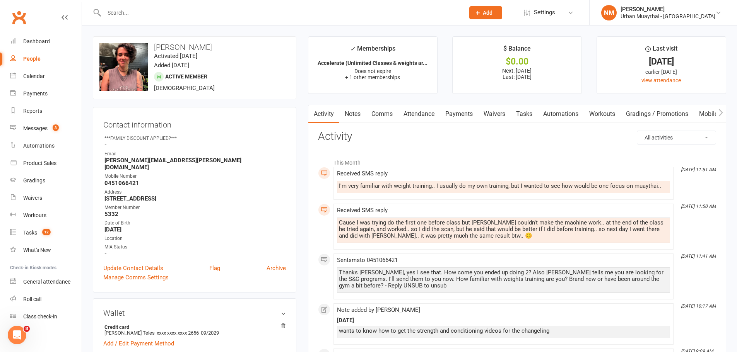
click at [531, 110] on link "Tasks" at bounding box center [524, 114] width 27 height 18
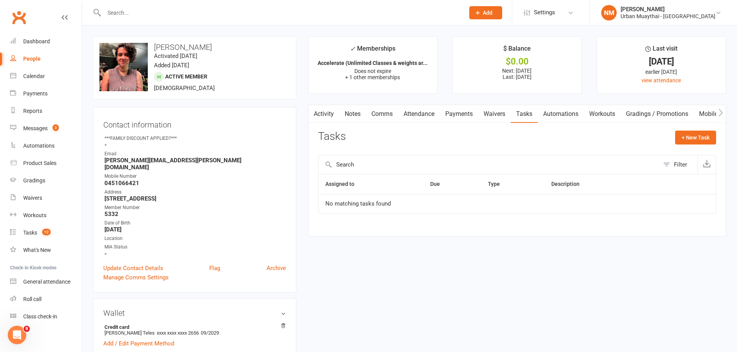
click at [579, 114] on link "Automations" at bounding box center [561, 114] width 46 height 18
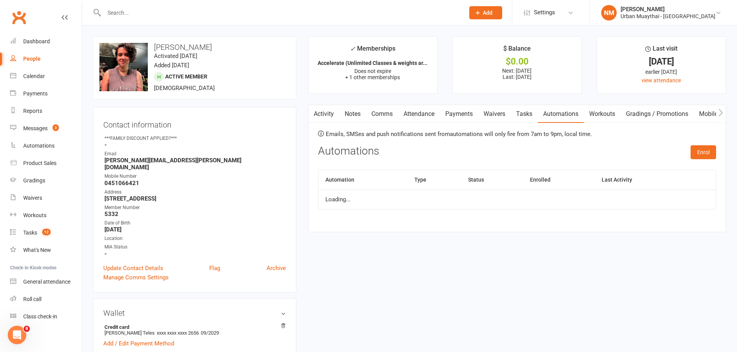
click at [601, 113] on link "Workouts" at bounding box center [602, 114] width 37 height 18
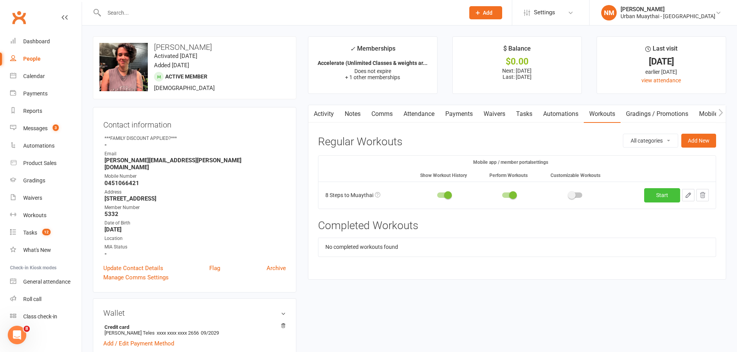
click at [667, 193] on link "Start" at bounding box center [662, 195] width 36 height 14
click at [696, 138] on button "Add New" at bounding box center [698, 141] width 35 height 14
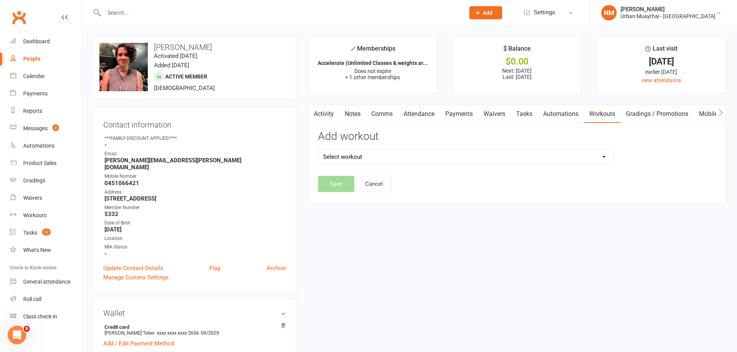
click at [466, 158] on select "Select workout" at bounding box center [465, 156] width 295 height 15
select select "6669"
click at [318, 149] on select "Select workout 8 Steps to Muaythai All over Body Workout v1 How to Wrap Your Ha…" at bounding box center [465, 156] width 295 height 15
click at [345, 180] on button "Save" at bounding box center [336, 184] width 36 height 16
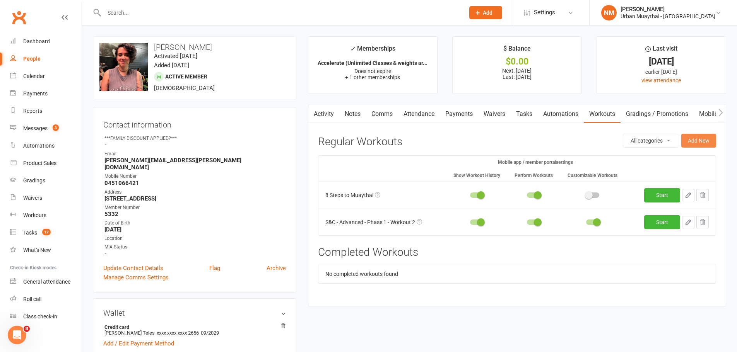
click at [709, 142] on button "Add New" at bounding box center [698, 141] width 35 height 14
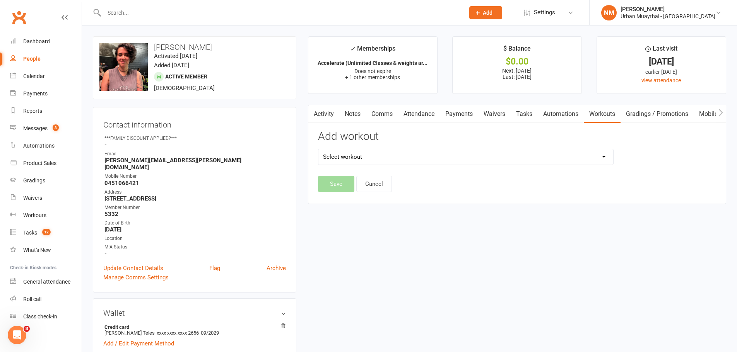
click at [391, 157] on select "Select workout" at bounding box center [465, 156] width 295 height 15
select select "6668"
click at [318, 149] on select "Select workout 8 Steps to Muaythai All over Body Workout v1 How to Wrap Your Ha…" at bounding box center [465, 156] width 295 height 15
click at [334, 187] on button "Save" at bounding box center [336, 184] width 36 height 16
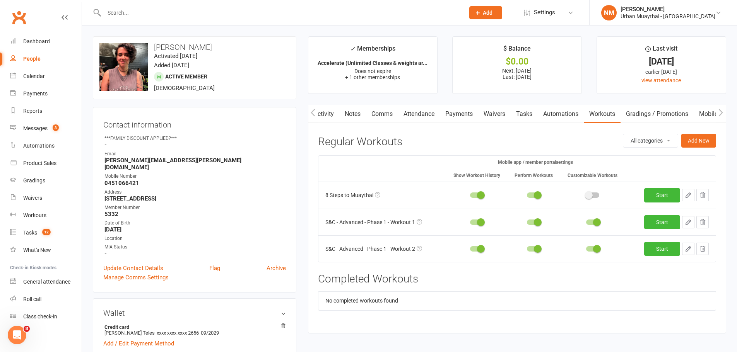
scroll to position [0, 1]
click at [385, 111] on link "Comms" at bounding box center [381, 114] width 32 height 18
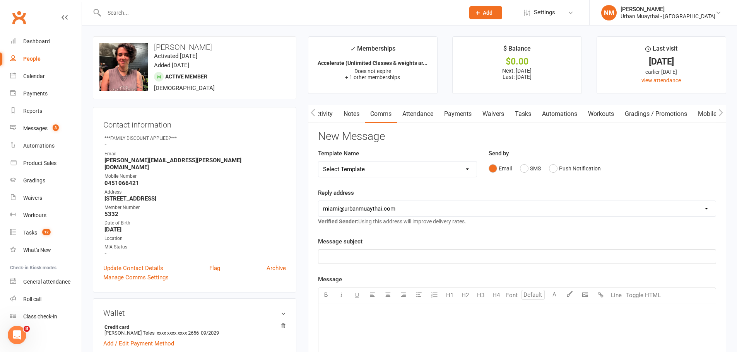
drag, startPoint x: 519, startPoint y: 168, endPoint x: 538, endPoint y: 215, distance: 51.1
click at [519, 168] on div "Email SMS Push Notification" at bounding box center [601, 168] width 227 height 15
click at [530, 169] on button "SMS" at bounding box center [530, 168] width 21 height 15
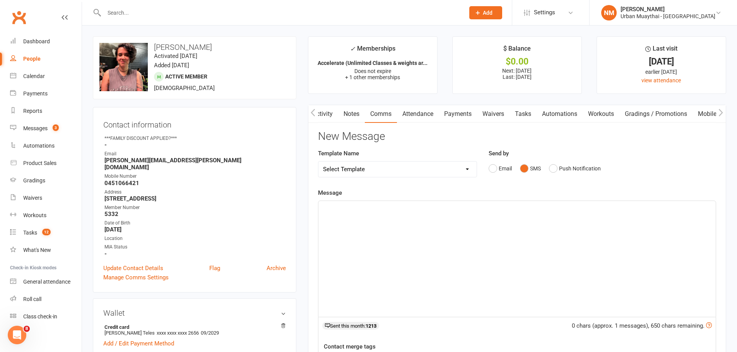
click at [448, 283] on div "﻿" at bounding box center [516, 259] width 397 height 116
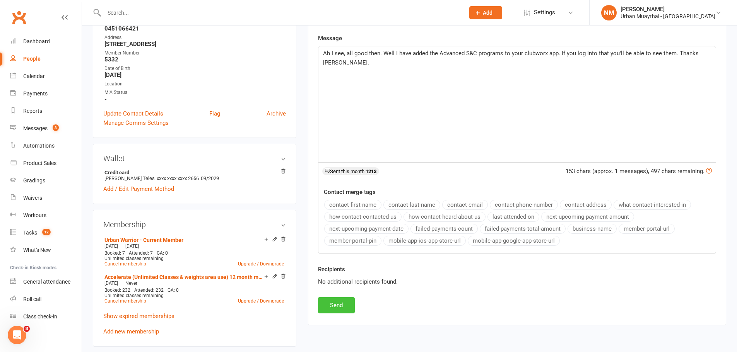
click at [342, 306] on button "Send" at bounding box center [336, 305] width 37 height 16
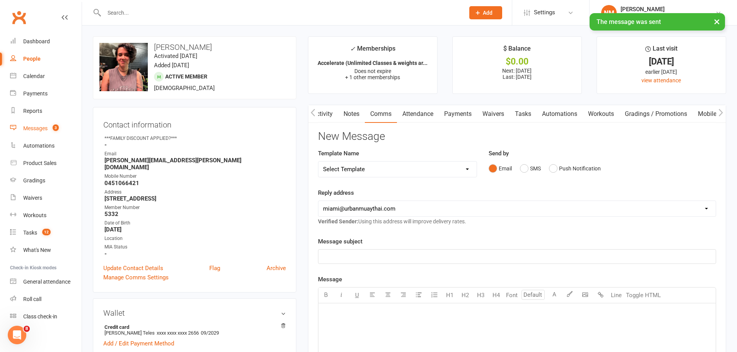
click at [51, 127] on count-badge "3" at bounding box center [54, 128] width 10 height 6
